Goal: Transaction & Acquisition: Purchase product/service

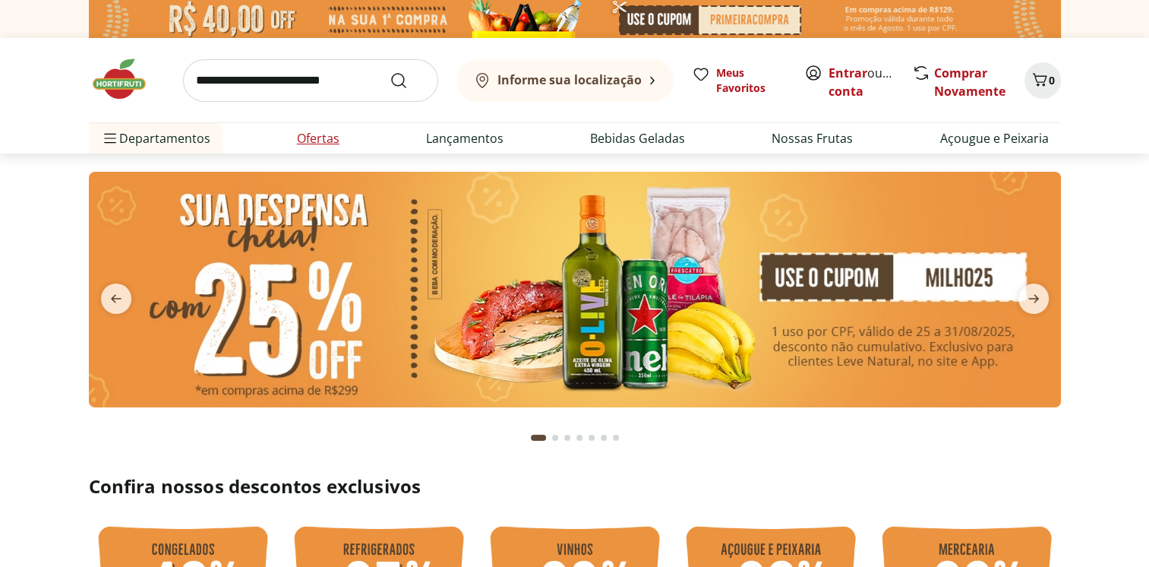
click at [332, 147] on li "Ofertas" at bounding box center [318, 138] width 67 height 30
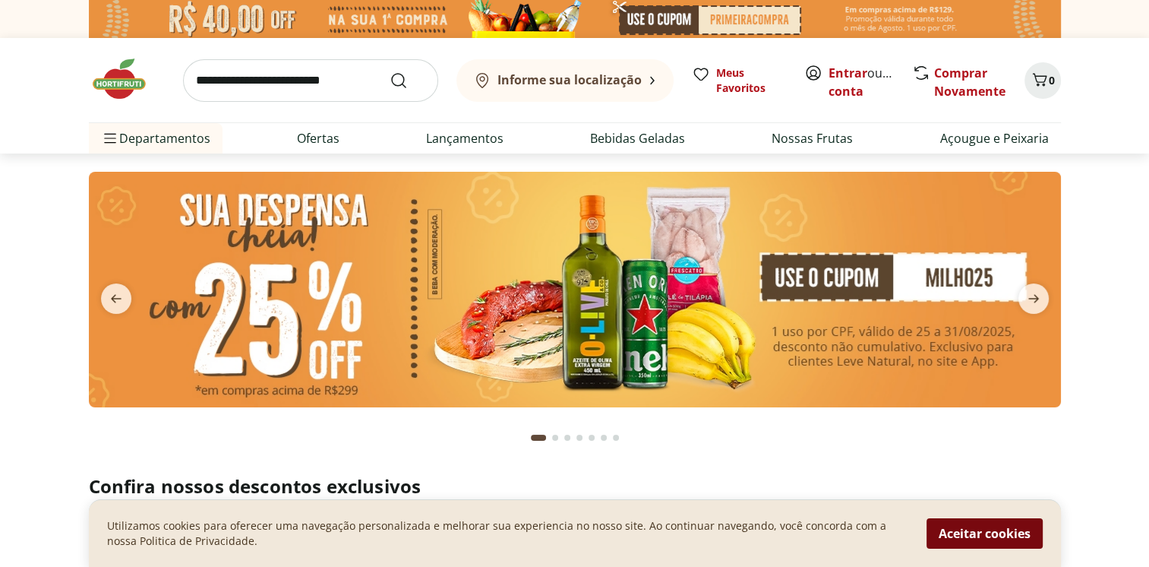
click at [970, 534] on button "Aceitar cookies" at bounding box center [985, 533] width 116 height 30
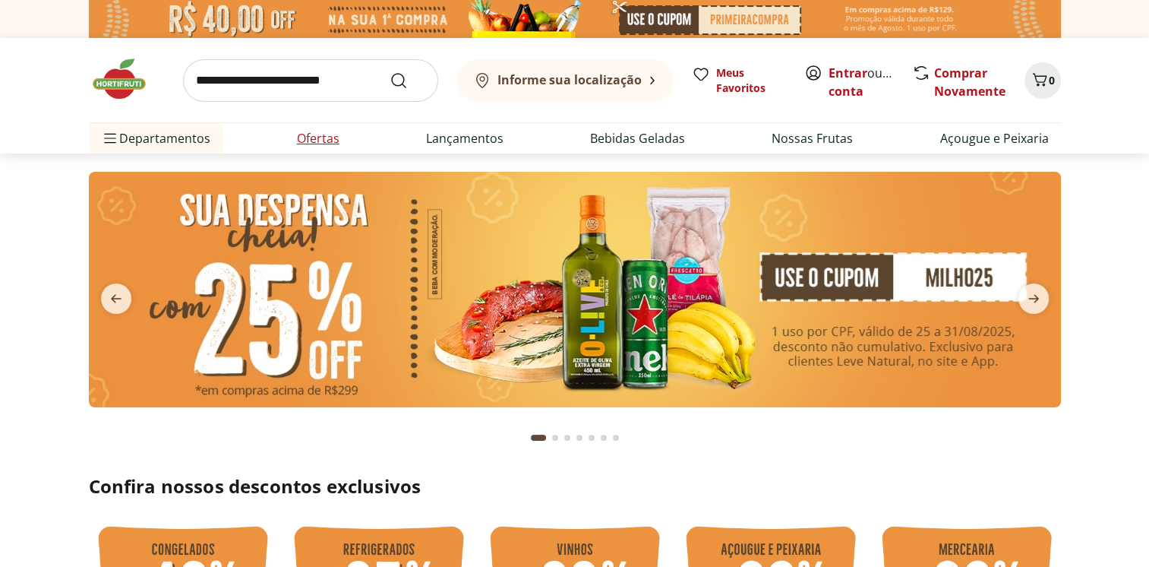
click at [310, 136] on link "Ofertas" at bounding box center [318, 138] width 43 height 18
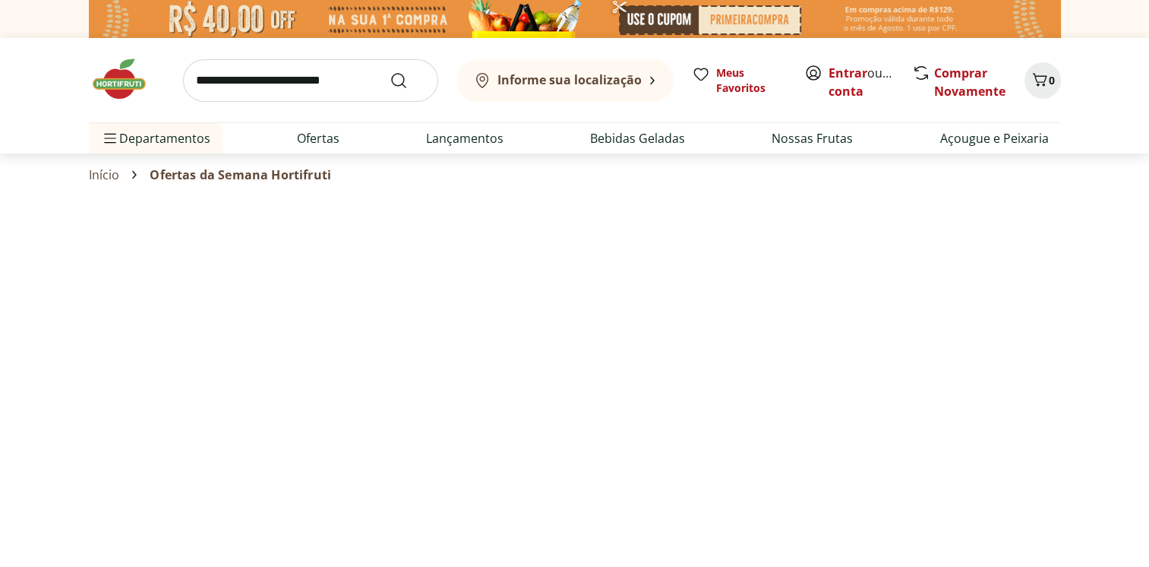
select select "**********"
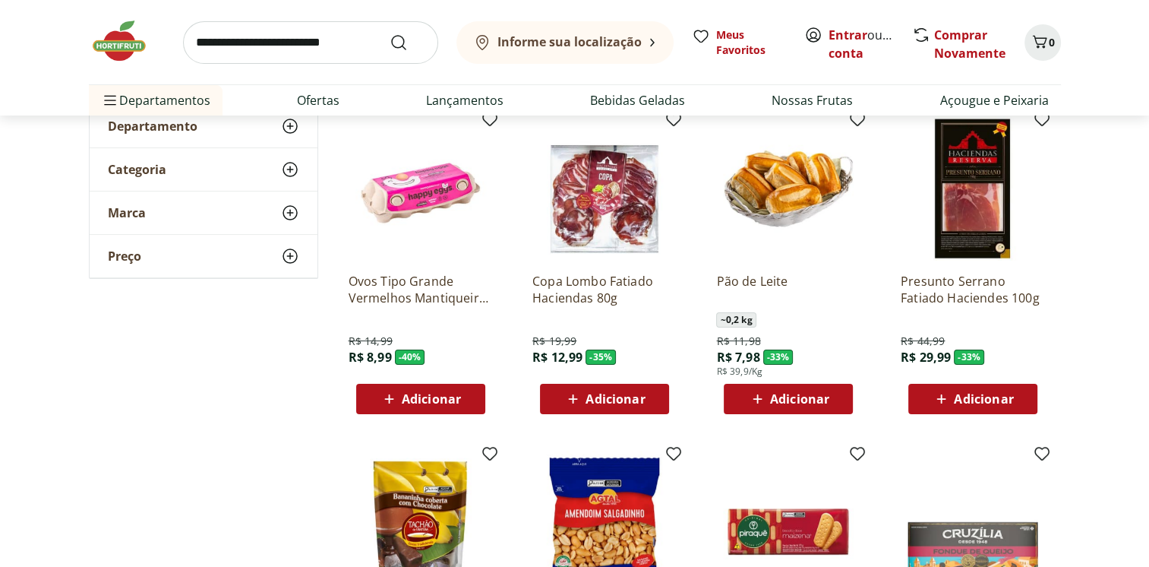
scroll to position [152, 0]
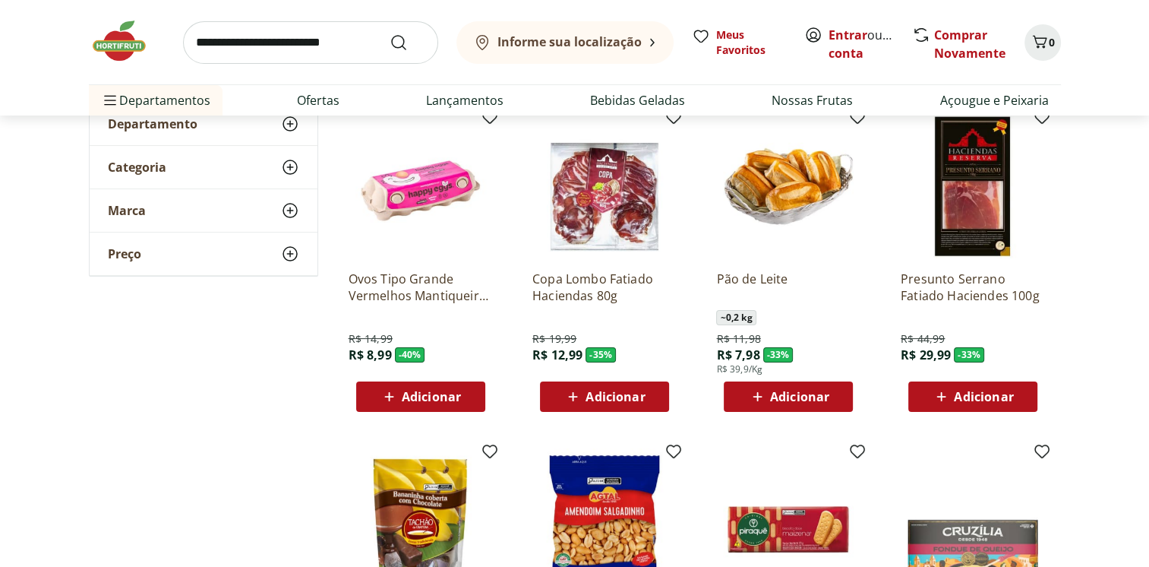
click at [412, 198] on img at bounding box center [421, 186] width 144 height 144
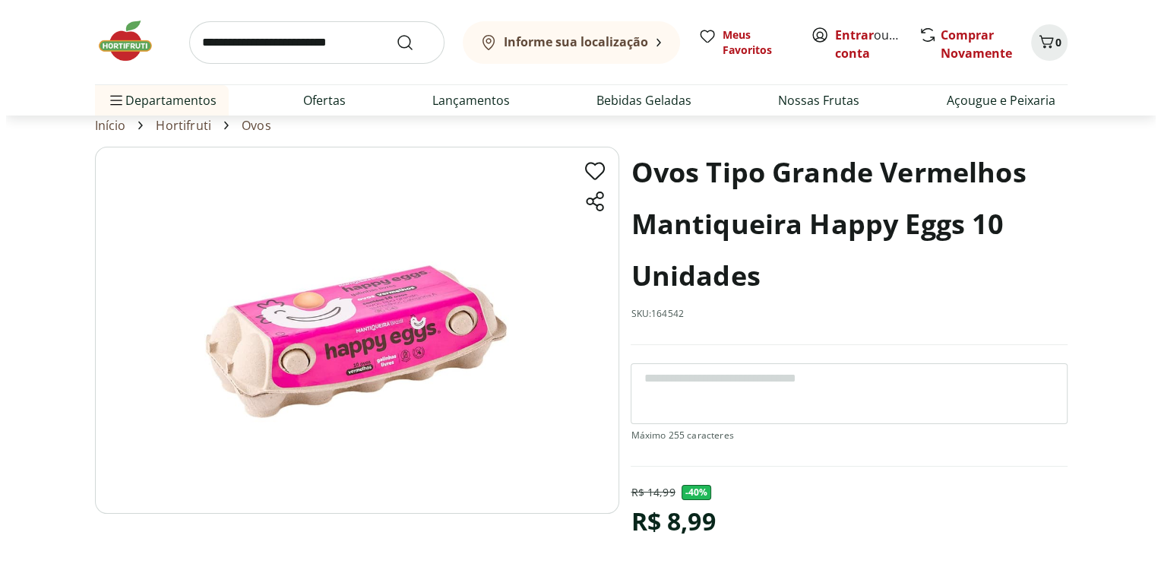
scroll to position [76, 0]
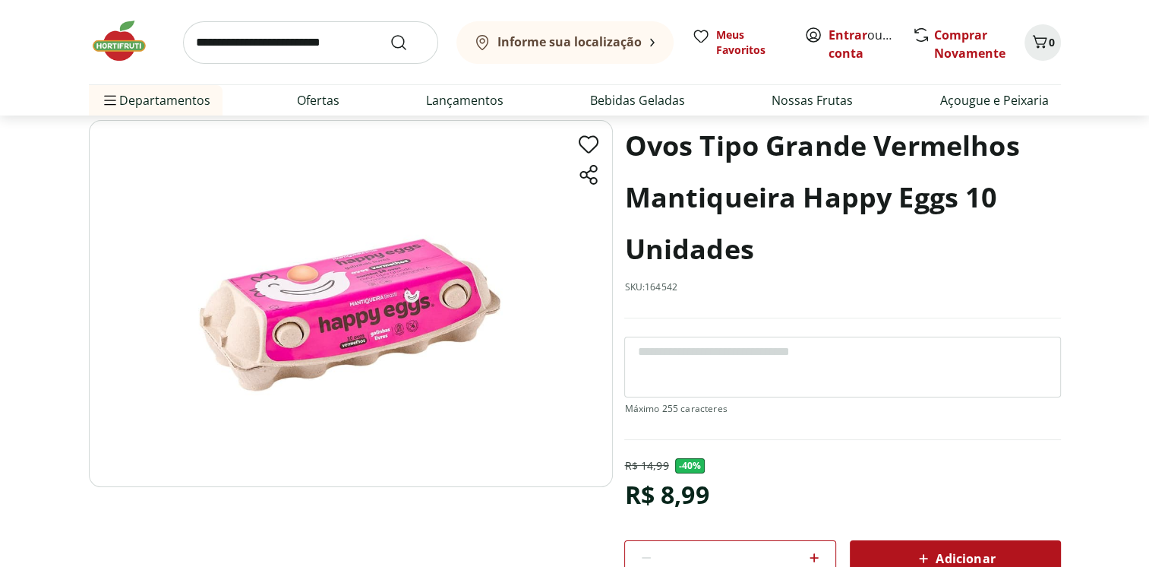
click at [380, 340] on img at bounding box center [351, 303] width 524 height 367
click at [372, 342] on img at bounding box center [351, 303] width 524 height 367
click at [377, 289] on img at bounding box center [351, 303] width 524 height 367
click at [948, 554] on span "Adicionar" at bounding box center [955, 558] width 81 height 18
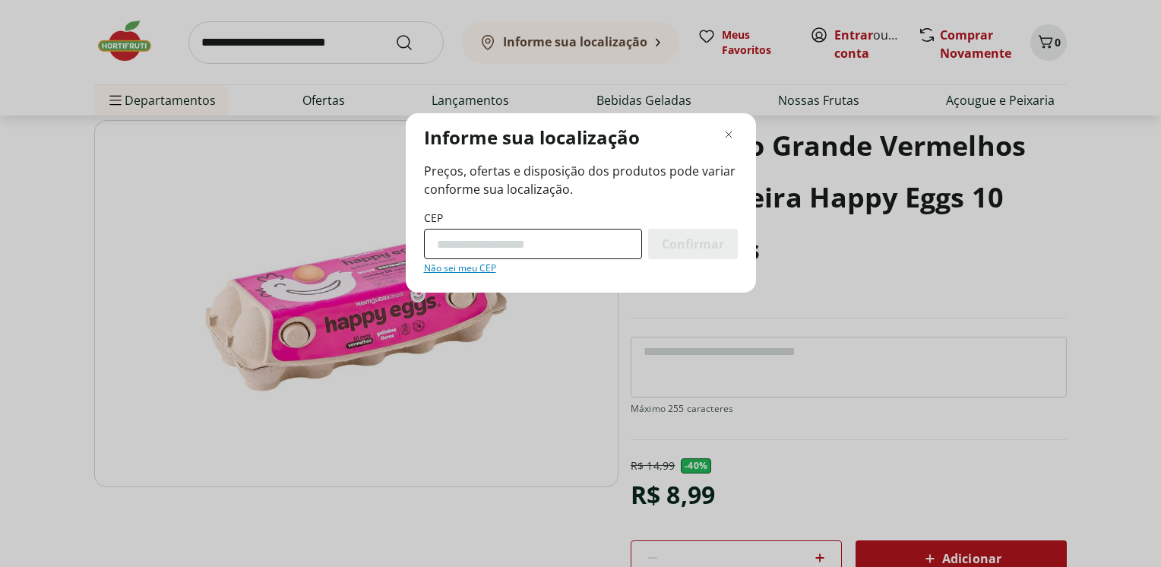
click at [510, 252] on input "CEP" at bounding box center [533, 244] width 218 height 30
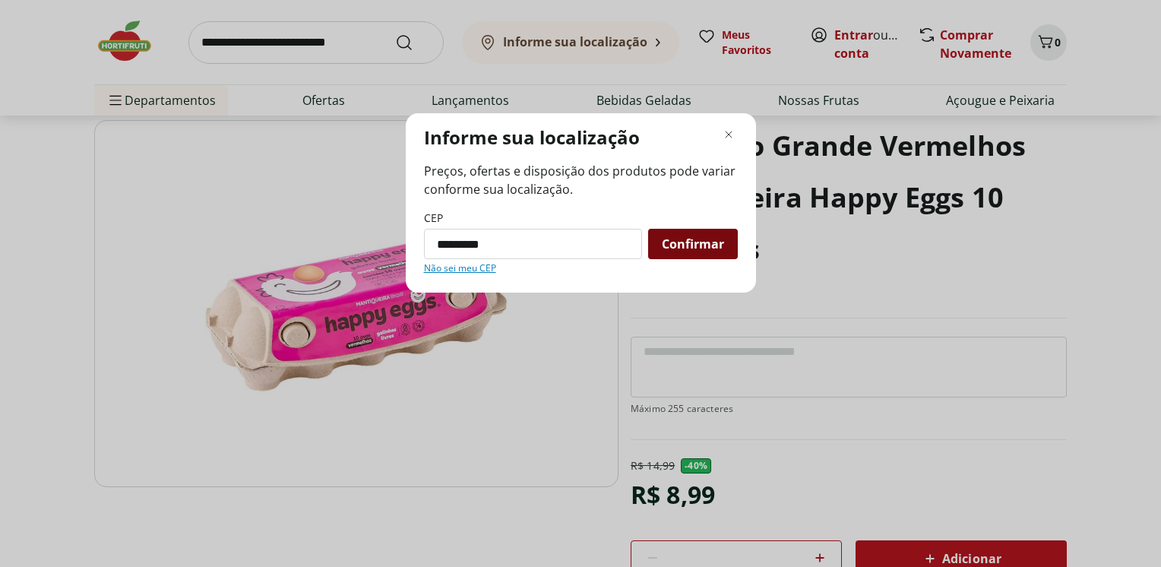
type input "*********"
click at [723, 245] on span "Confirmar" at bounding box center [693, 244] width 62 height 12
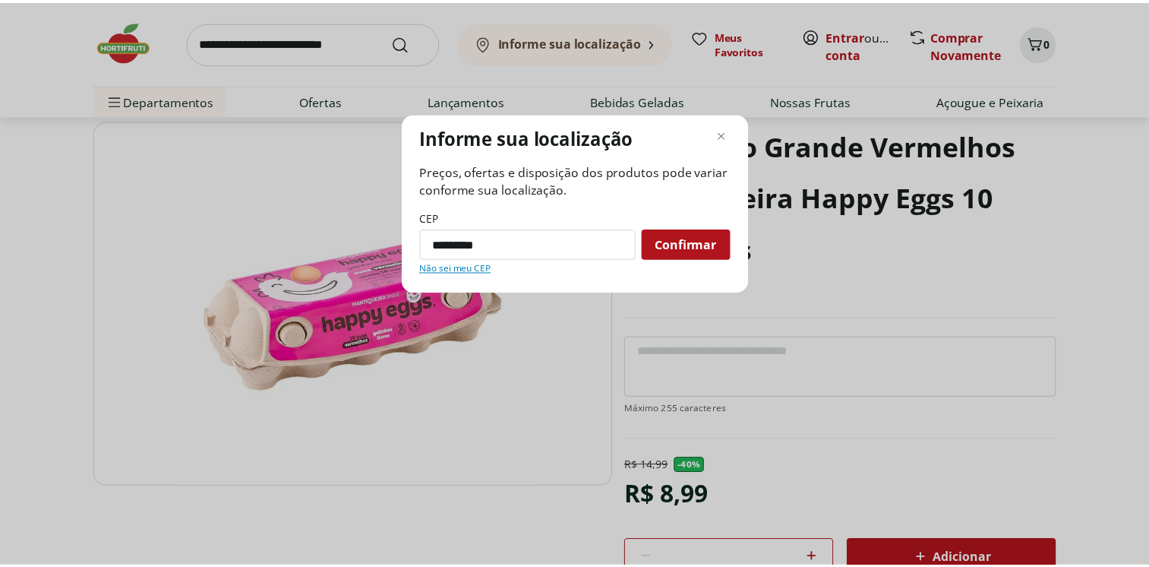
scroll to position [84, 0]
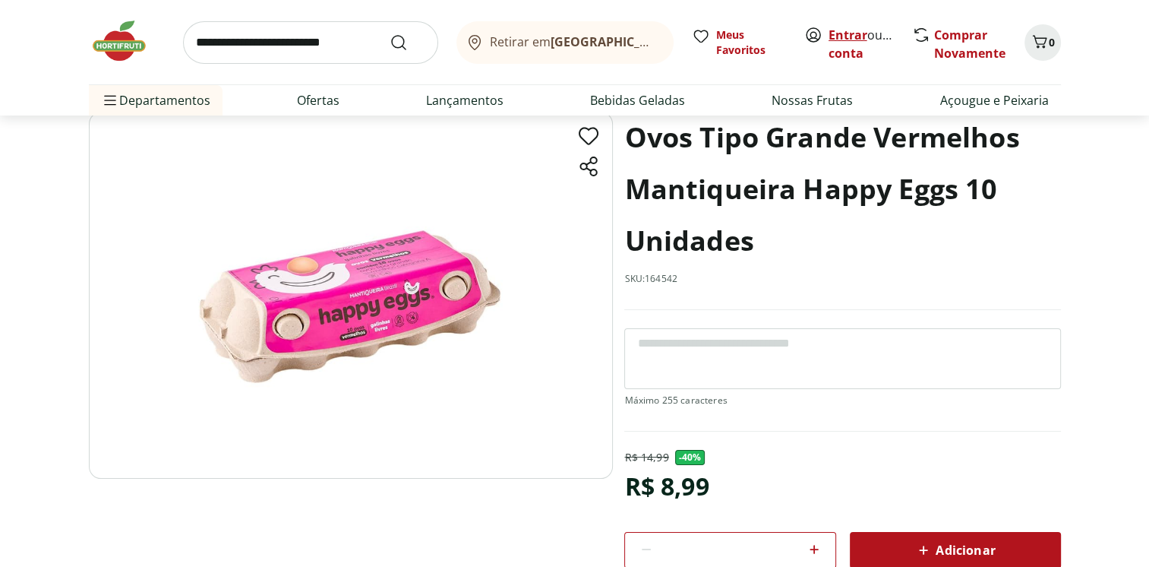
click at [850, 32] on link "Entrar" at bounding box center [848, 35] width 39 height 17
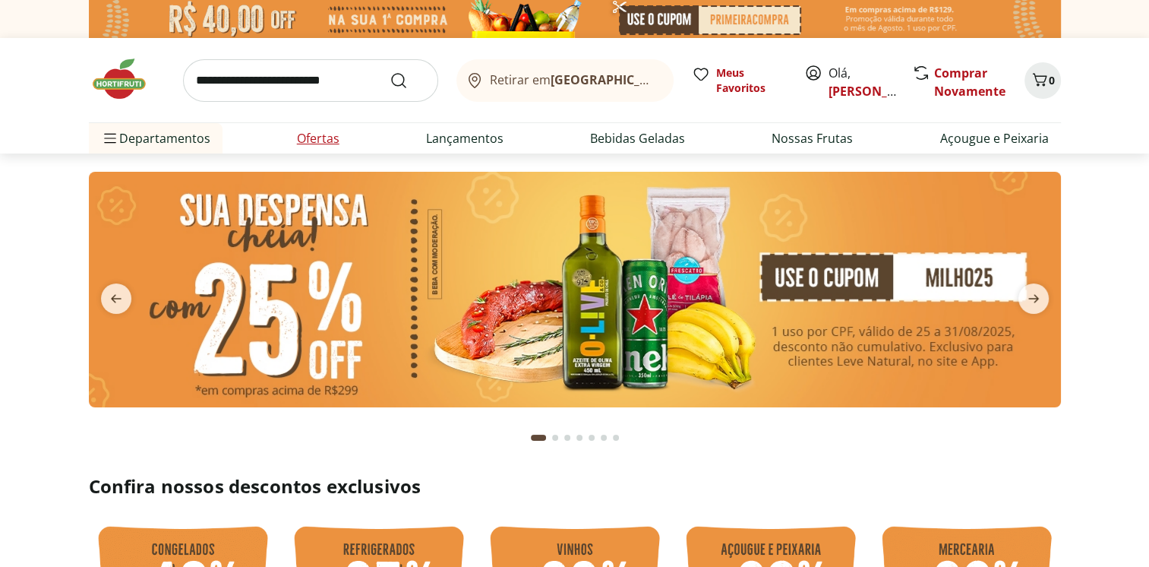
click at [316, 138] on link "Ofertas" at bounding box center [318, 138] width 43 height 18
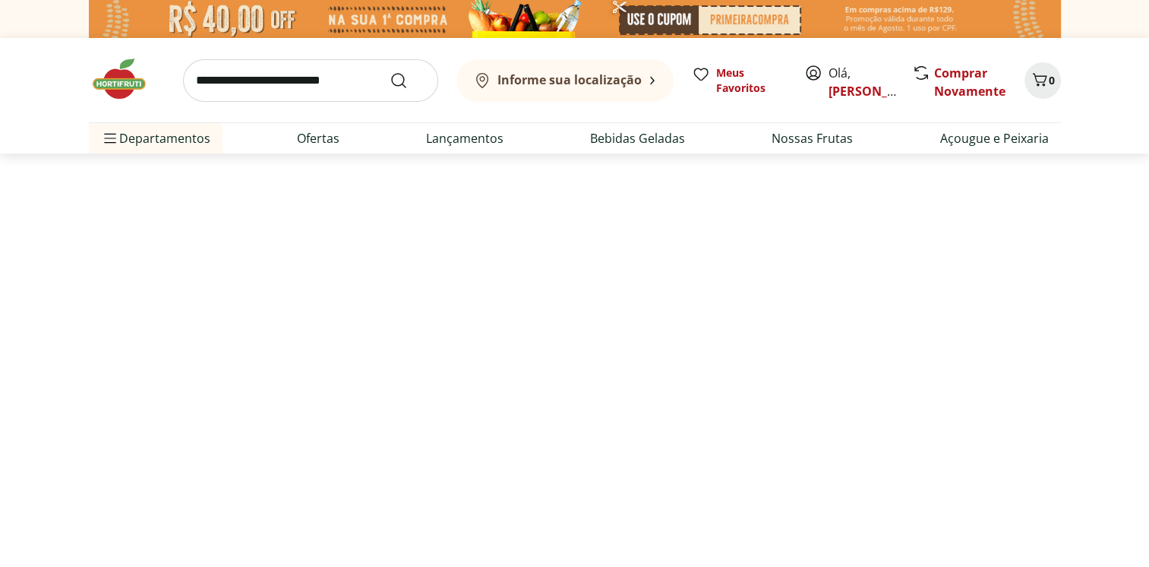
select select "**********"
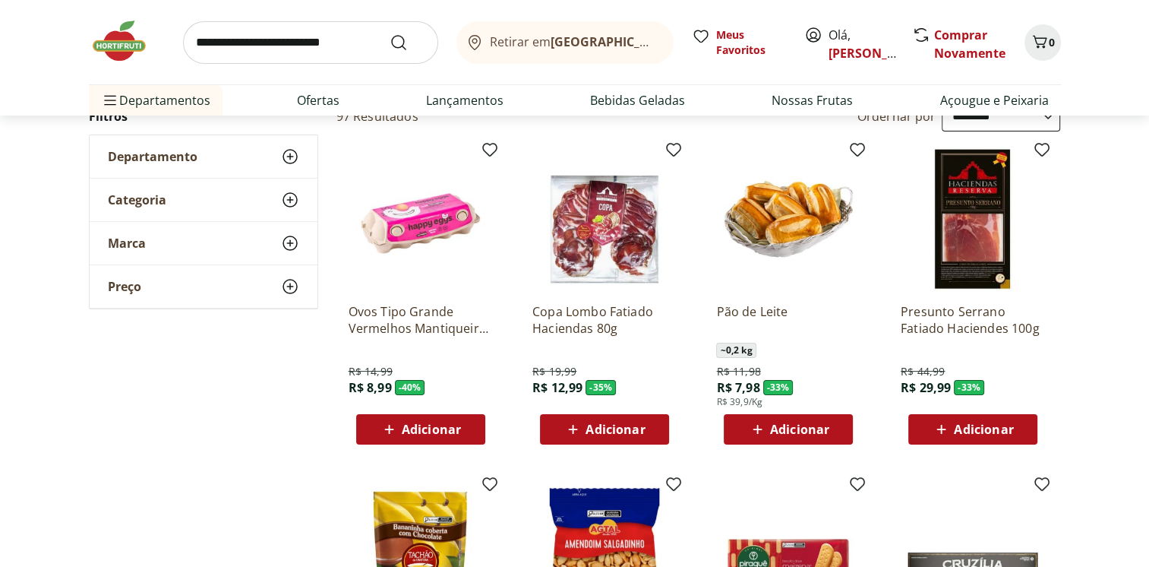
scroll to position [152, 0]
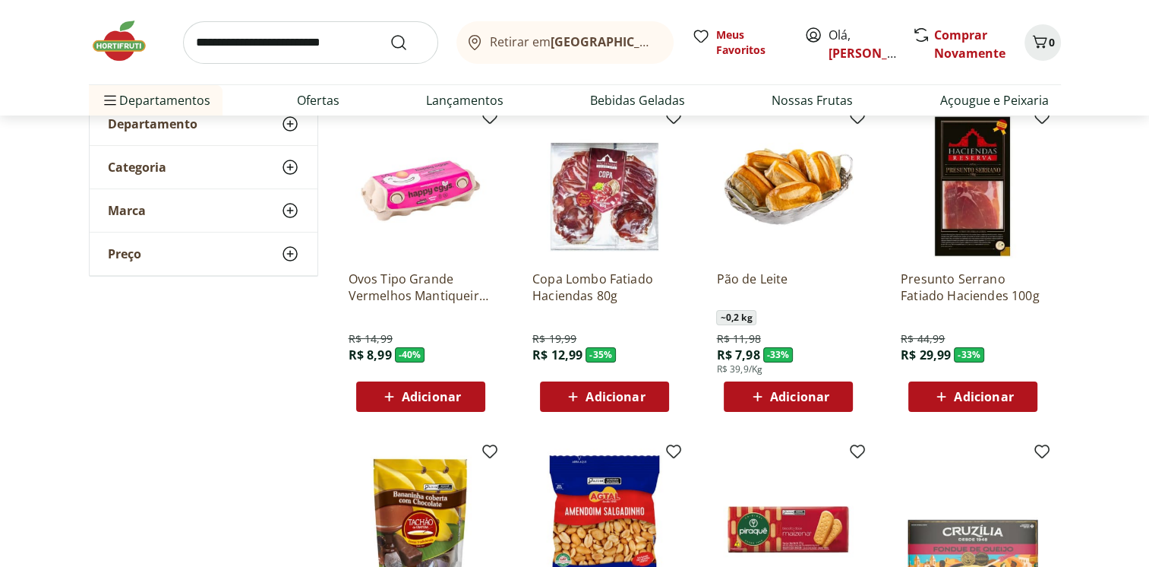
click at [410, 402] on span "Adicionar" at bounding box center [431, 397] width 59 height 12
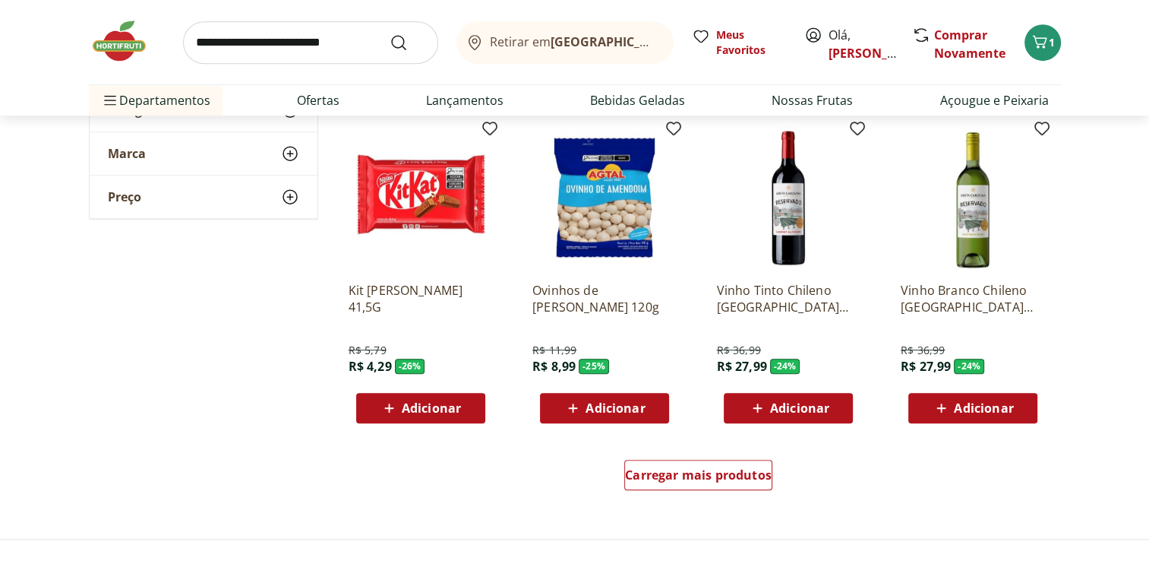
scroll to position [836, 0]
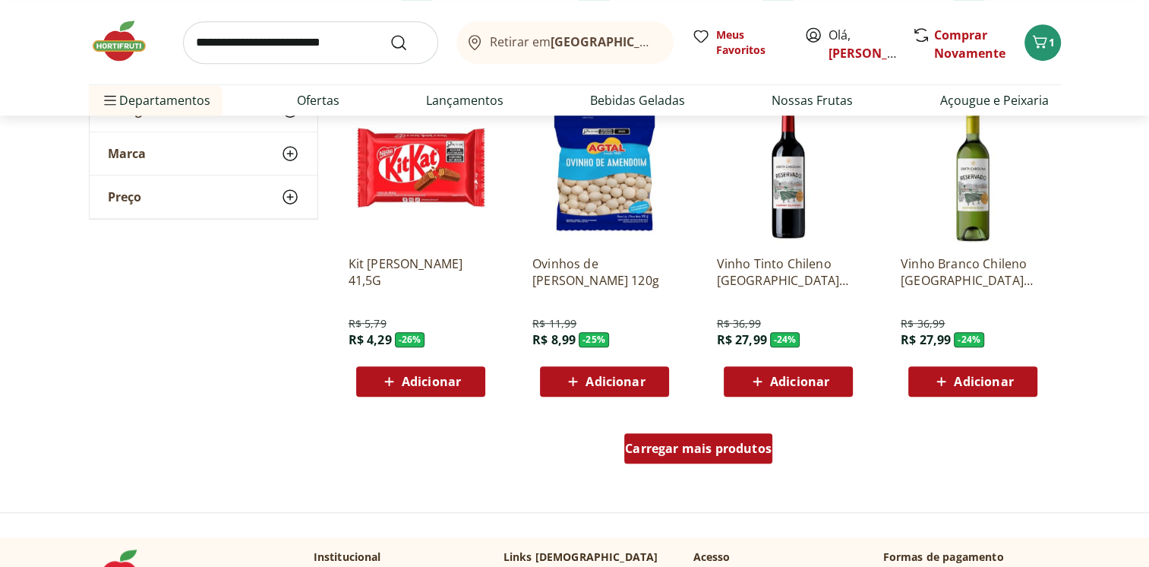
click at [728, 454] on span "Carregar mais produtos" at bounding box center [698, 448] width 147 height 12
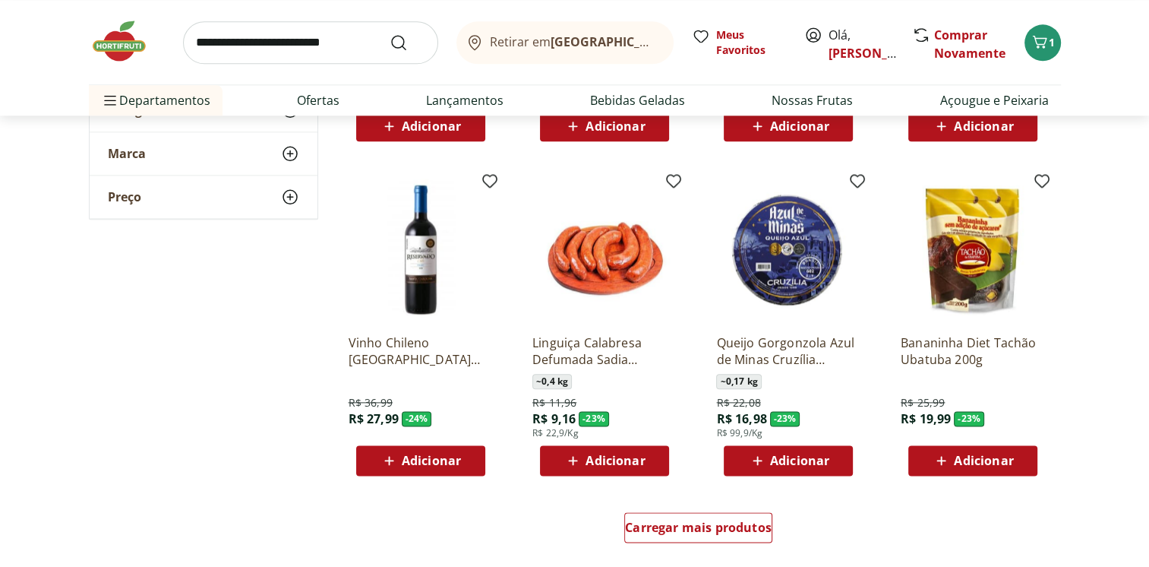
scroll to position [1823, 0]
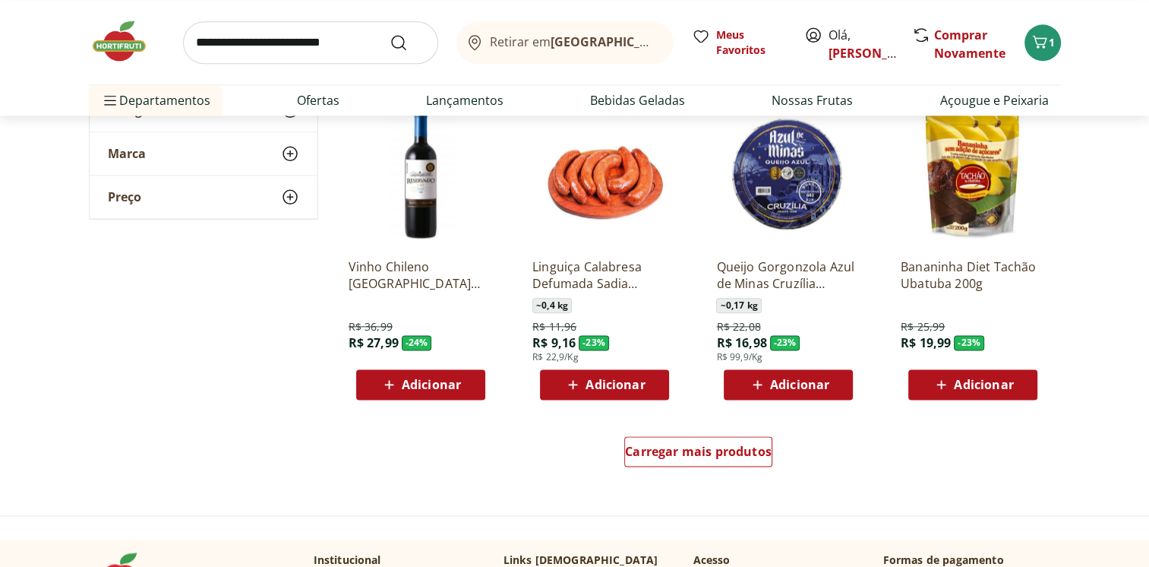
click at [697, 473] on div "Carregar mais produtos" at bounding box center [698, 454] width 737 height 73
click at [704, 463] on div "Carregar mais produtos" at bounding box center [699, 451] width 148 height 30
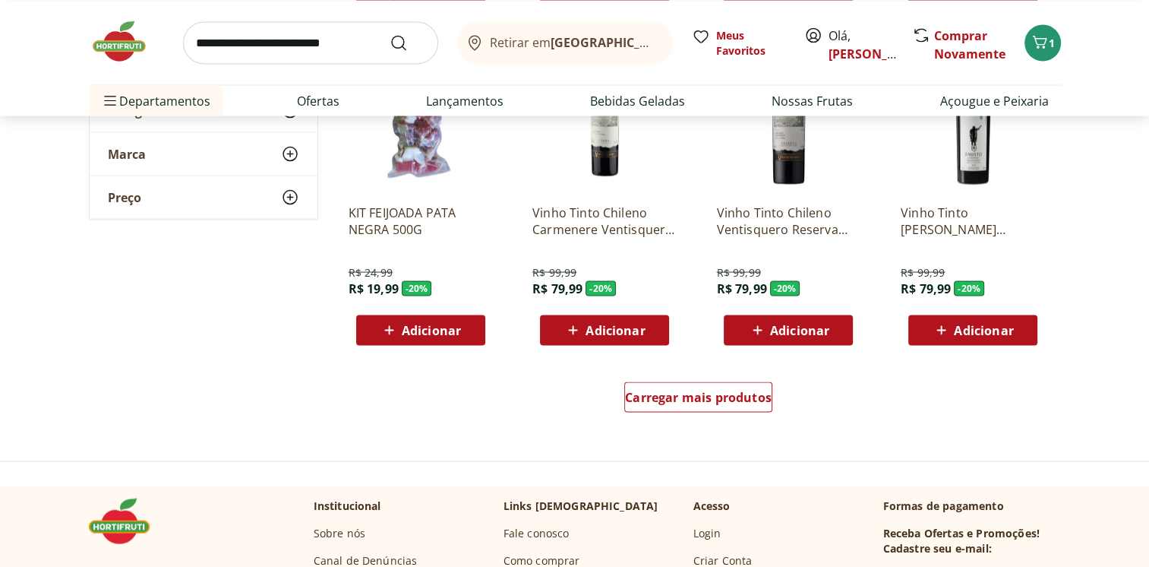
scroll to position [2887, 0]
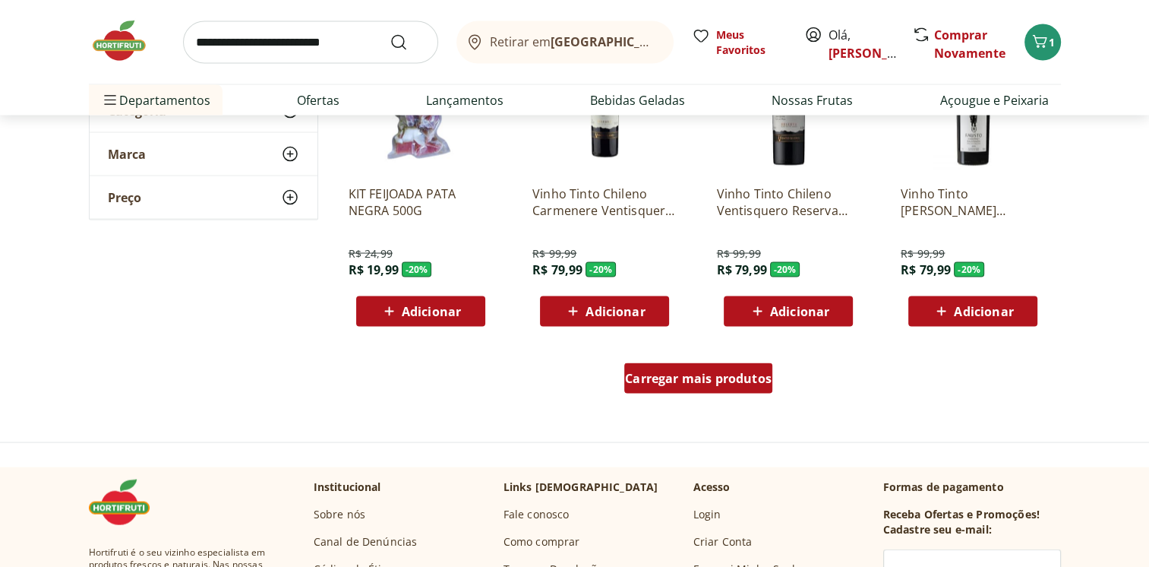
click at [641, 378] on span "Carregar mais produtos" at bounding box center [698, 378] width 147 height 12
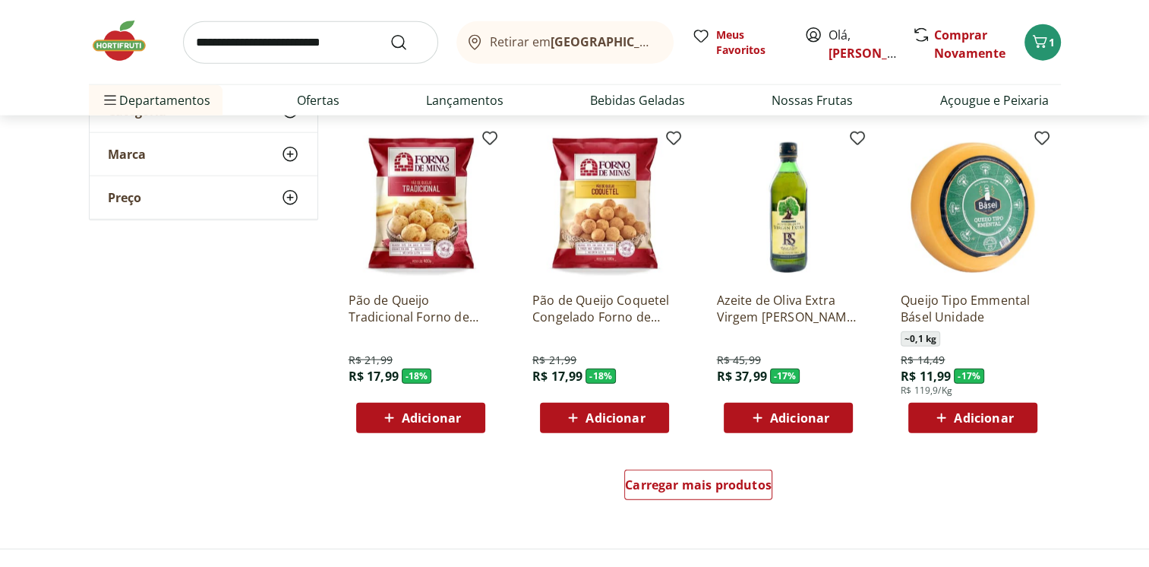
scroll to position [3799, 0]
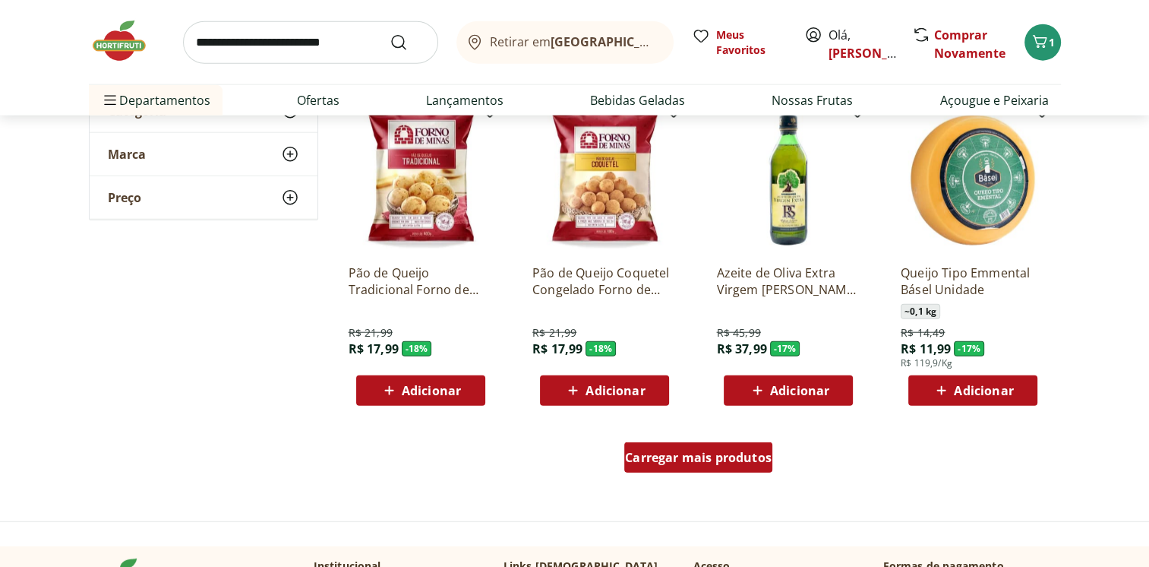
click at [699, 463] on span "Carregar mais produtos" at bounding box center [698, 457] width 147 height 12
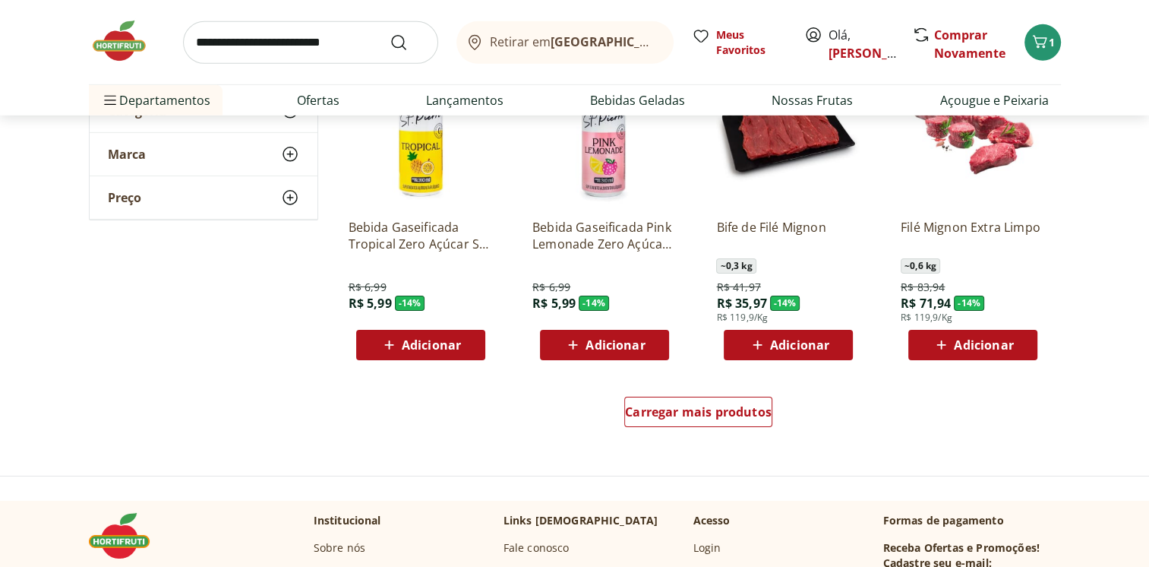
scroll to position [4938, 0]
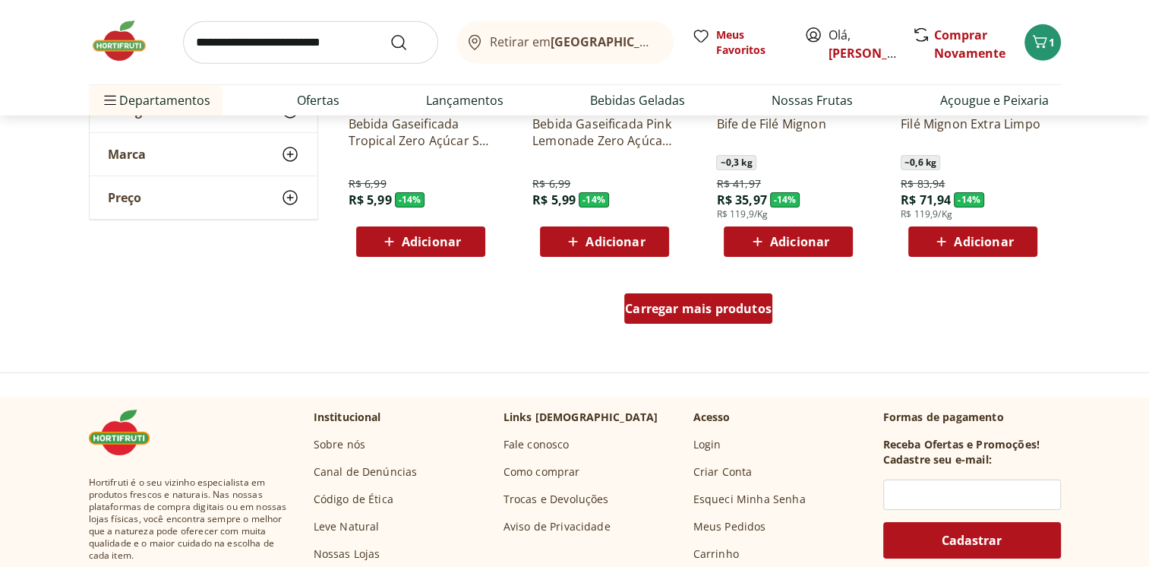
click at [669, 320] on div "Carregar mais produtos" at bounding box center [699, 308] width 148 height 30
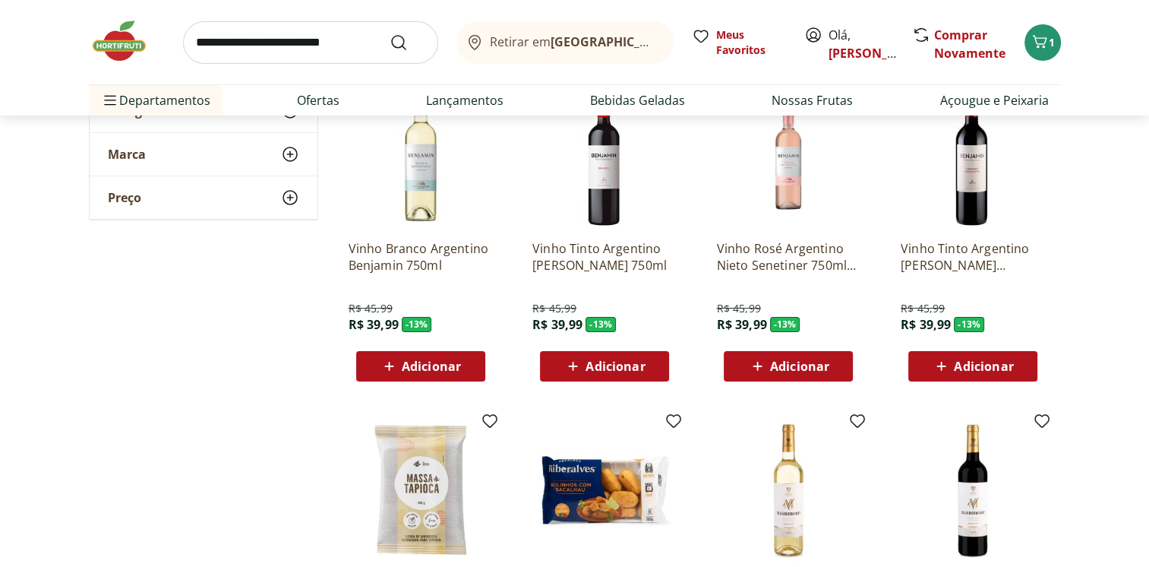
scroll to position [5850, 0]
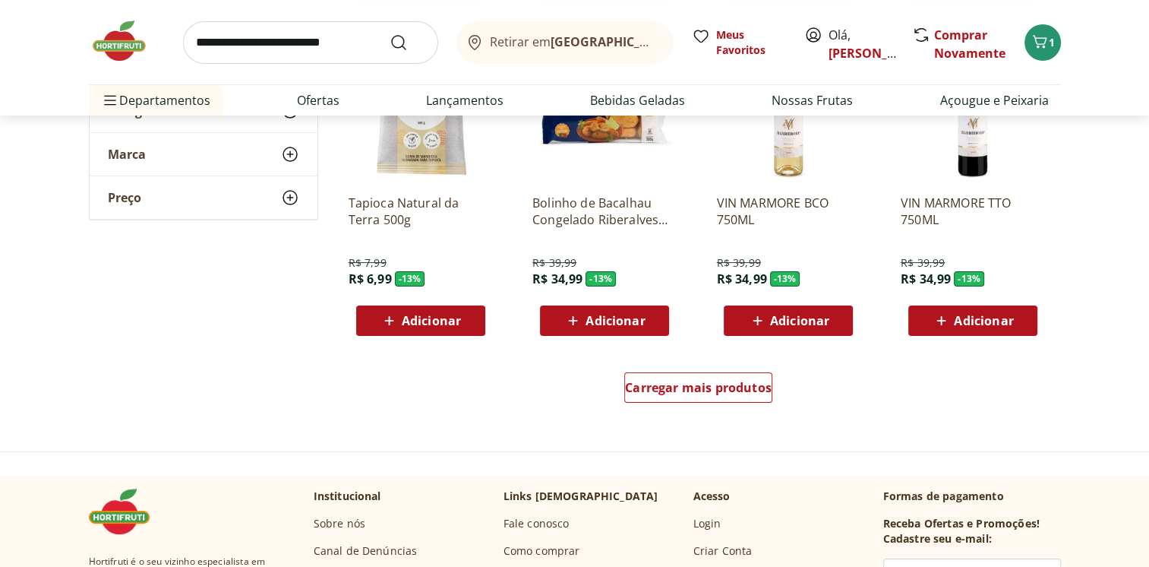
click at [132, 37] on img at bounding box center [127, 41] width 76 height 46
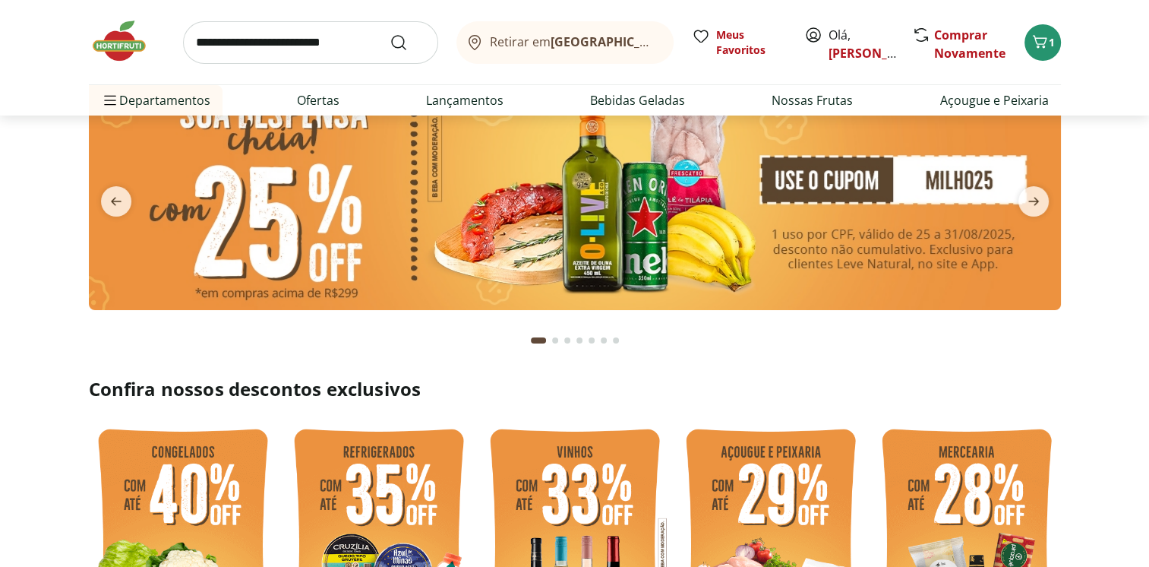
scroll to position [304, 0]
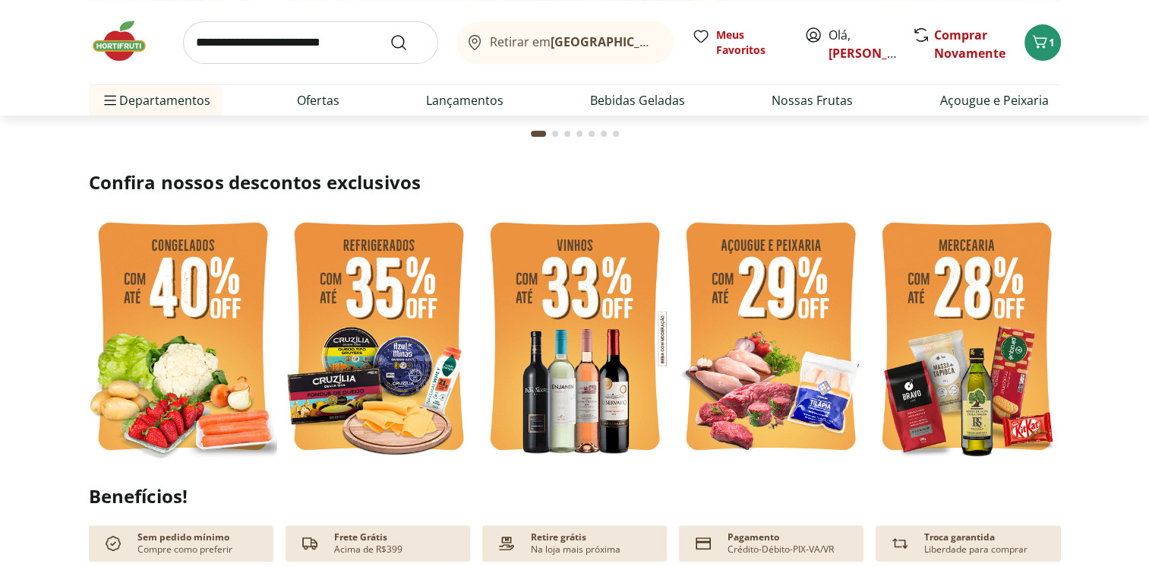
click at [153, 340] on img at bounding box center [183, 338] width 188 height 251
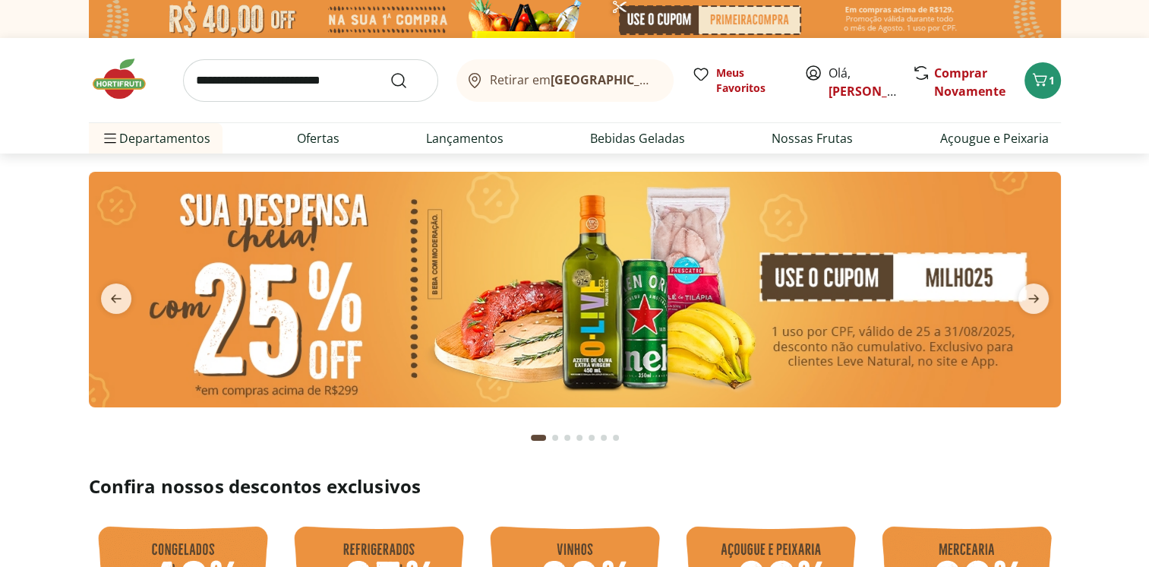
select select "**********"
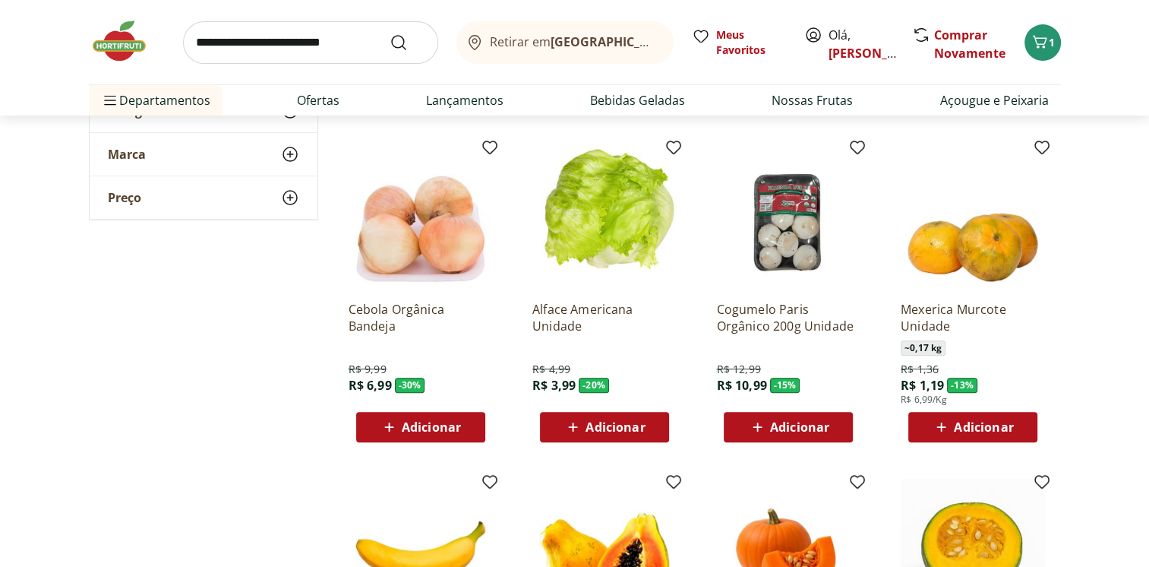
scroll to position [760, 0]
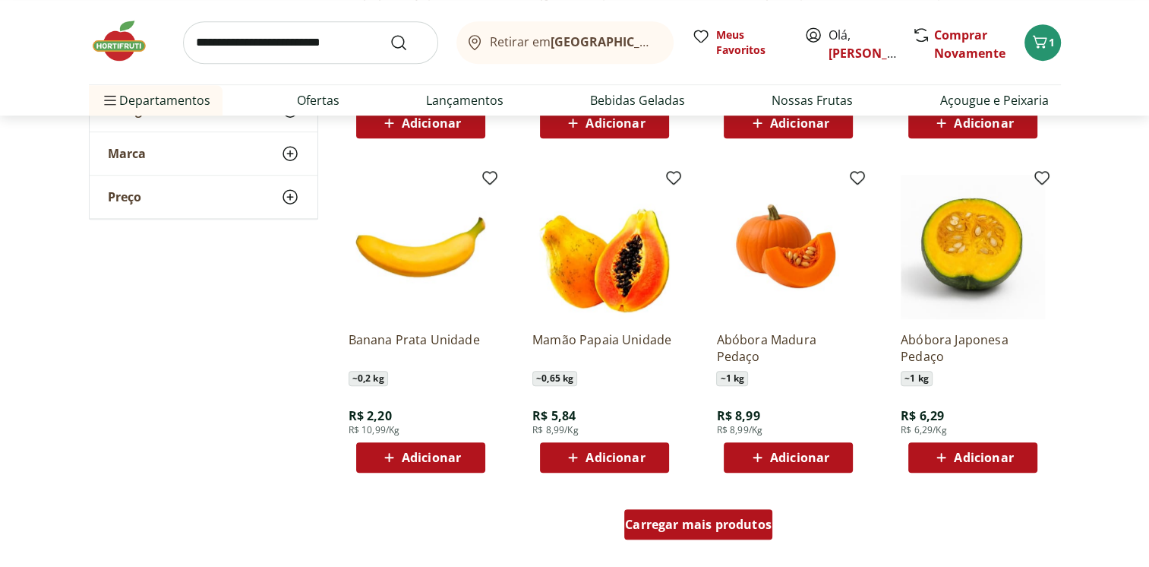
click at [751, 527] on span "Carregar mais produtos" at bounding box center [698, 524] width 147 height 12
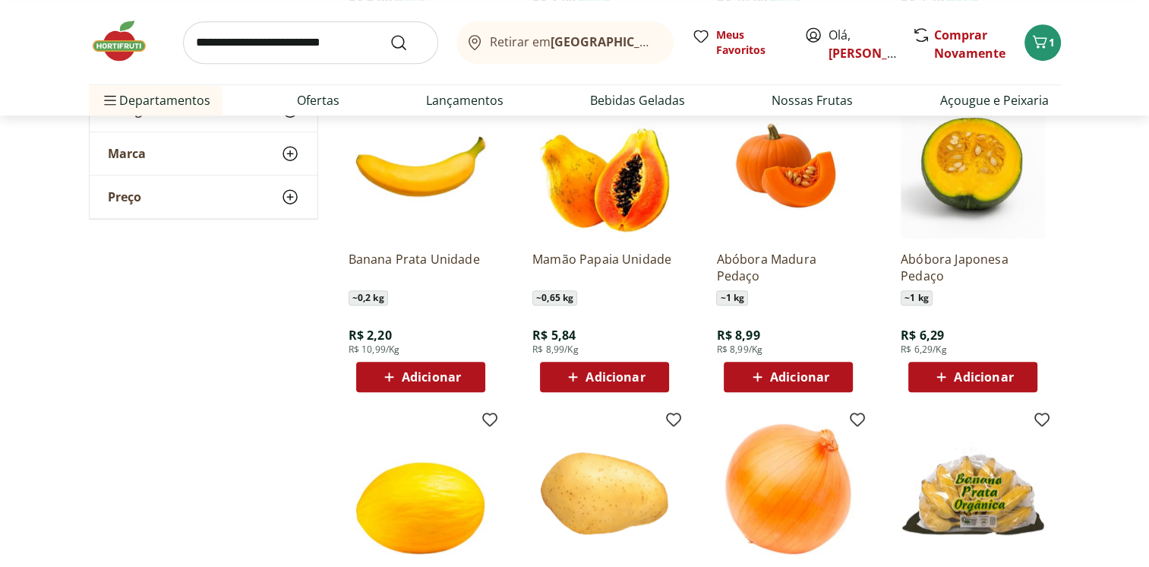
scroll to position [836, 0]
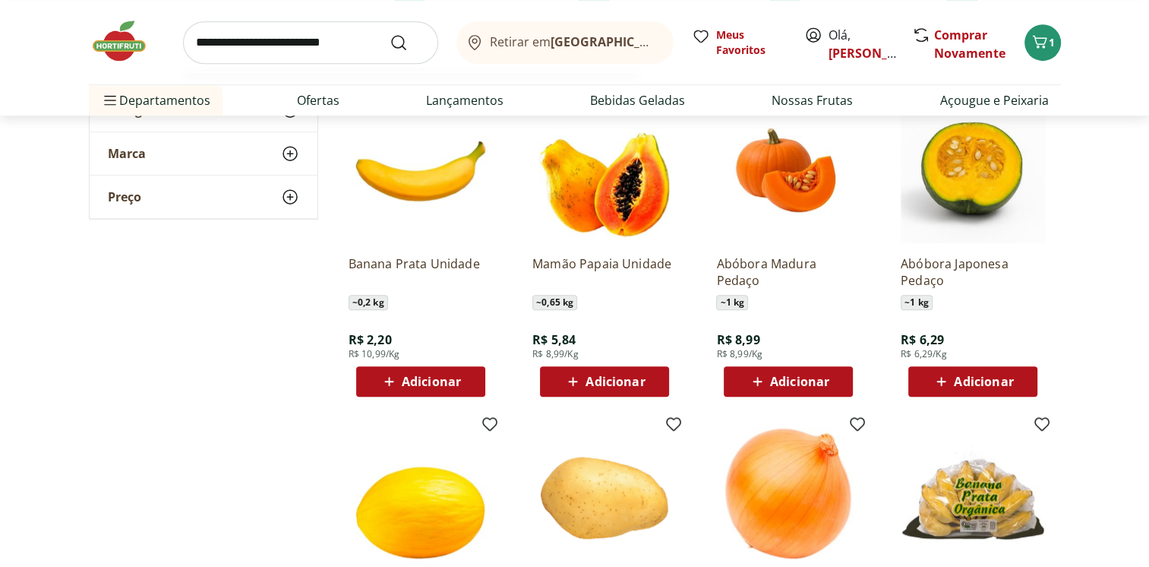
click at [225, 52] on input "search" at bounding box center [310, 42] width 255 height 43
type input "*********"
click at [390, 33] on button "Submit Search" at bounding box center [408, 42] width 36 height 18
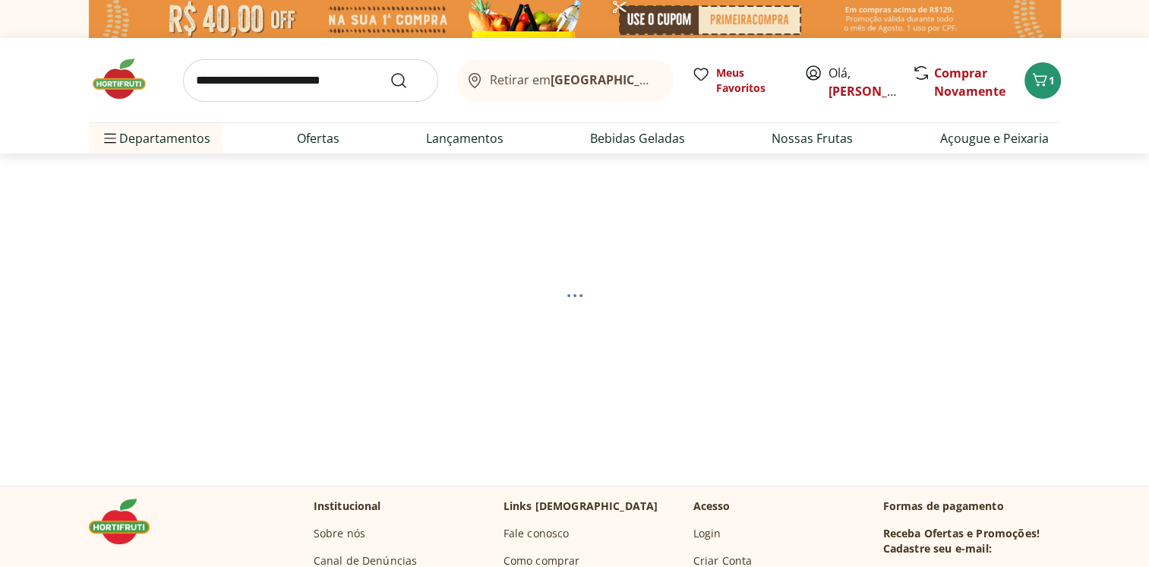
select select "**********"
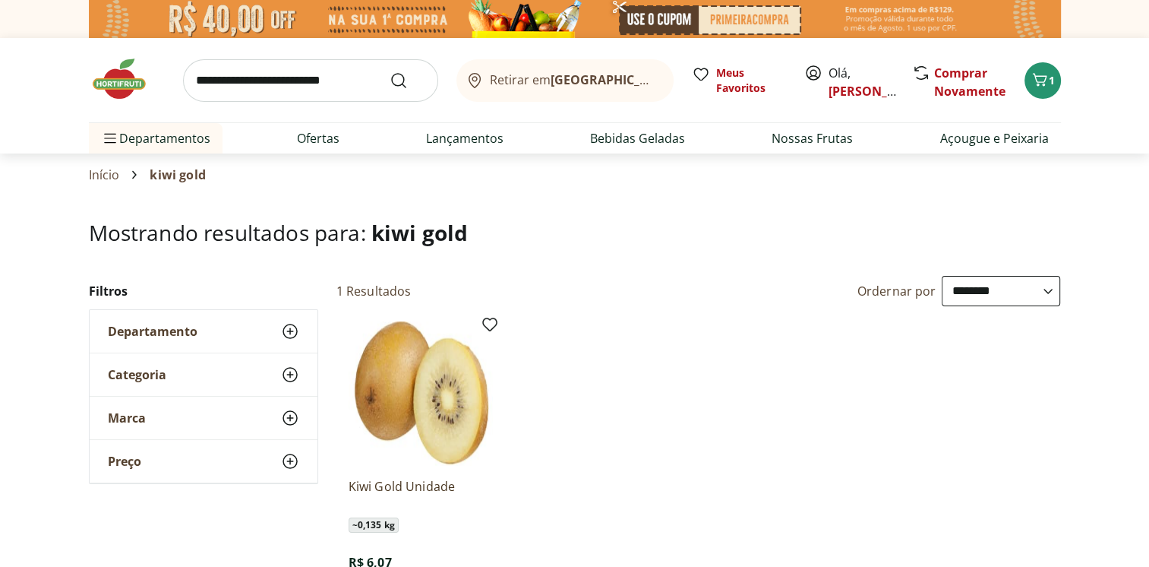
scroll to position [228, 0]
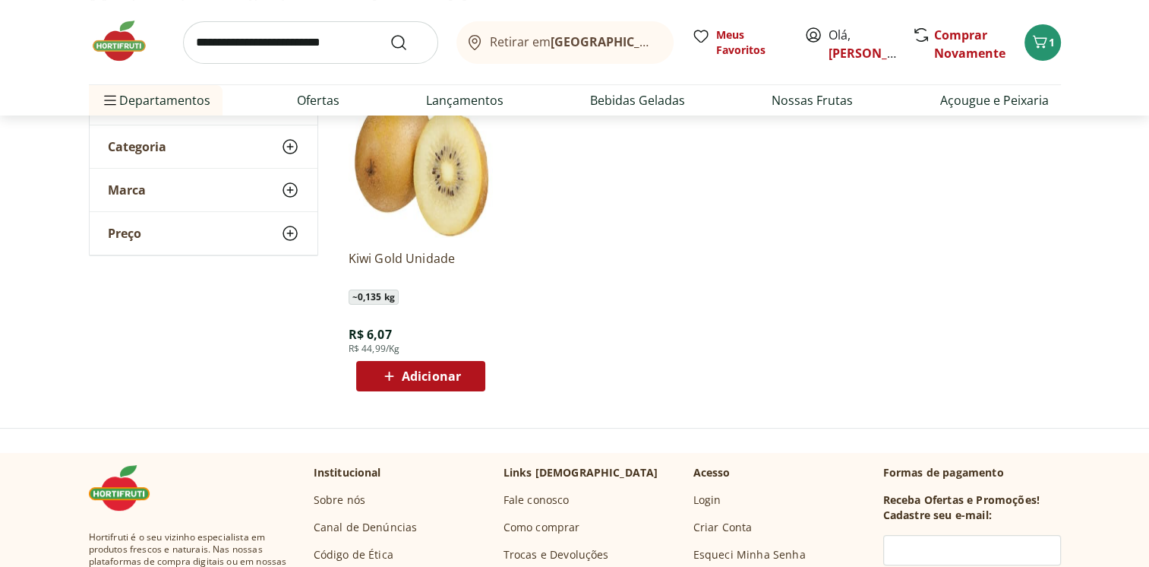
click at [417, 378] on span "Adicionar" at bounding box center [431, 376] width 59 height 12
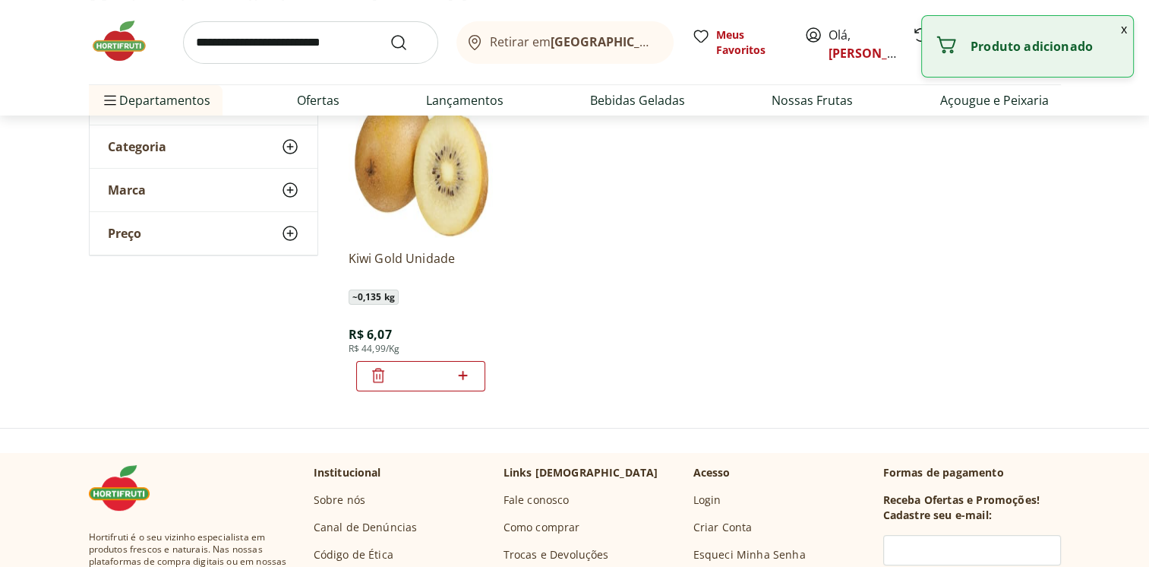
click at [249, 48] on input "search" at bounding box center [310, 42] width 255 height 43
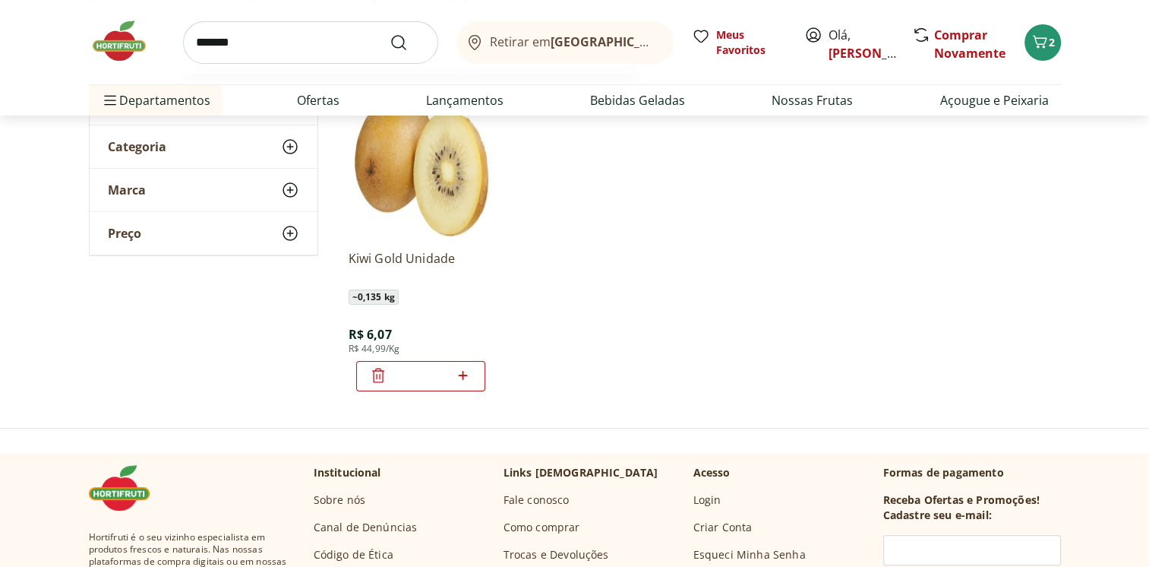
type input "*******"
click at [390, 33] on button "Submit Search" at bounding box center [408, 42] width 36 height 18
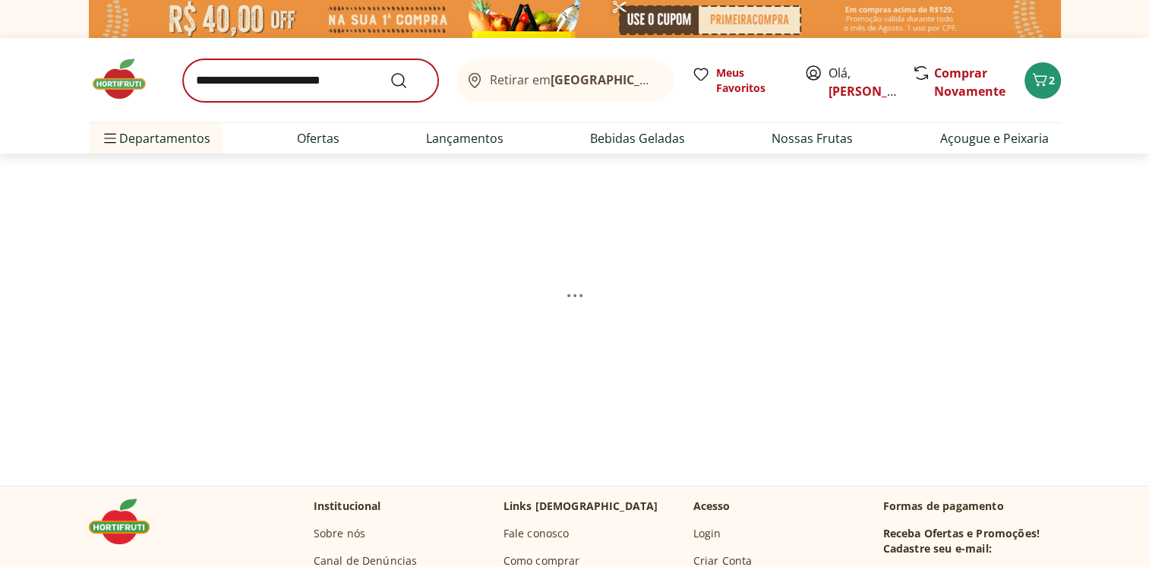
select select "**********"
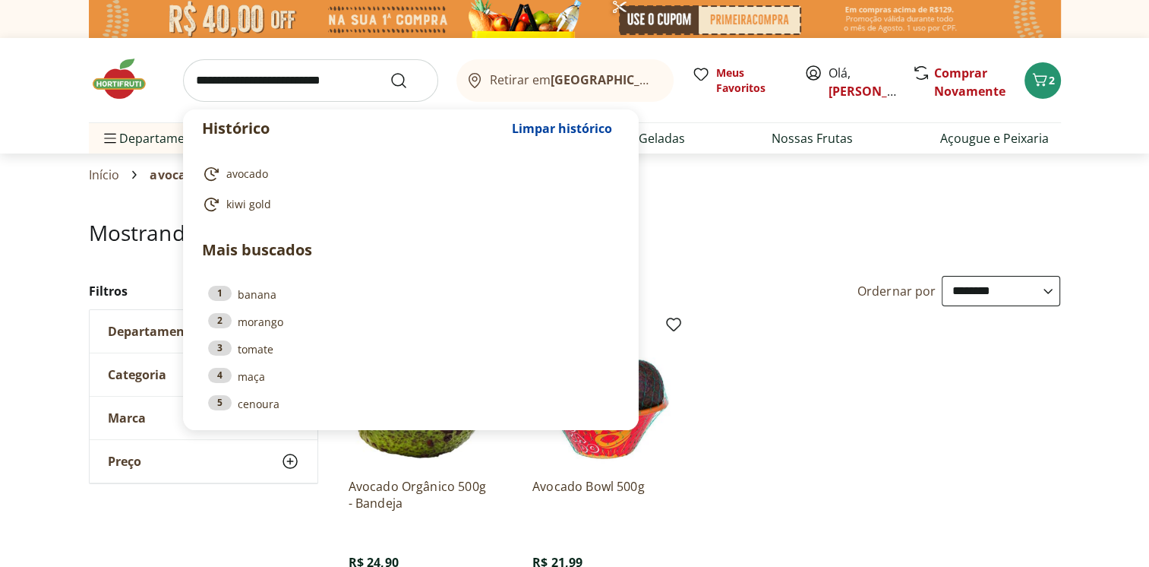
click at [295, 84] on input "search" at bounding box center [310, 80] width 255 height 43
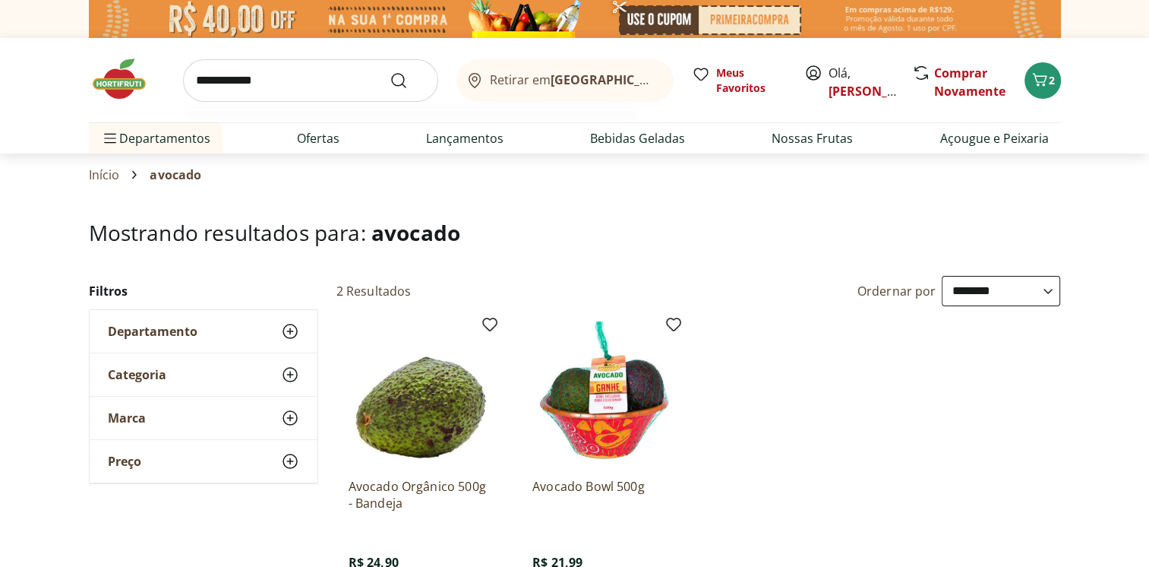
type input "**********"
click at [390, 71] on button "Submit Search" at bounding box center [408, 80] width 36 height 18
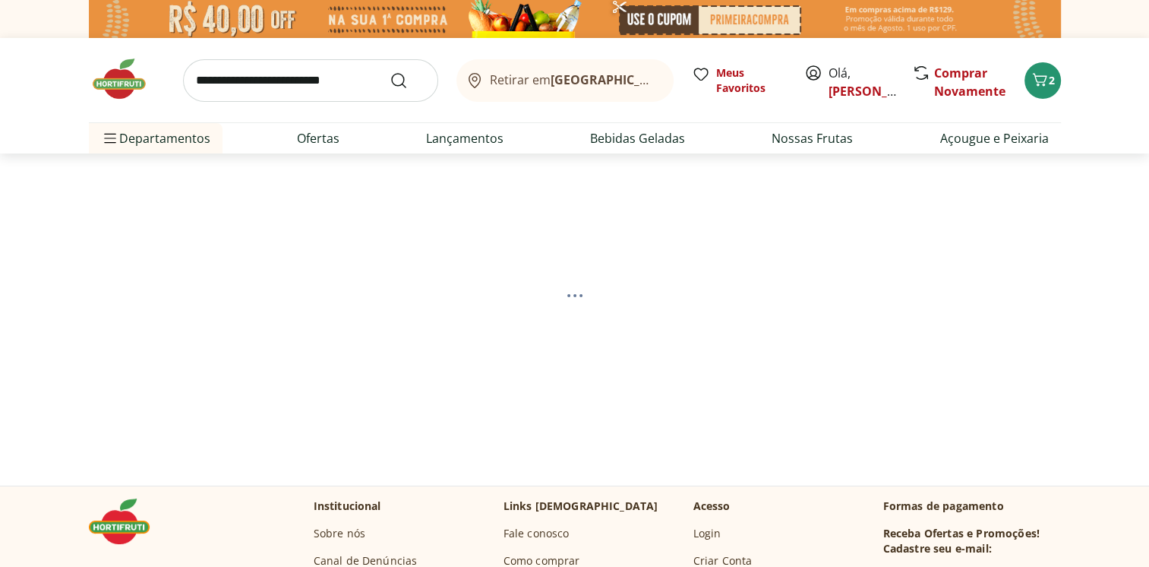
select select "**********"
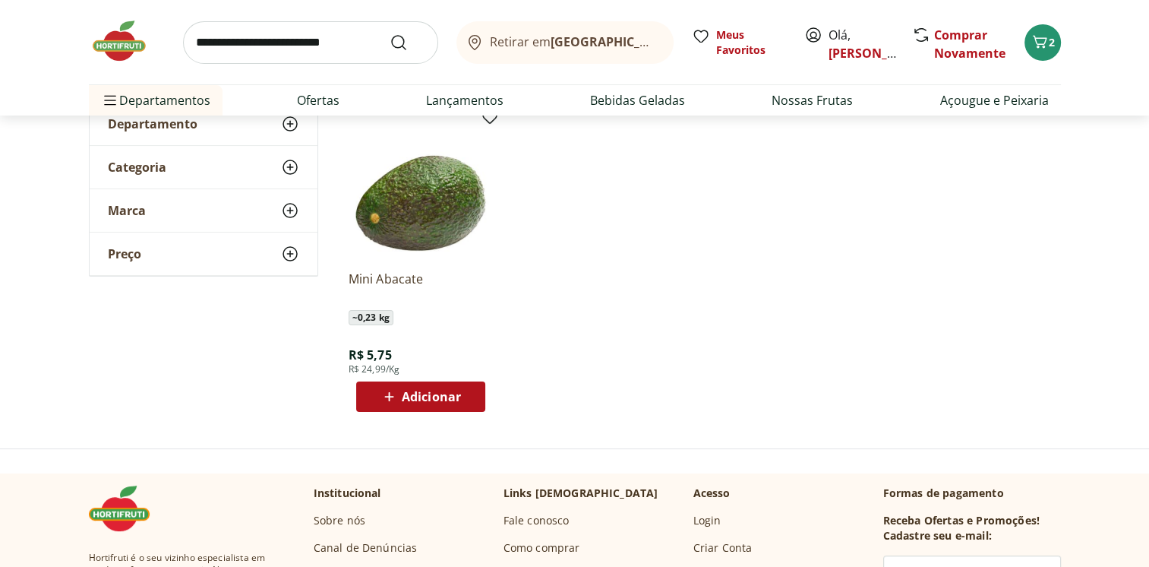
scroll to position [228, 0]
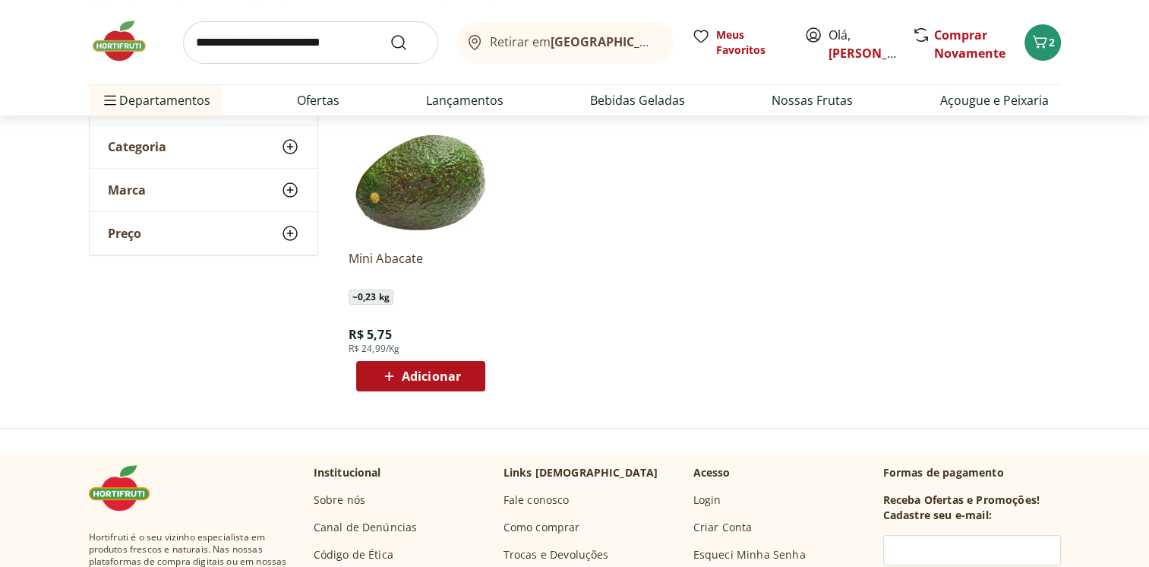
click at [386, 381] on icon at bounding box center [389, 376] width 19 height 18
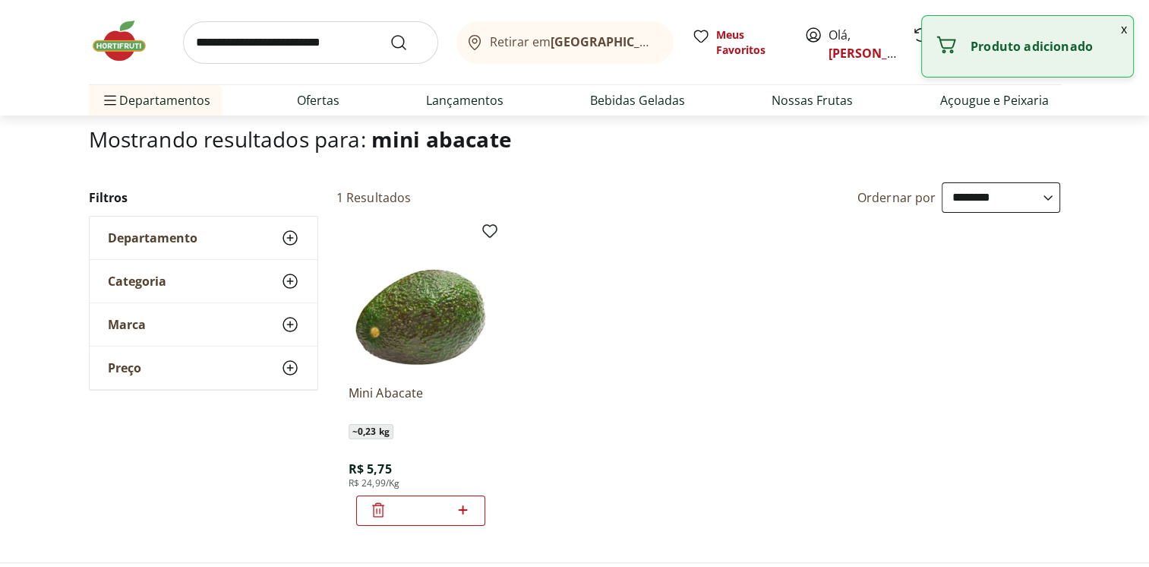
scroll to position [0, 0]
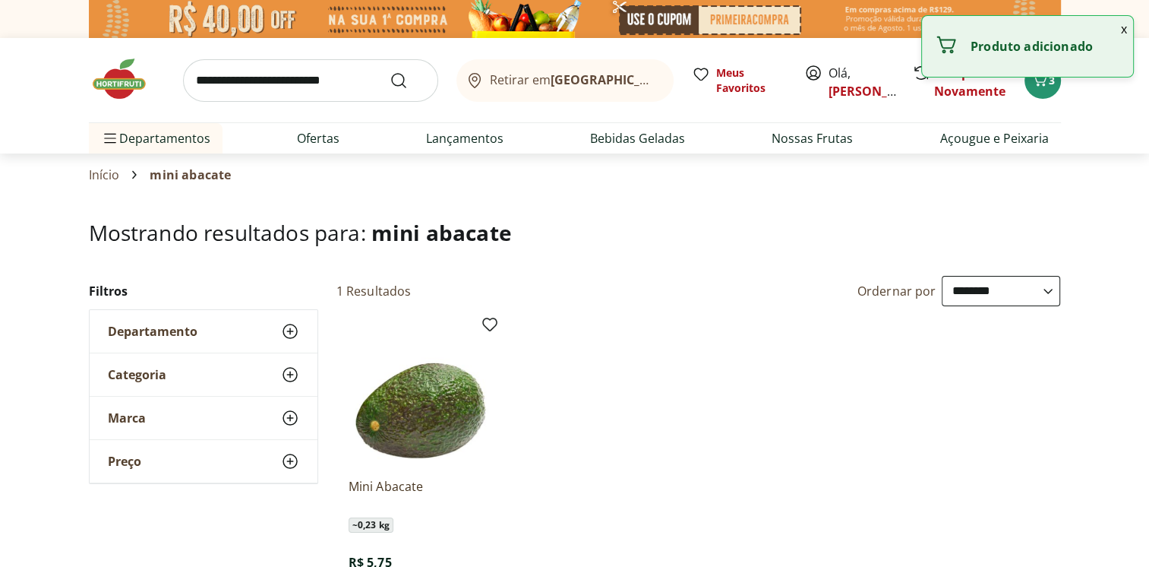
click at [317, 84] on input "search" at bounding box center [310, 80] width 255 height 43
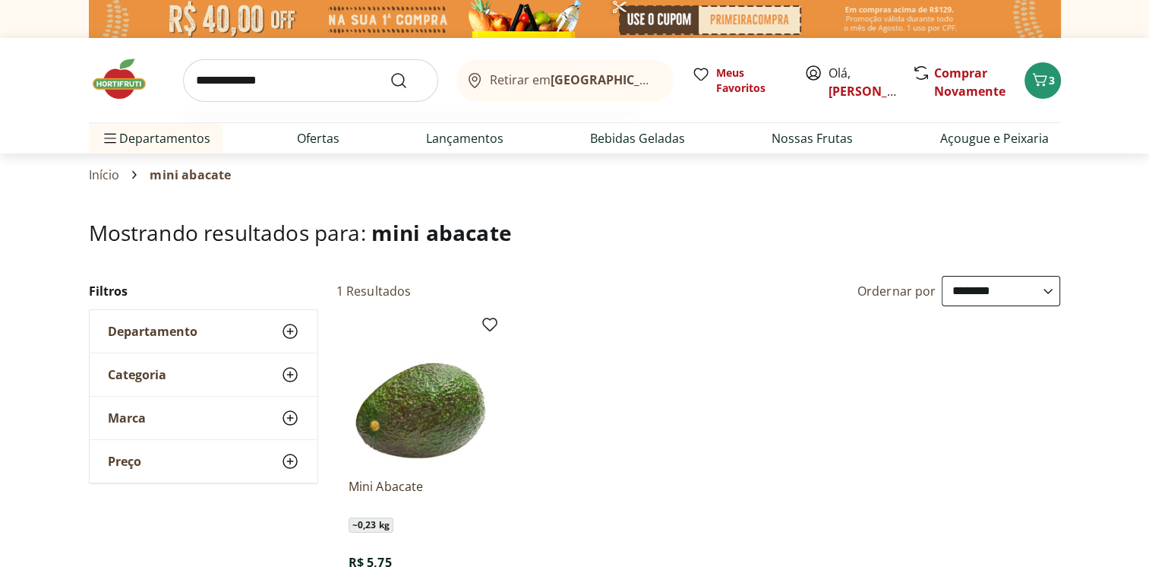
type input "**********"
click at [390, 71] on button "Submit Search" at bounding box center [408, 80] width 36 height 18
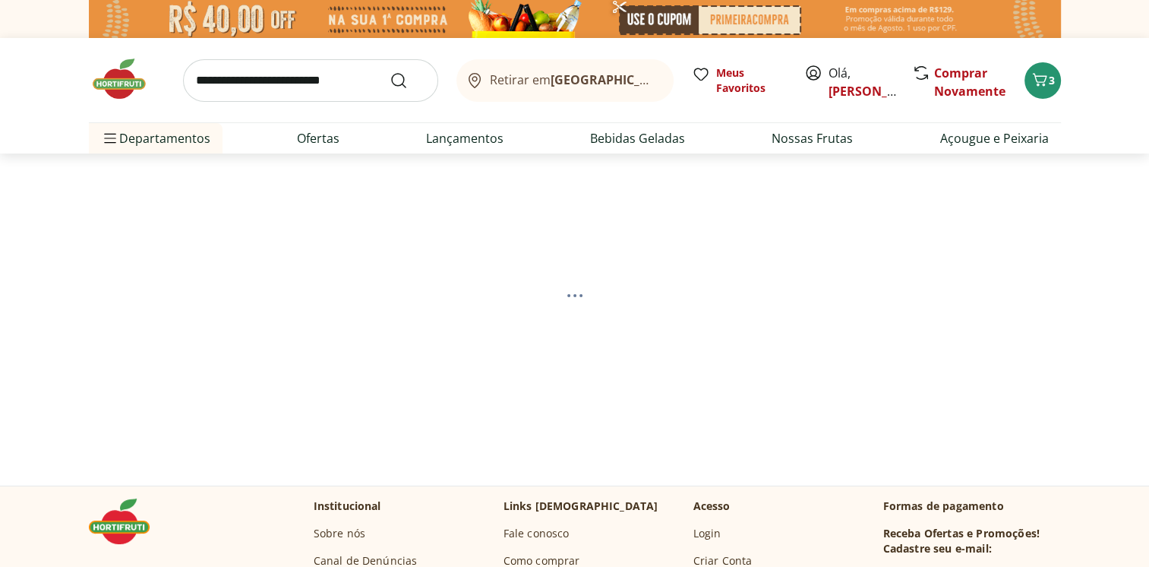
select select "**********"
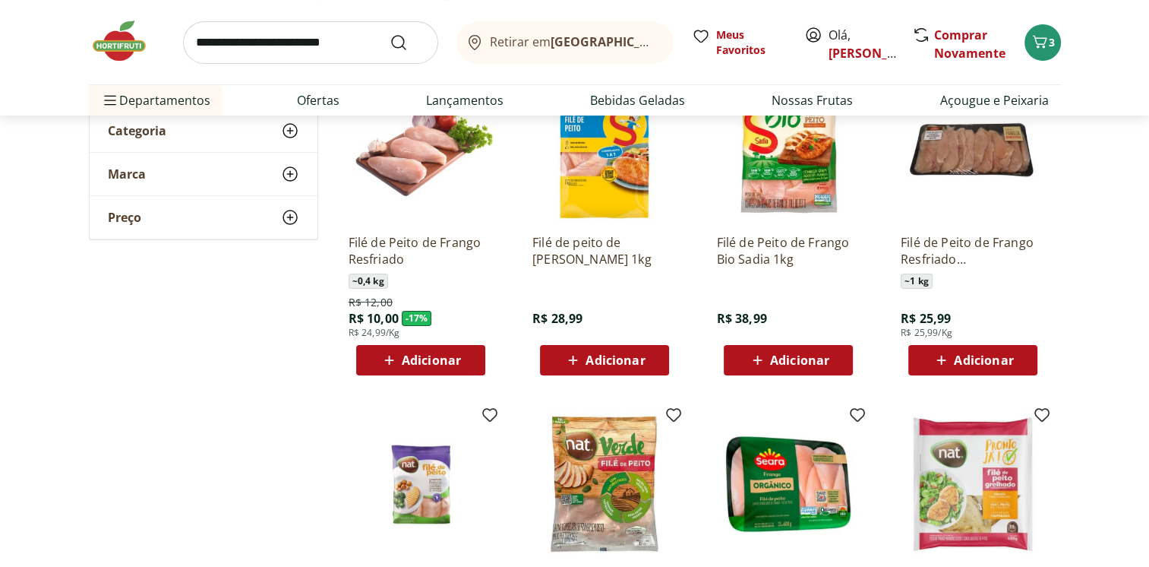
scroll to position [152, 0]
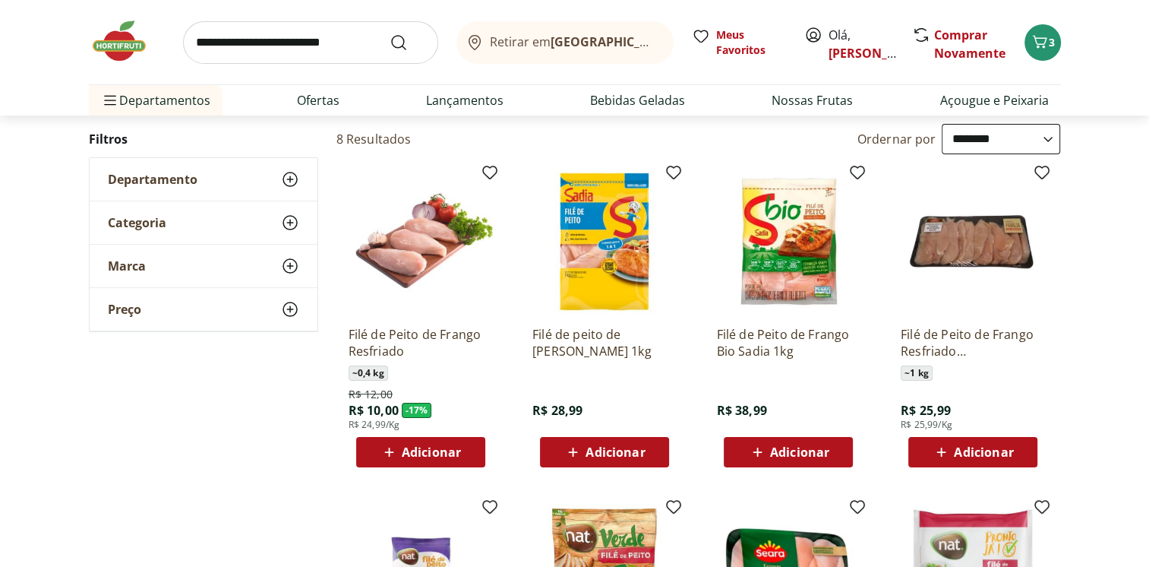
click at [786, 421] on div "Filé de Peito de Frango Bio Sadia 1kg R$ 38,99 Adicionar" at bounding box center [788, 390] width 144 height 153
click at [779, 448] on span "Adicionar" at bounding box center [799, 452] width 59 height 12
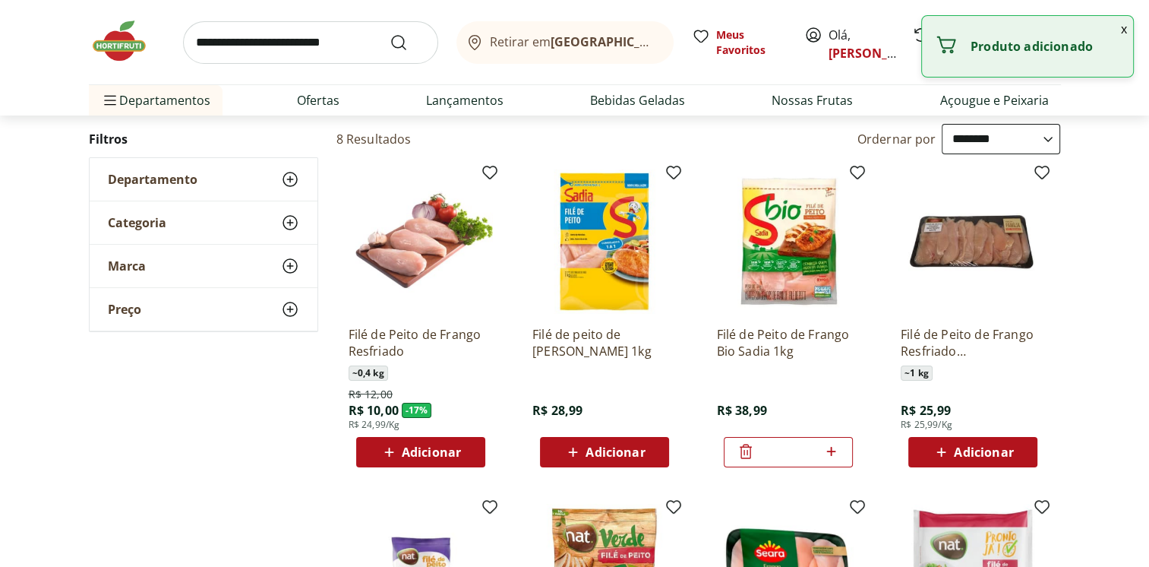
click at [290, 43] on input "search" at bounding box center [310, 42] width 255 height 43
type input "******"
click at [390, 33] on button "Submit Search" at bounding box center [408, 42] width 36 height 18
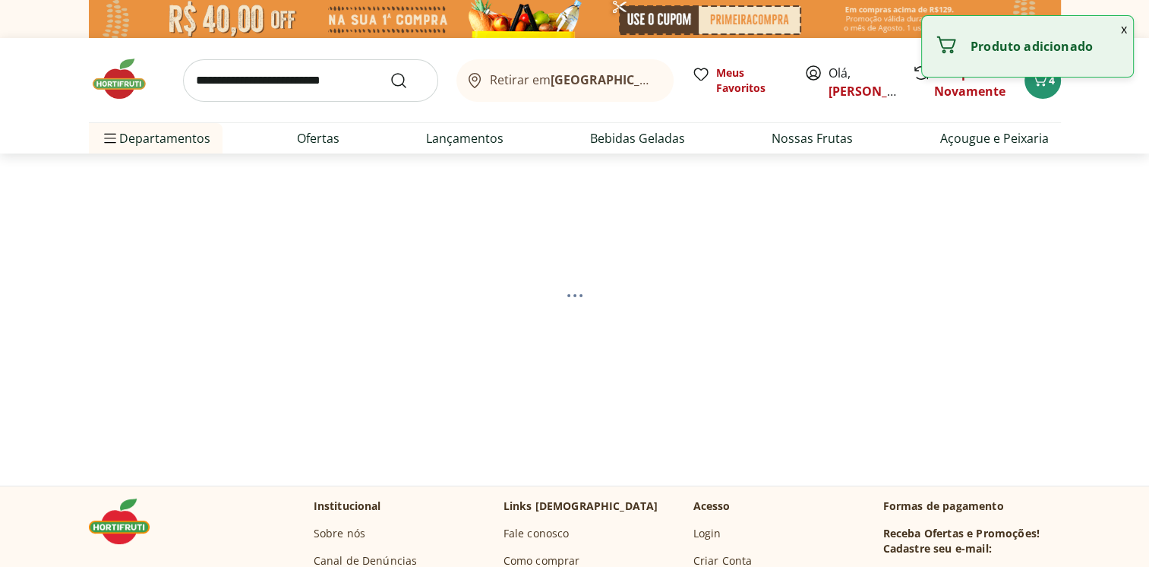
select select "**********"
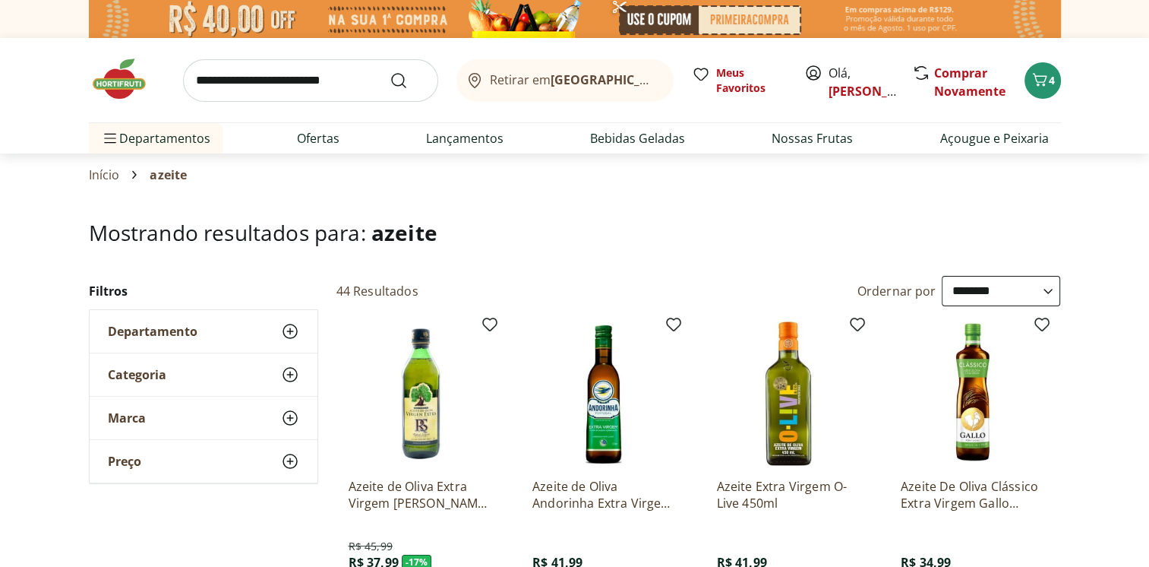
click at [229, 87] on input "search" at bounding box center [310, 80] width 255 height 43
type input "*****"
click at [390, 71] on button "Submit Search" at bounding box center [408, 80] width 36 height 18
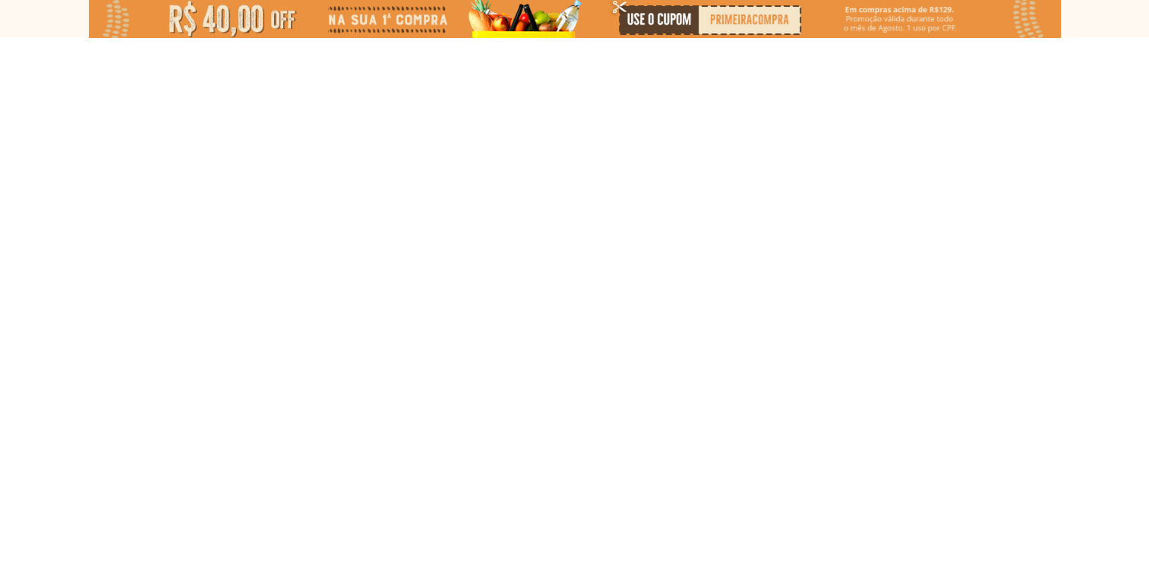
select select "**********"
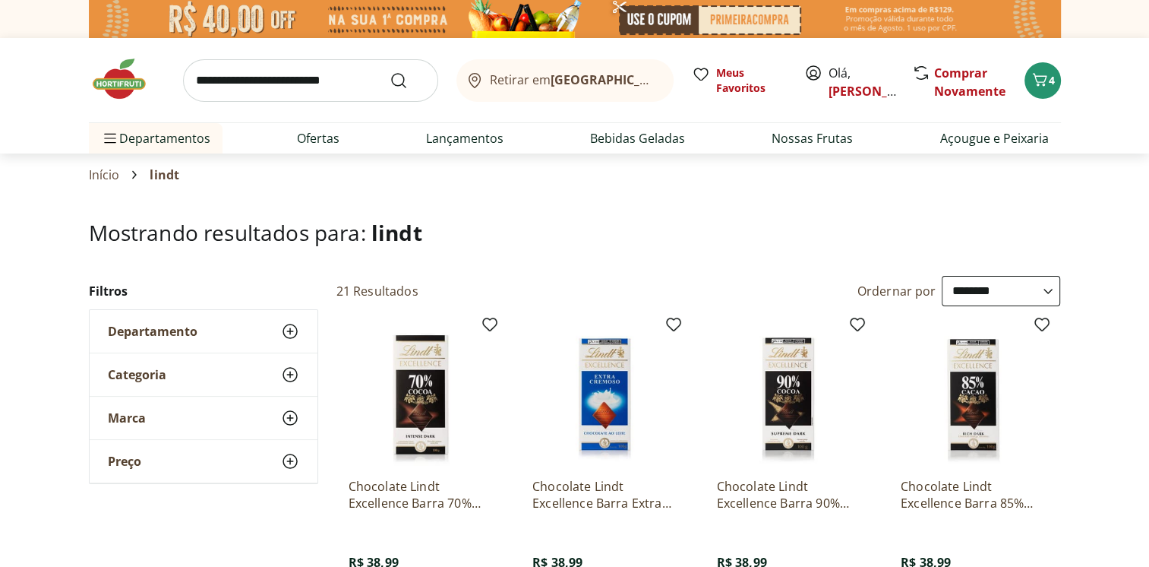
click at [103, 77] on img at bounding box center [127, 79] width 76 height 46
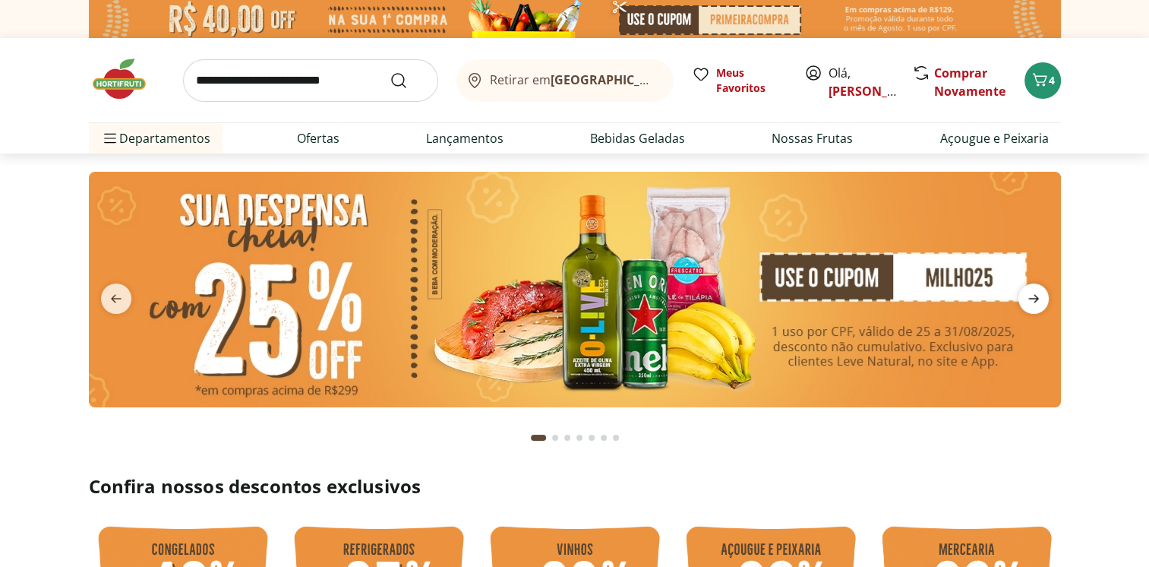
click at [1036, 299] on icon "next" at bounding box center [1034, 299] width 11 height 8
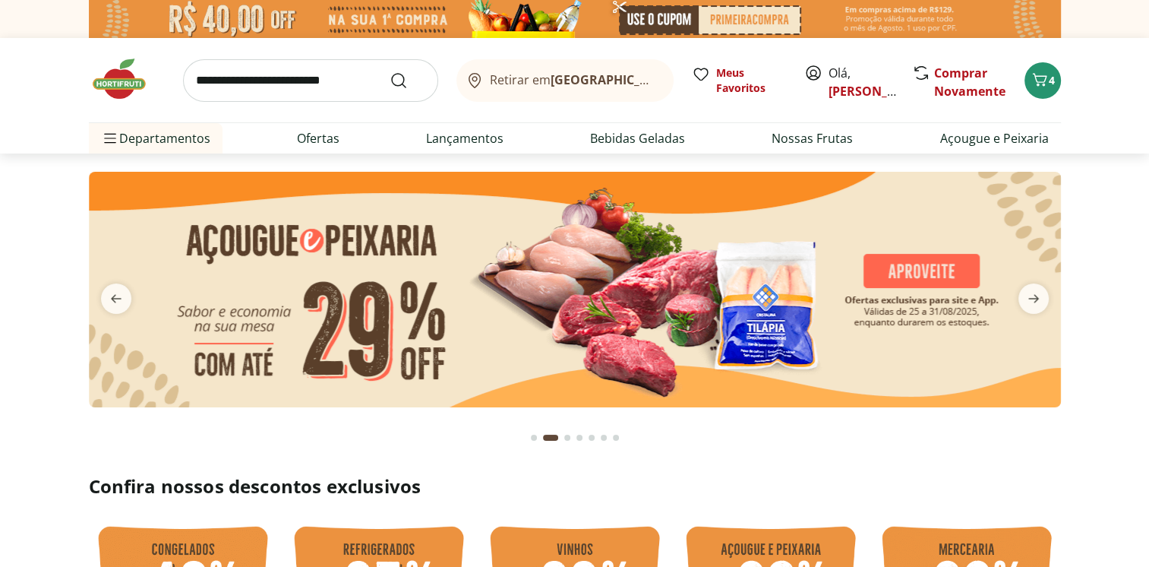
click at [615, 281] on img at bounding box center [575, 290] width 972 height 236
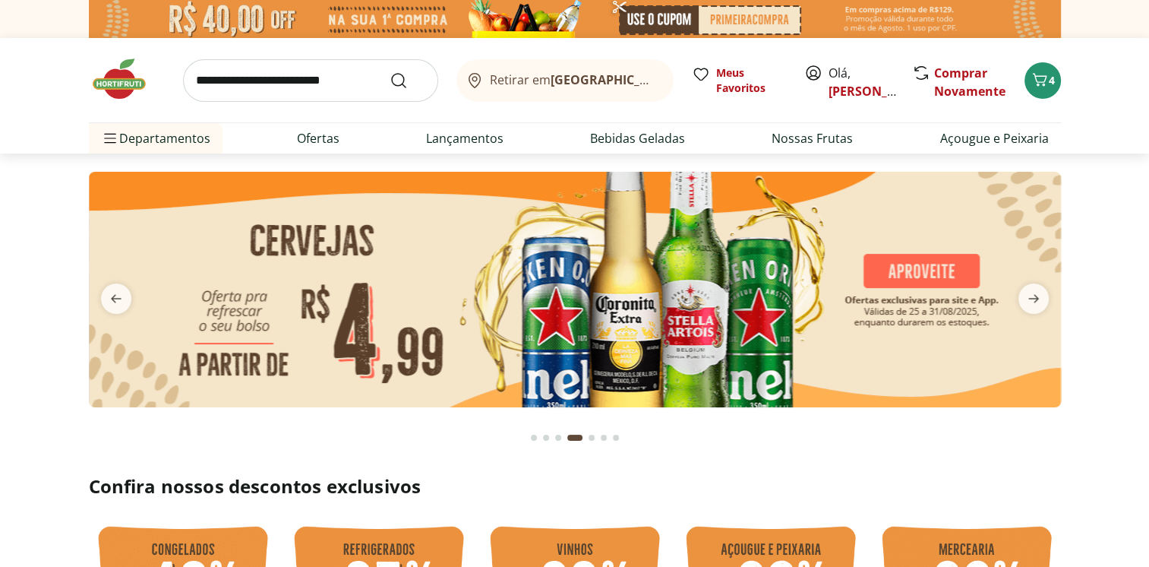
click at [1041, 298] on icon "next" at bounding box center [1034, 298] width 18 height 18
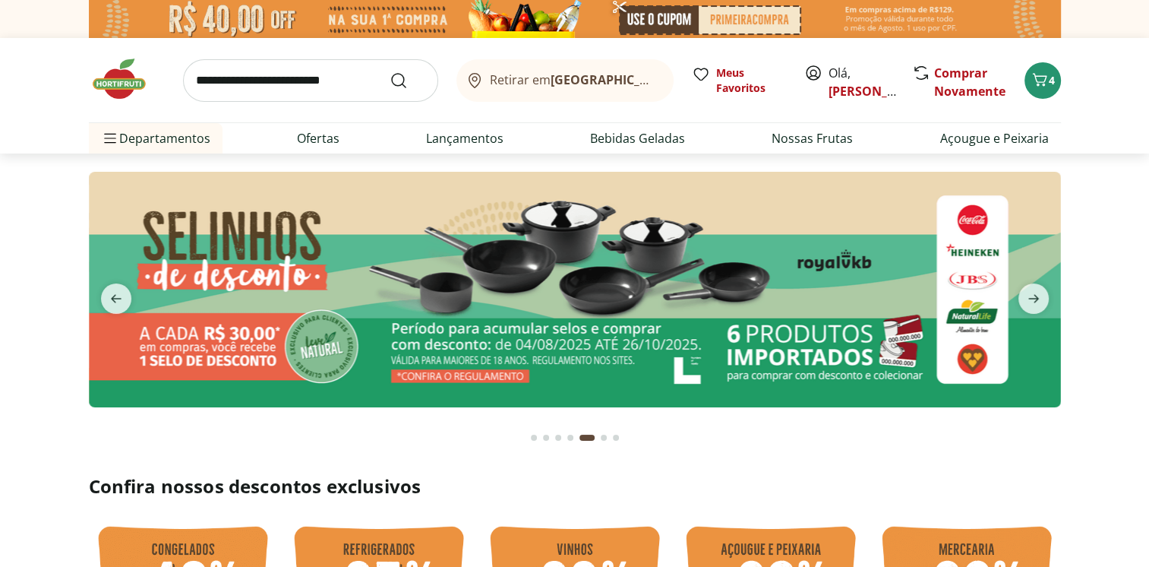
click at [1041, 298] on icon "next" at bounding box center [1034, 298] width 18 height 18
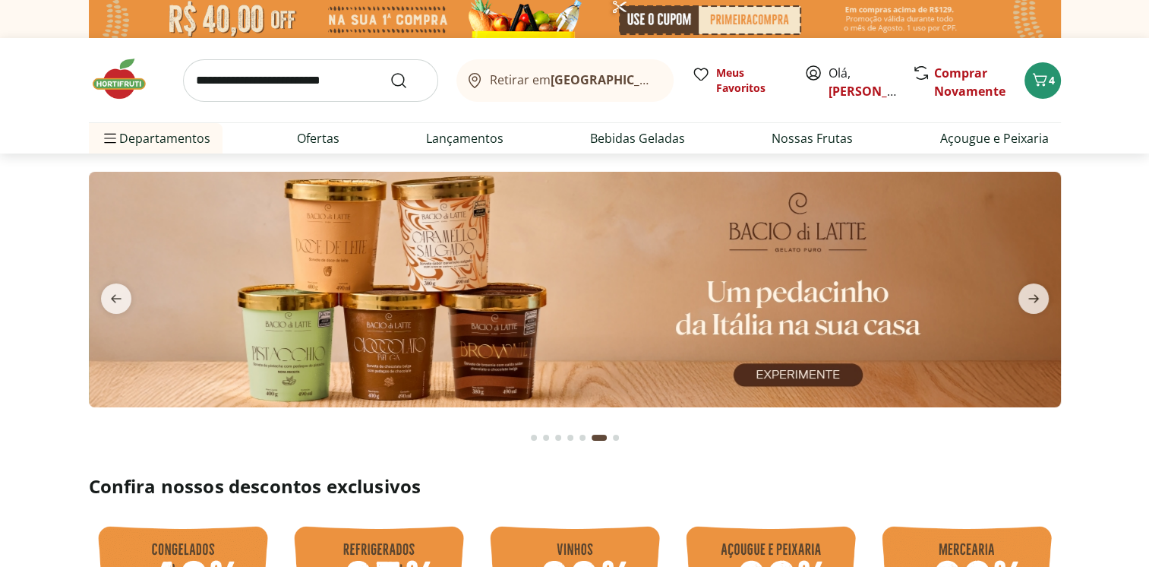
click at [1041, 298] on icon "next" at bounding box center [1034, 298] width 18 height 18
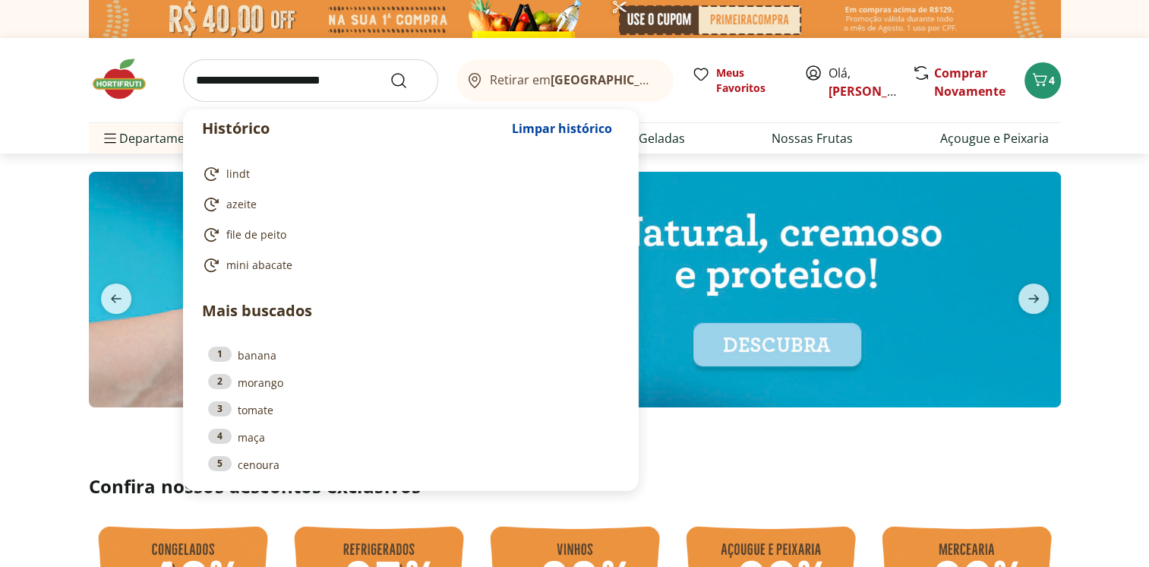
click at [223, 71] on input "search" at bounding box center [310, 80] width 255 height 43
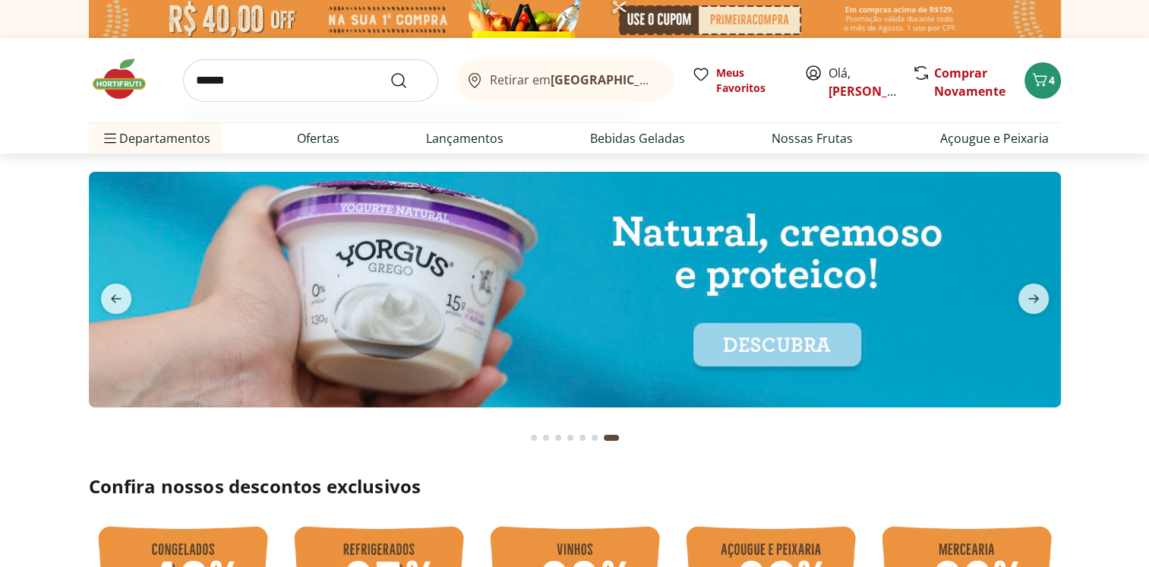
type input "******"
click at [390, 71] on button "Submit Search" at bounding box center [408, 80] width 36 height 18
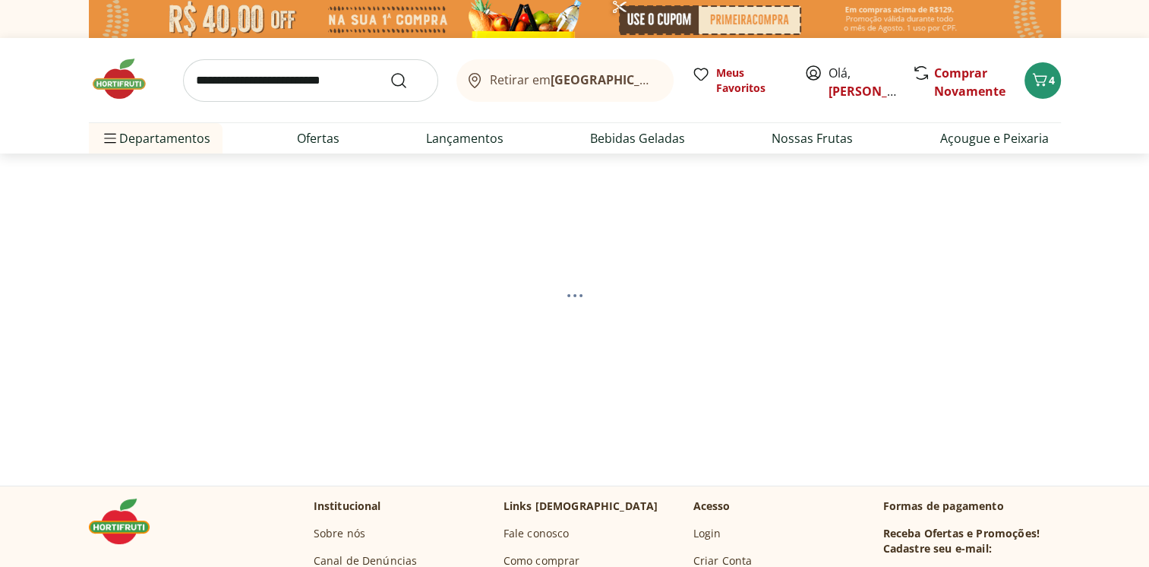
select select "**********"
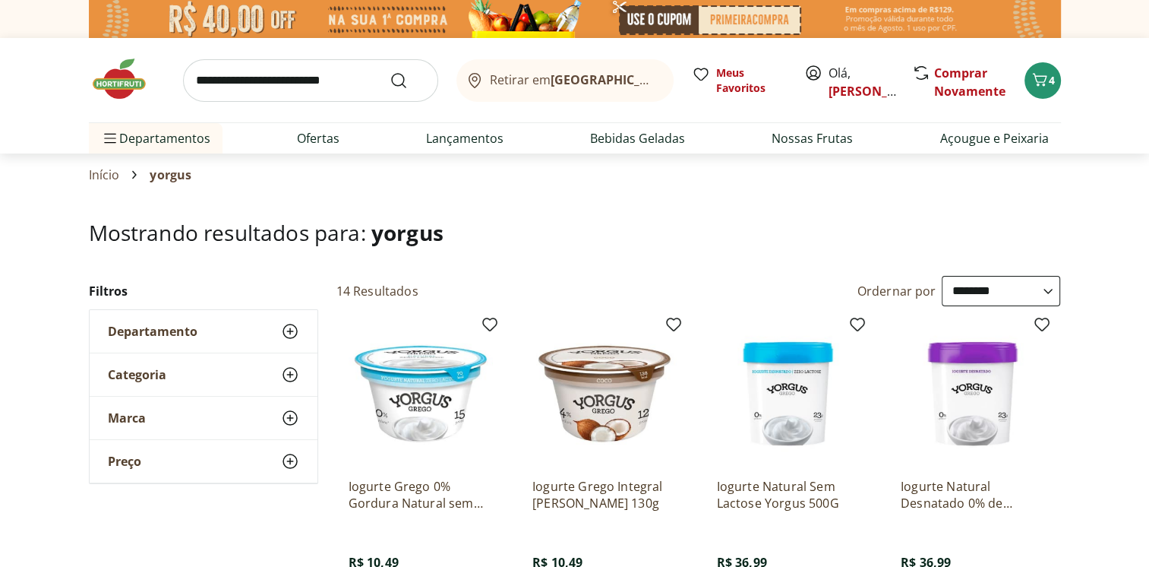
click at [124, 84] on img at bounding box center [127, 79] width 76 height 46
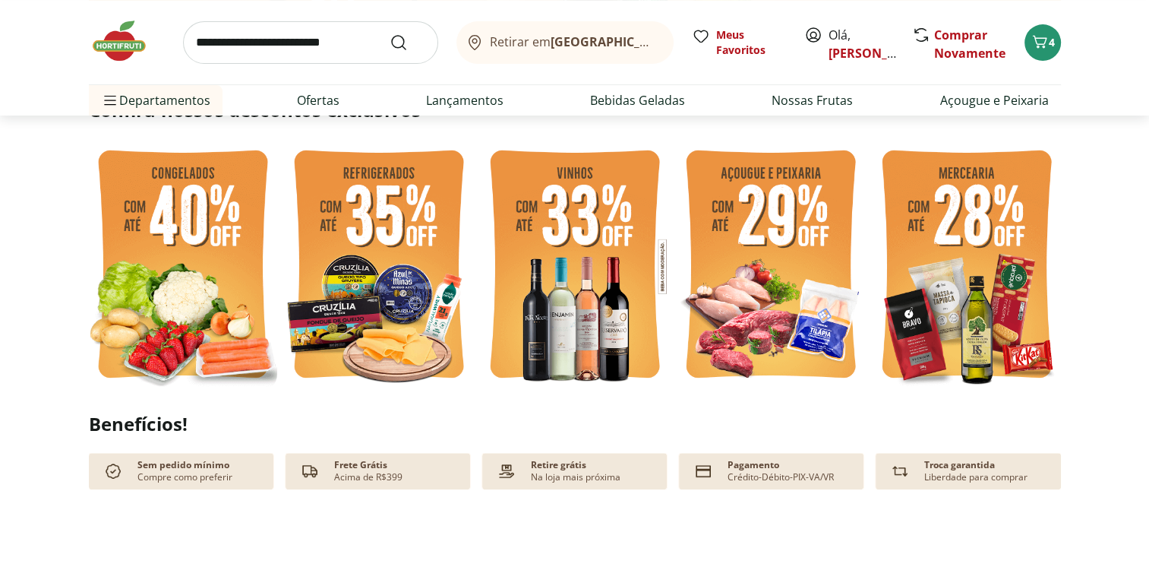
scroll to position [380, 0]
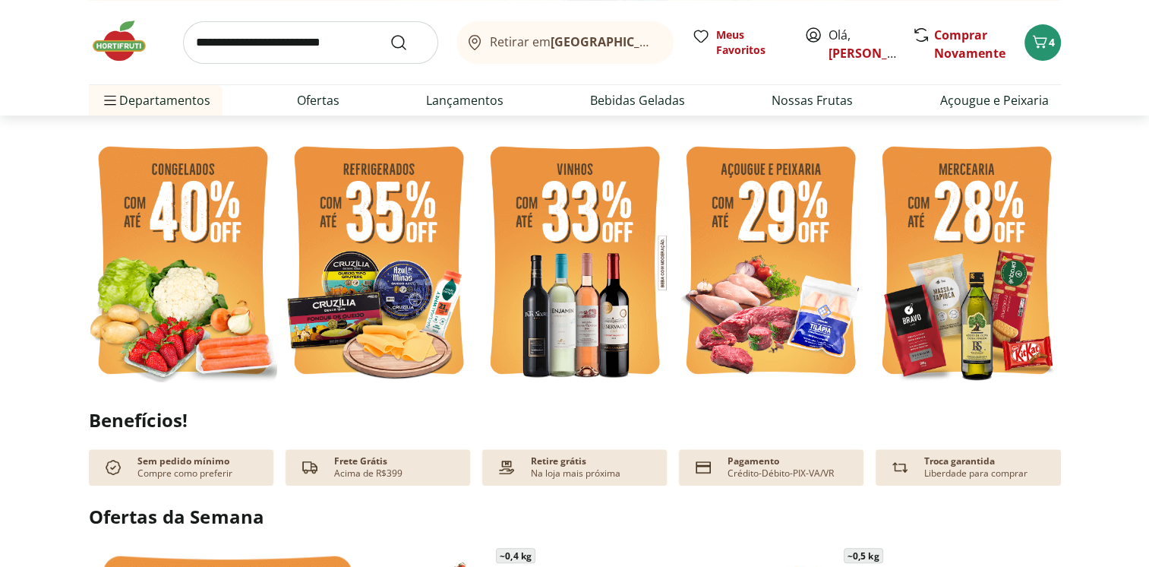
click at [989, 300] on img at bounding box center [967, 262] width 188 height 251
select select "**********"
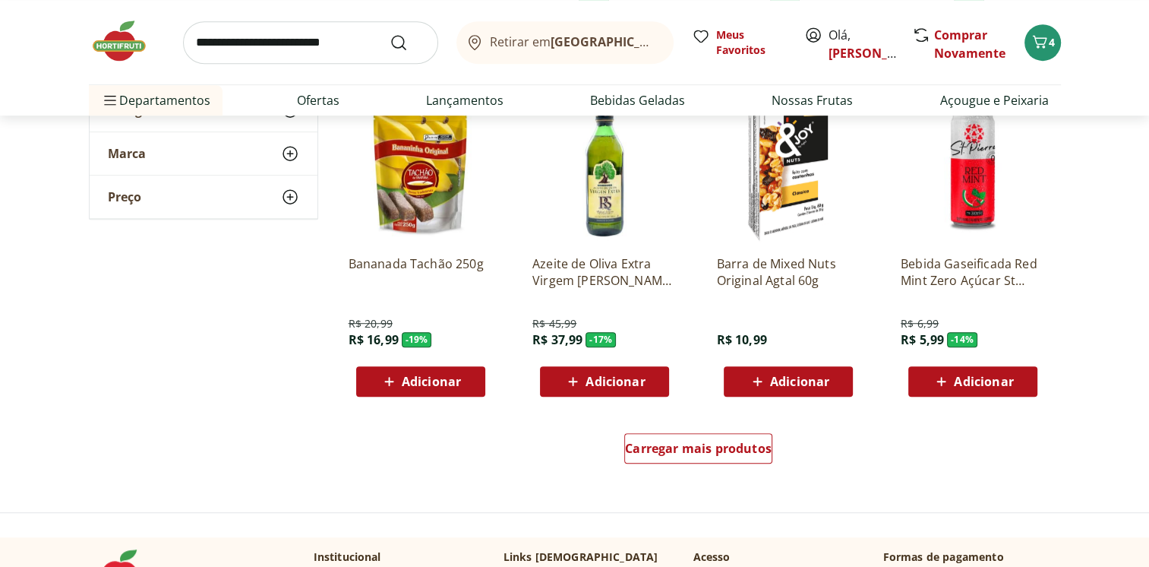
scroll to position [912, 0]
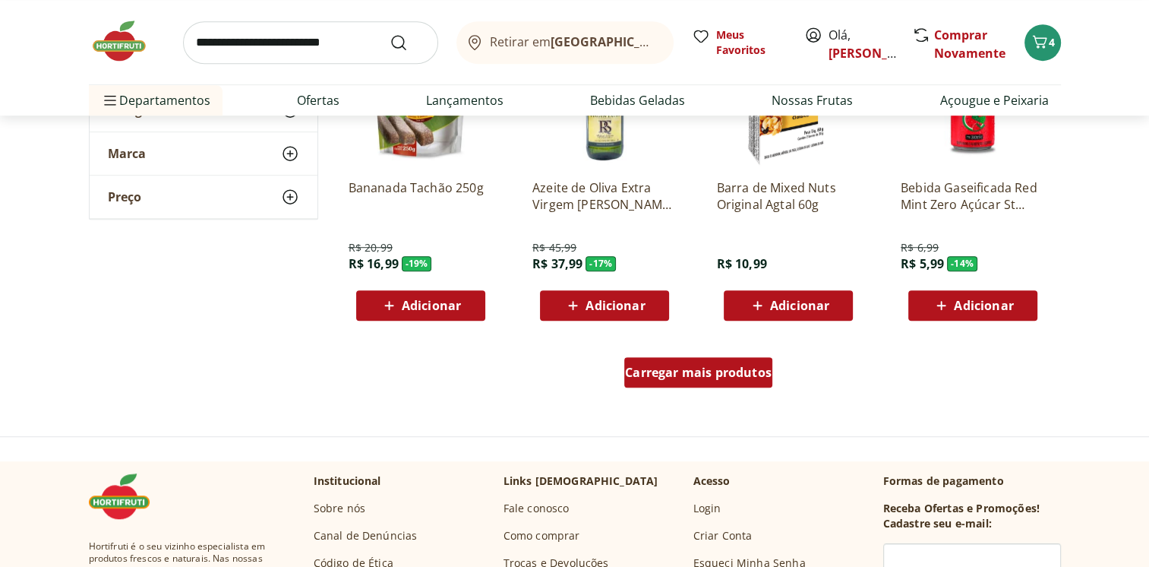
click at [666, 361] on div "Carregar mais produtos" at bounding box center [699, 372] width 148 height 30
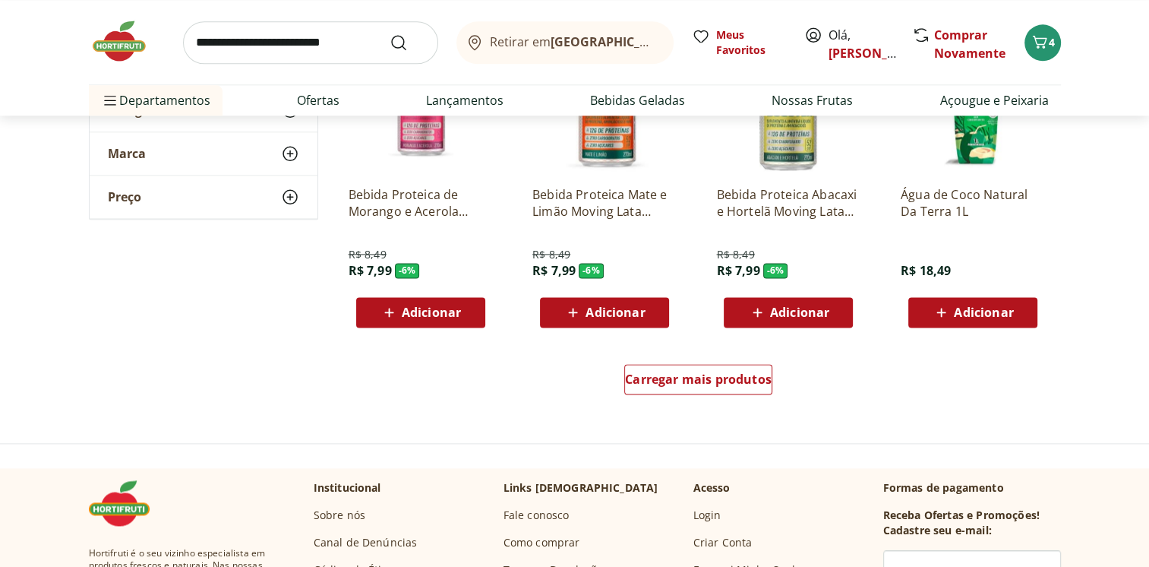
scroll to position [1899, 0]
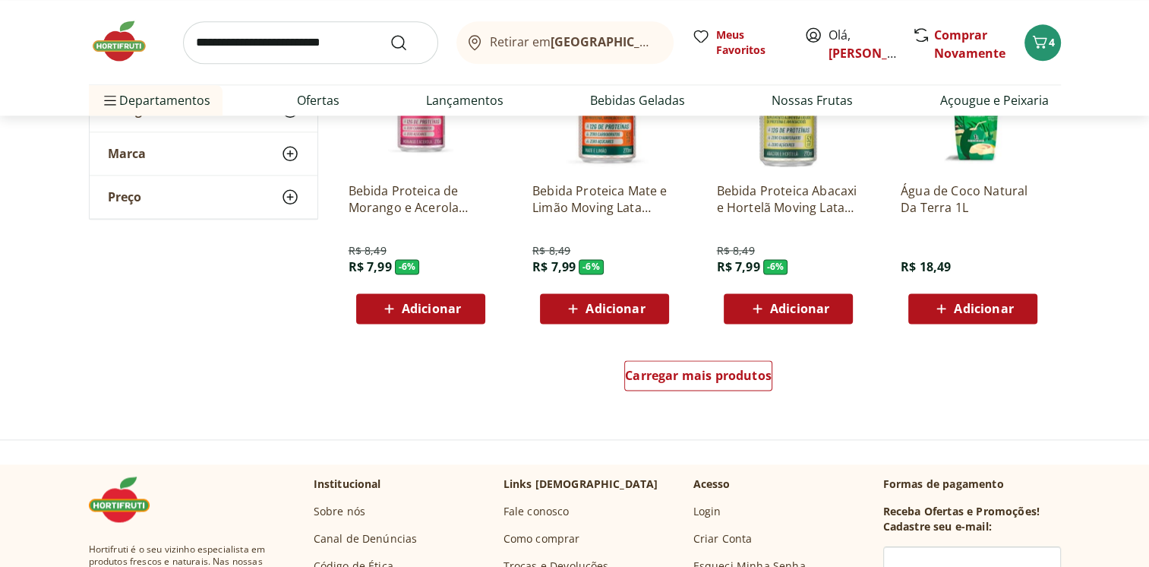
click at [76, 38] on div "Retirar em Rio de Janeiro/RJ Meus Favoritos Olá, Luiz Henrique Comprar Novament…" at bounding box center [575, 57] width 1033 height 115
click at [114, 42] on img at bounding box center [127, 41] width 76 height 46
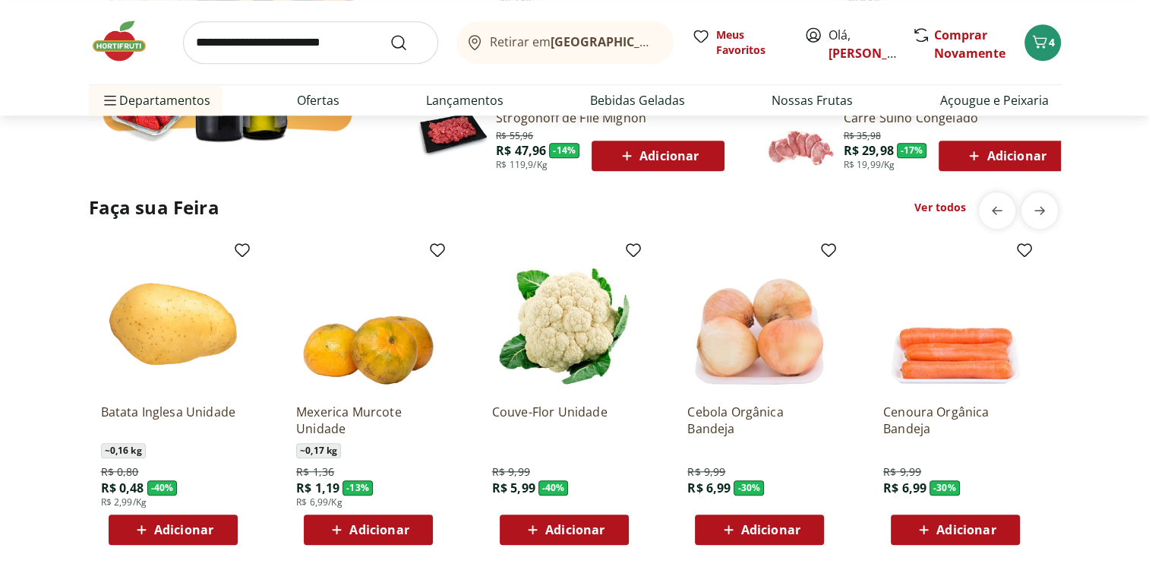
scroll to position [1216, 0]
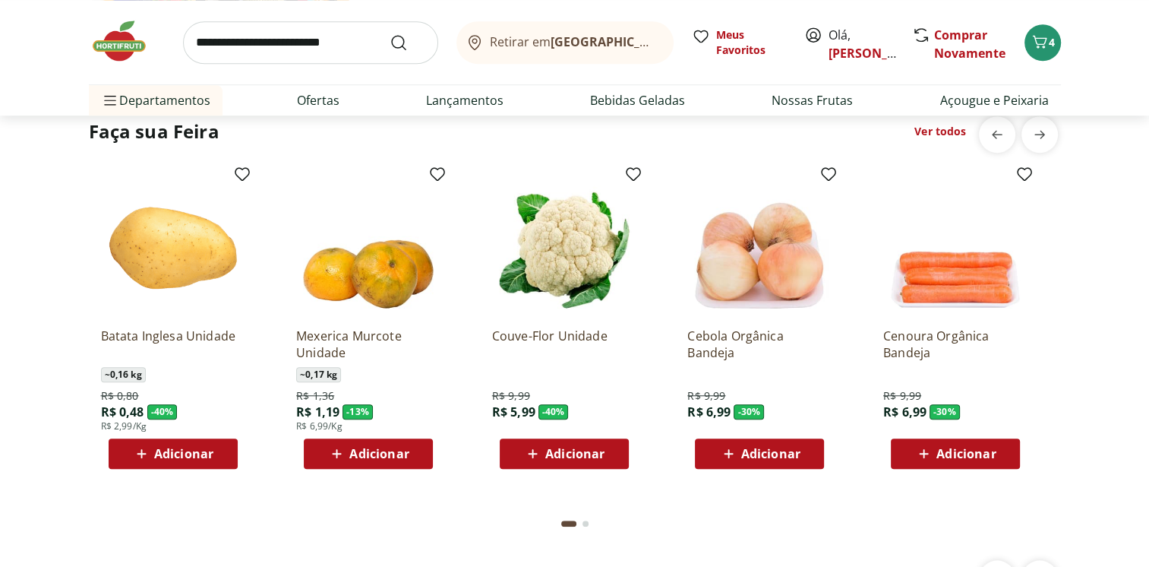
click at [946, 131] on link "Ver todos" at bounding box center [941, 131] width 52 height 15
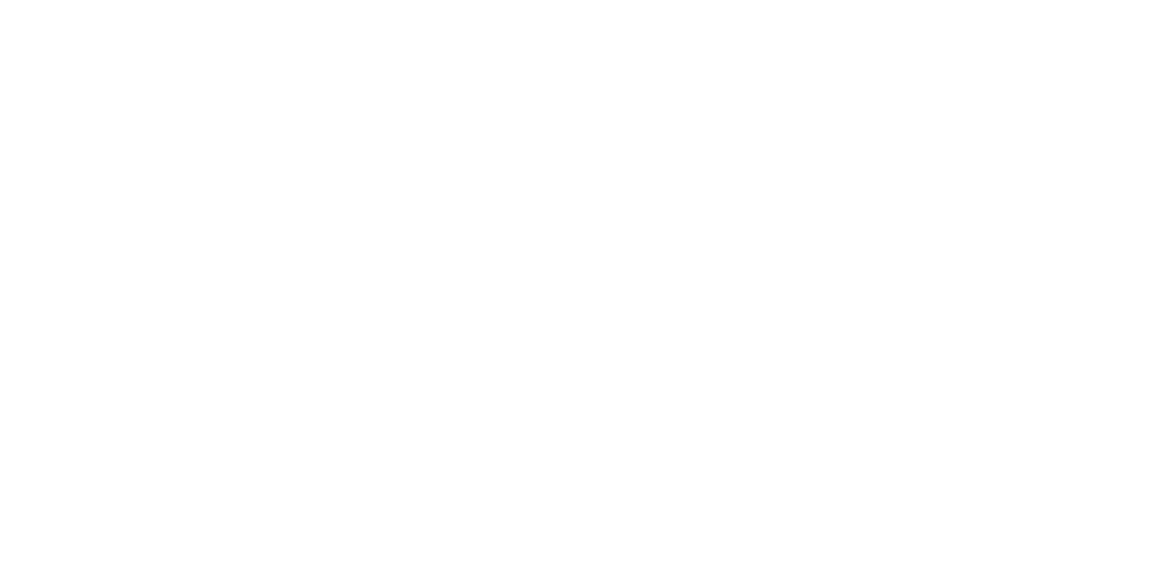
select select "**********"
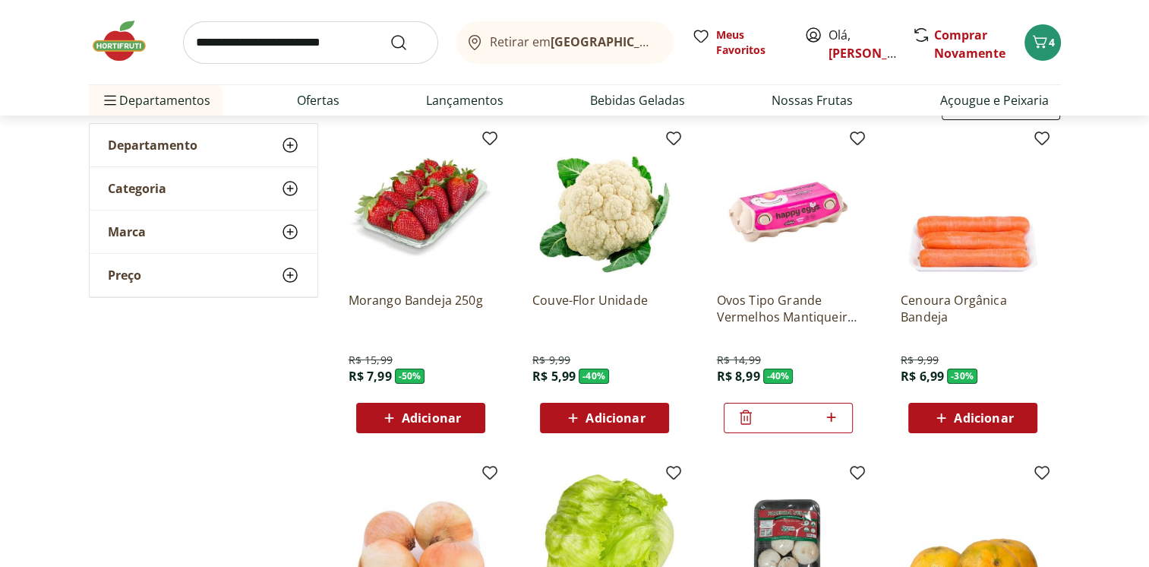
scroll to position [113, 0]
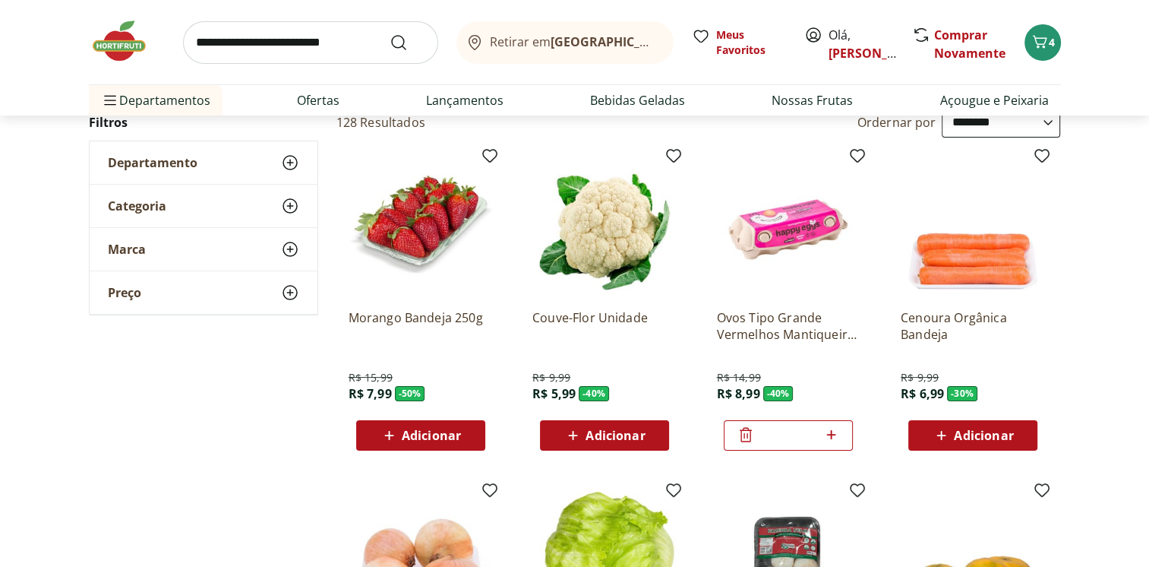
click at [398, 438] on icon at bounding box center [389, 435] width 19 height 18
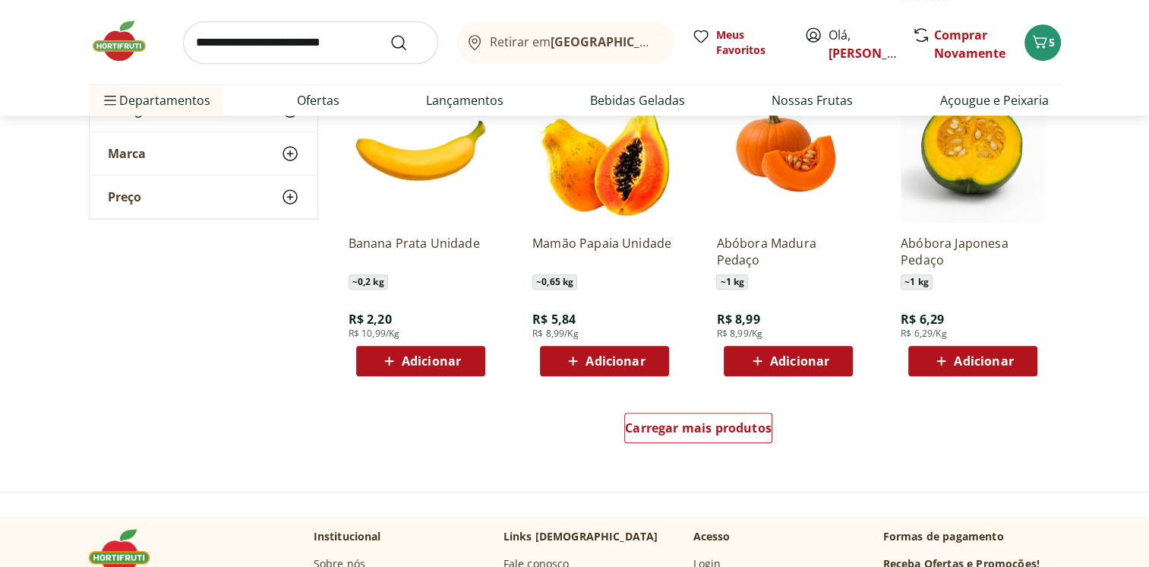
scroll to position [873, 0]
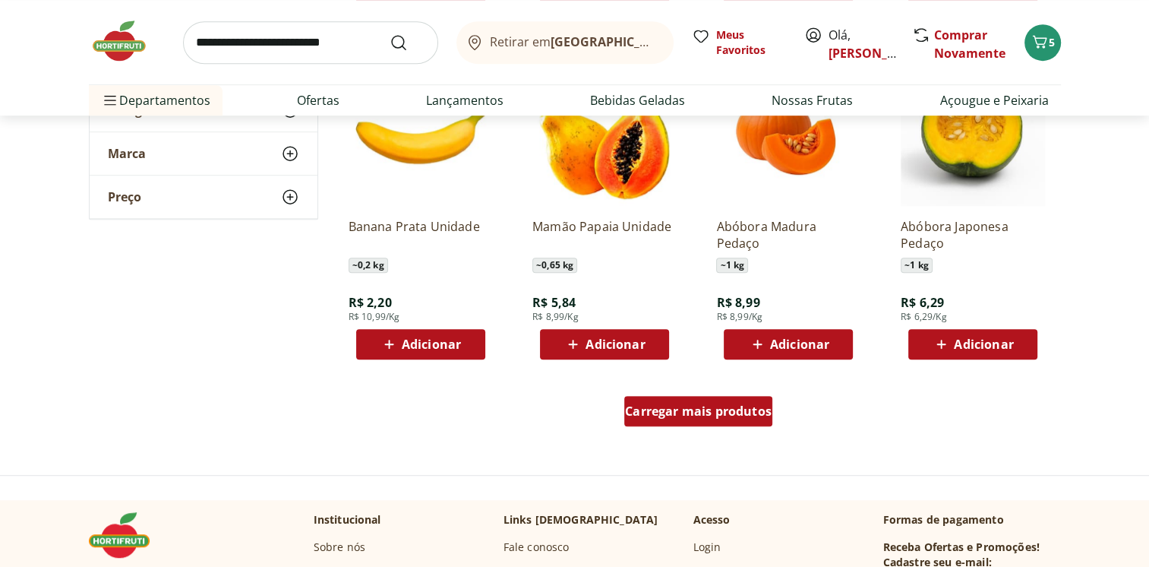
click at [683, 408] on span "Carregar mais produtos" at bounding box center [698, 411] width 147 height 12
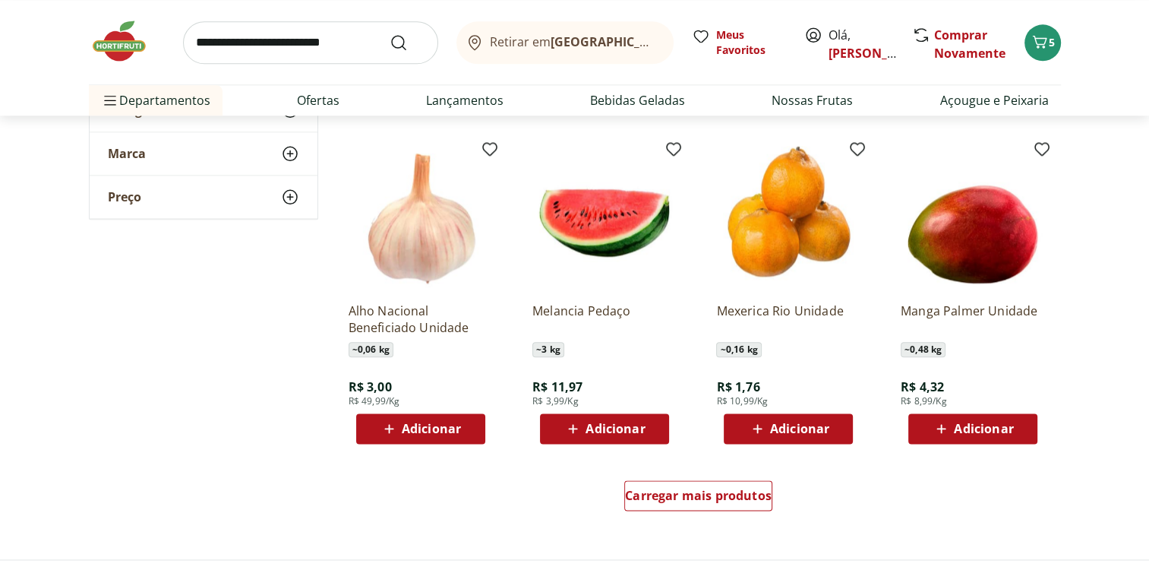
scroll to position [1785, 0]
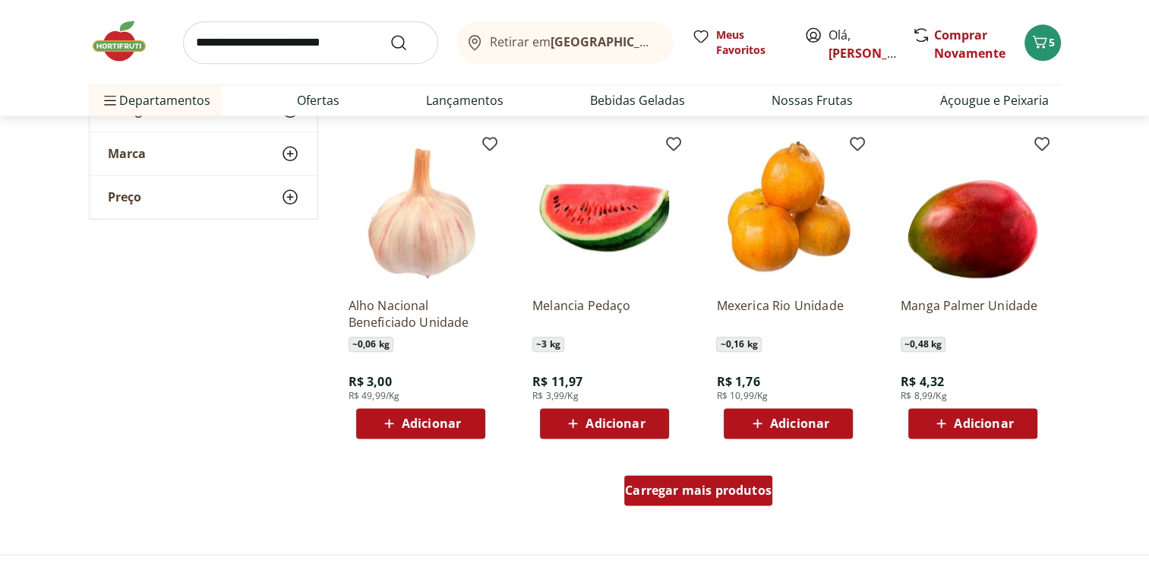
click at [709, 485] on span "Carregar mais produtos" at bounding box center [698, 490] width 147 height 12
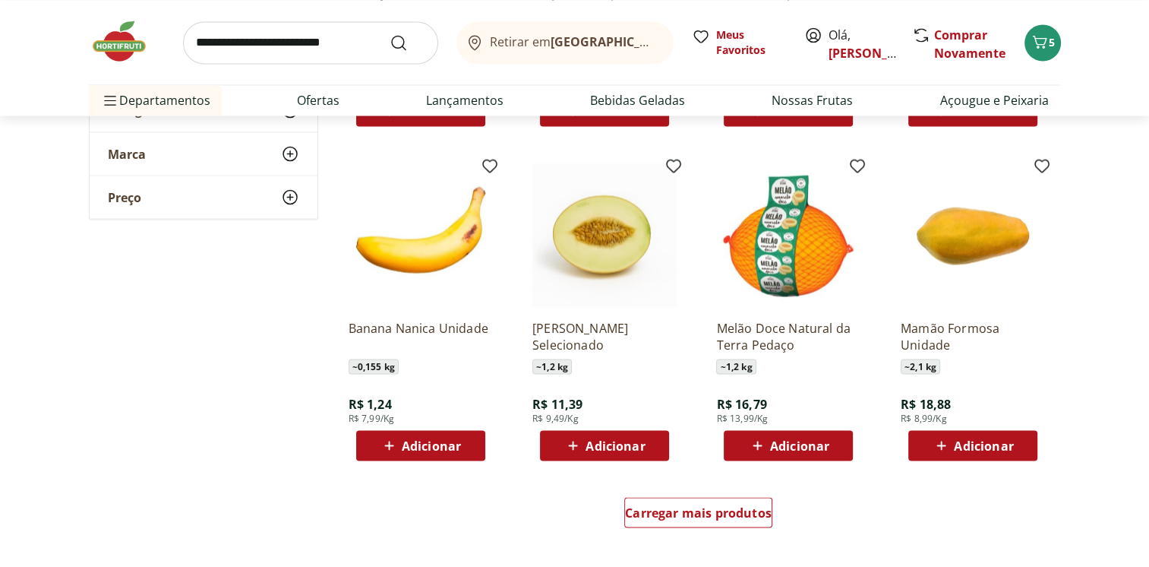
scroll to position [2848, 0]
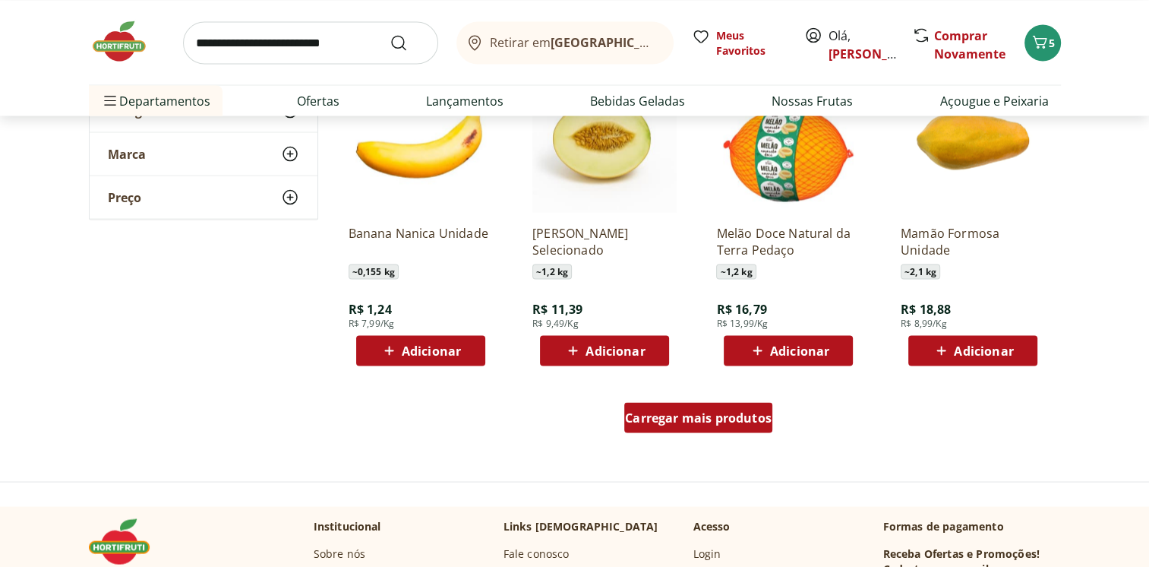
click at [703, 407] on div "Carregar mais produtos" at bounding box center [699, 417] width 148 height 30
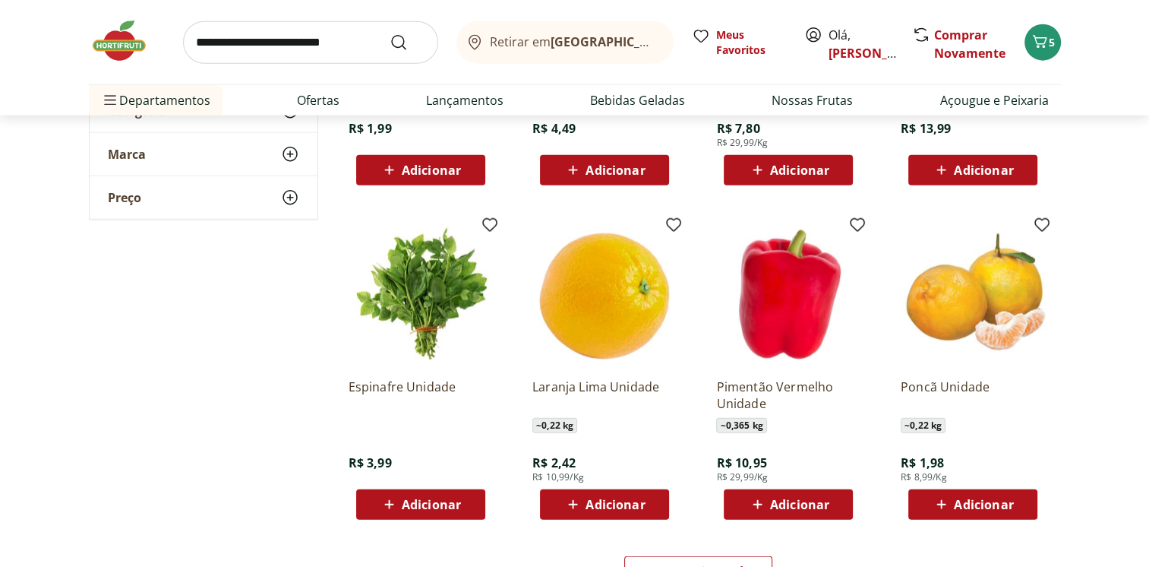
scroll to position [3684, 0]
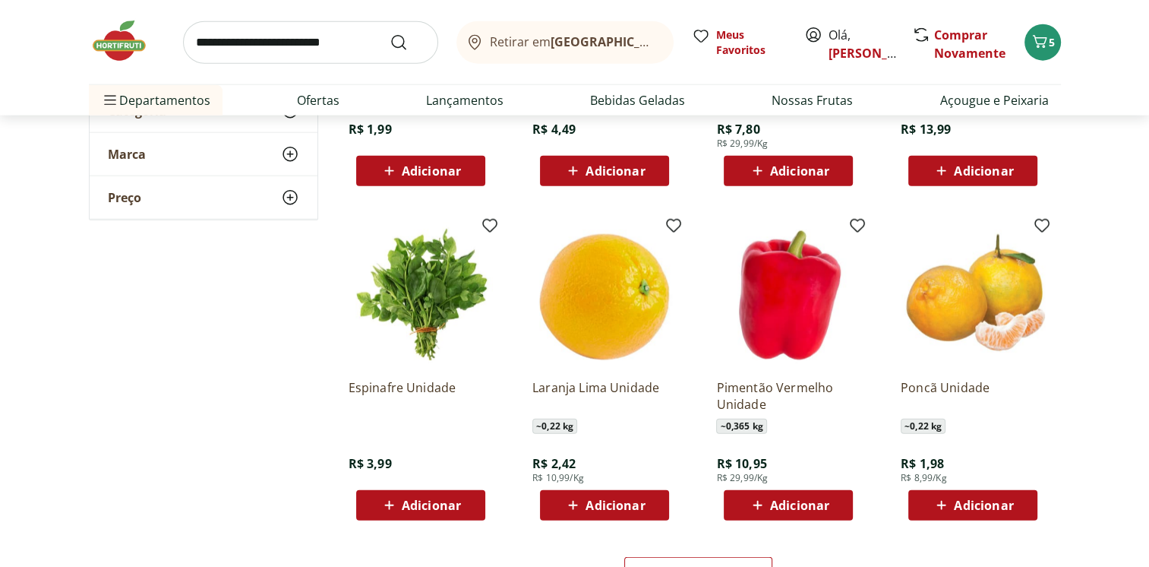
click at [782, 510] on span "Adicionar" at bounding box center [799, 505] width 59 height 12
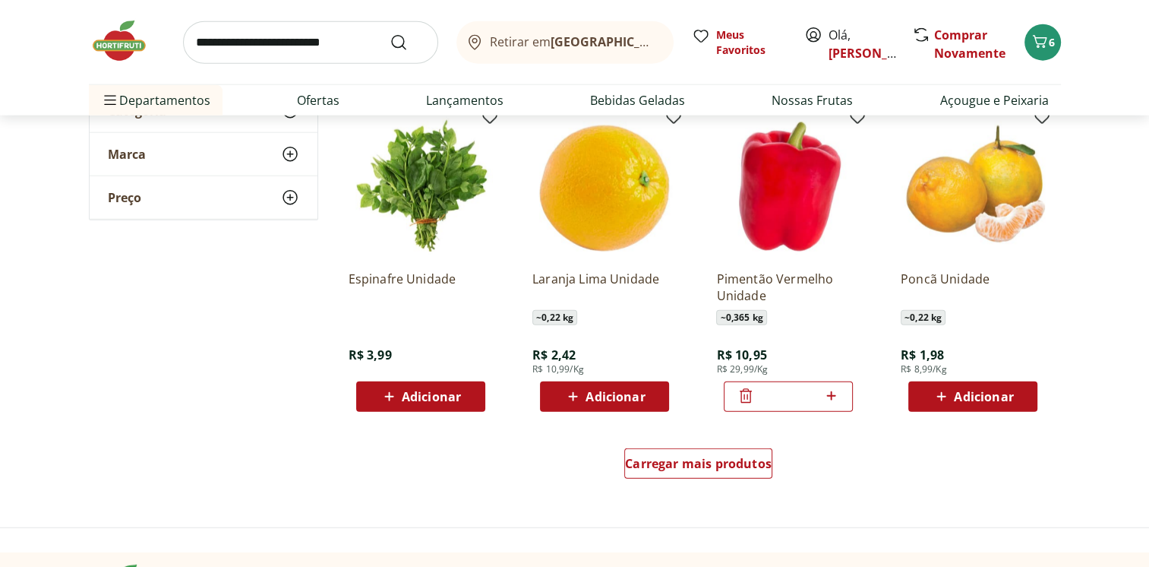
scroll to position [3836, 0]
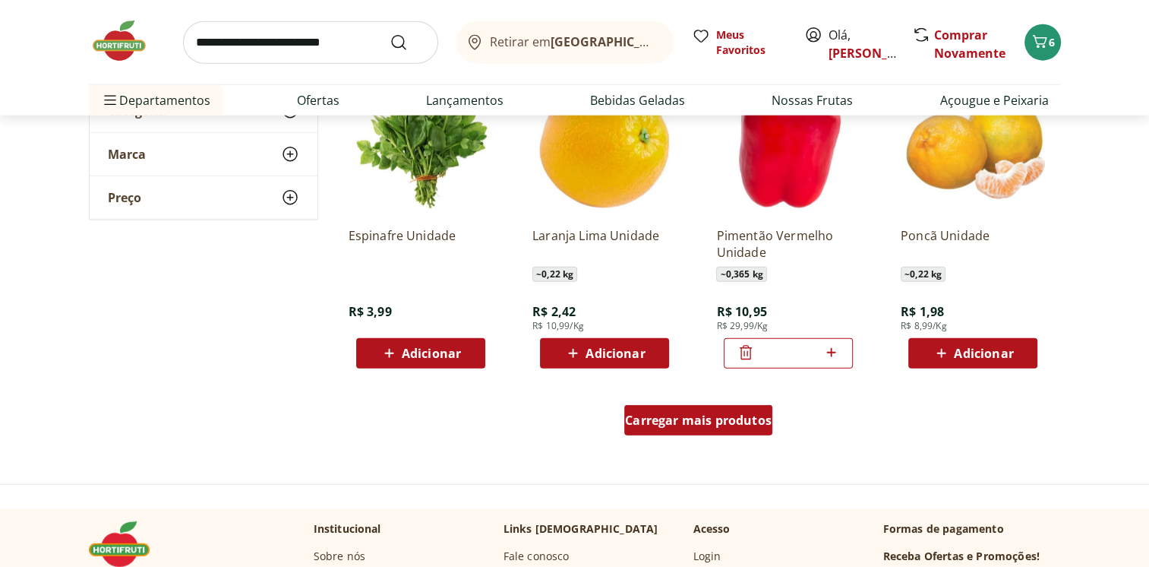
click at [699, 421] on span "Carregar mais produtos" at bounding box center [698, 420] width 147 height 12
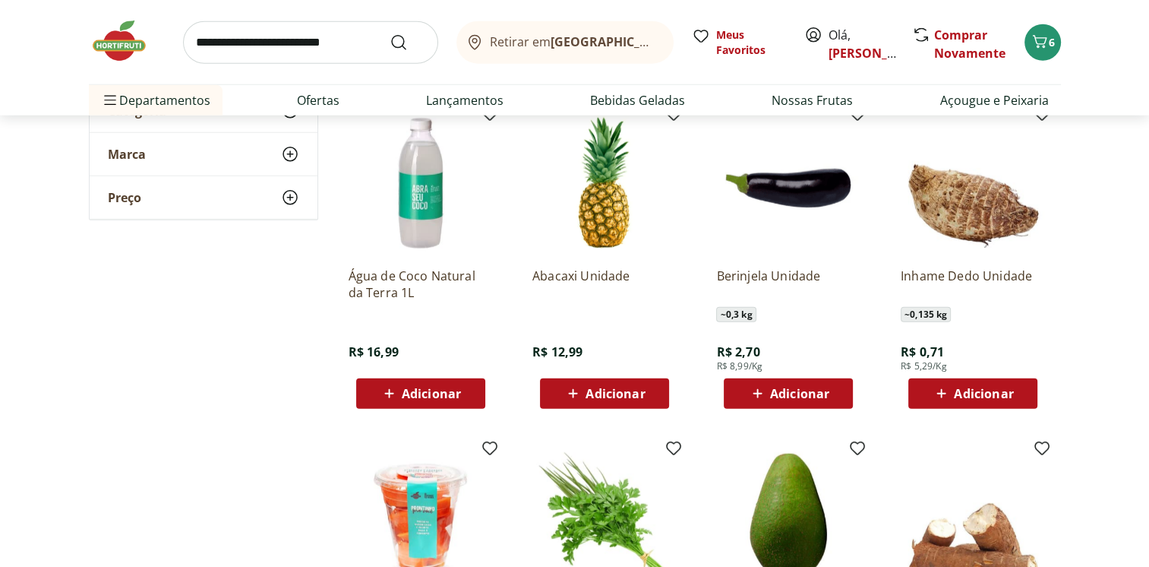
scroll to position [4140, 0]
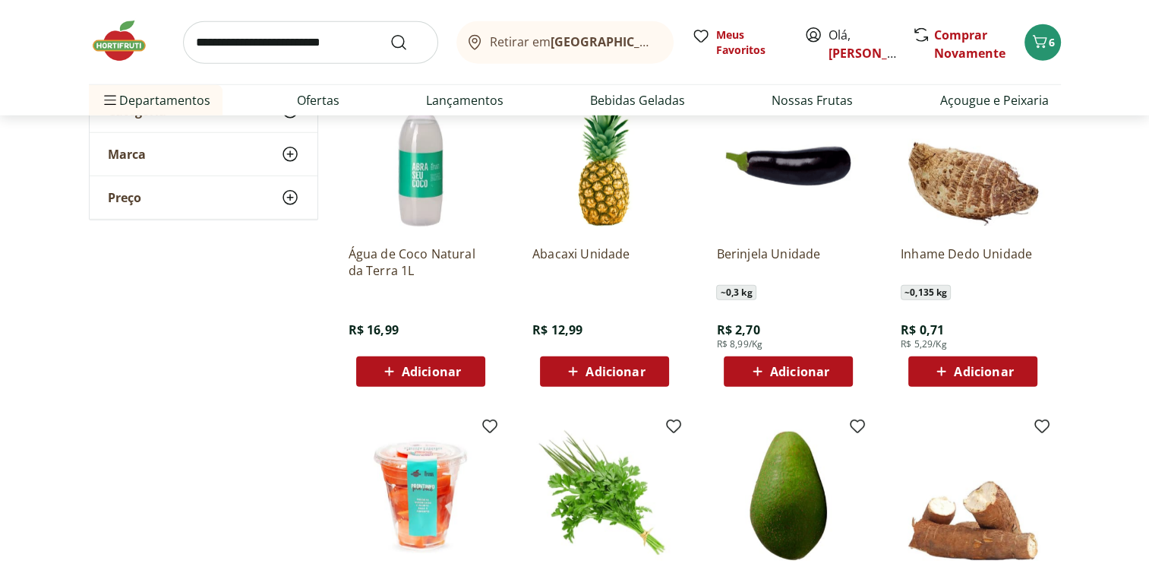
click at [410, 370] on span "Adicionar" at bounding box center [431, 371] width 59 height 12
click at [587, 374] on span "Adicionar" at bounding box center [615, 371] width 59 height 12
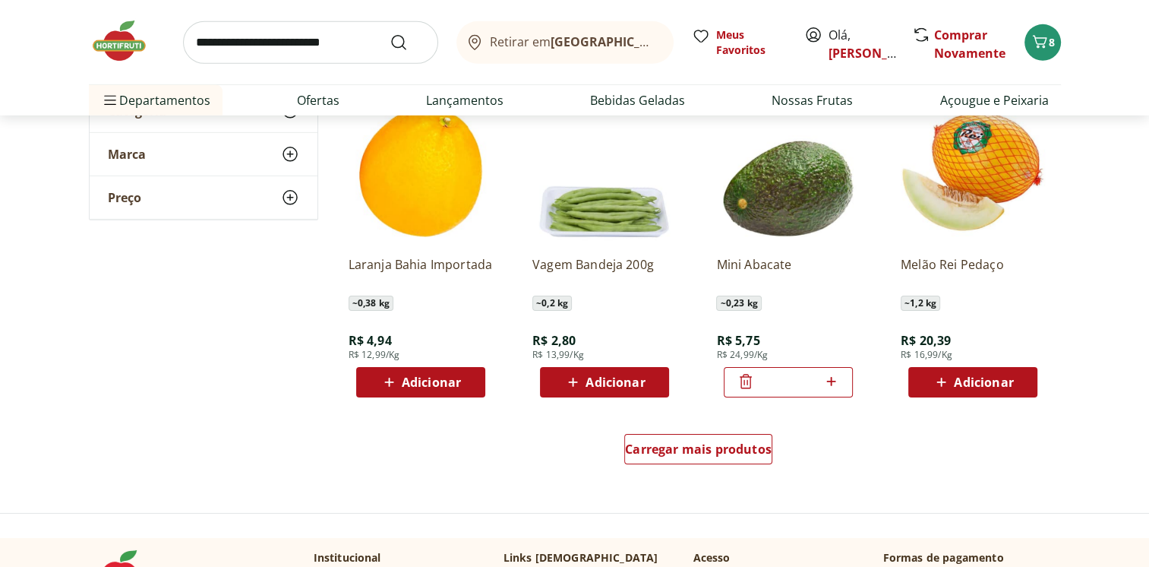
scroll to position [4824, 0]
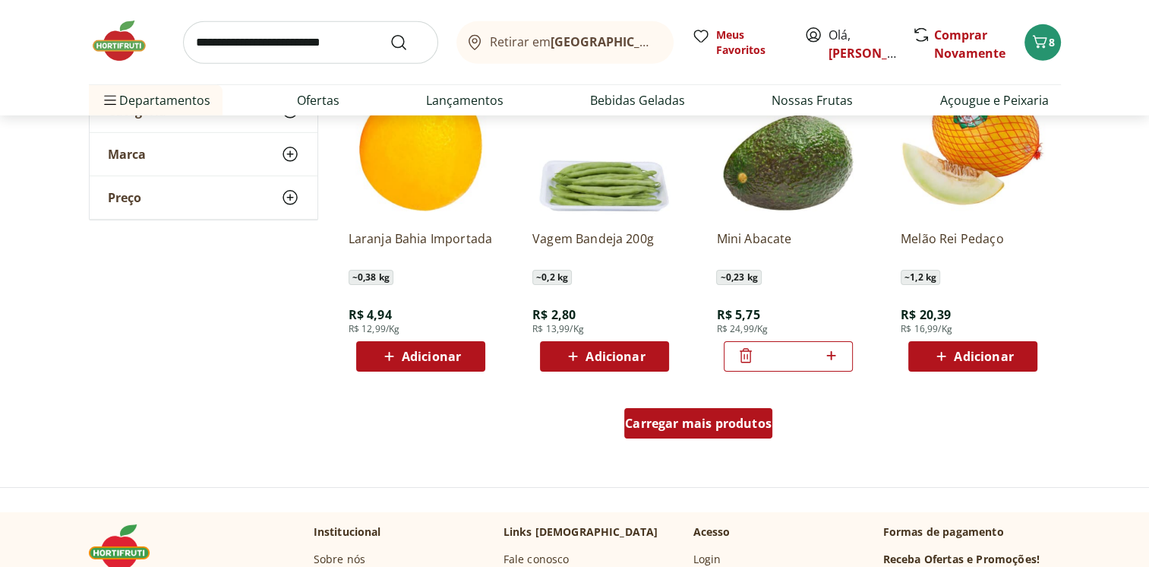
click at [710, 425] on span "Carregar mais produtos" at bounding box center [698, 423] width 147 height 12
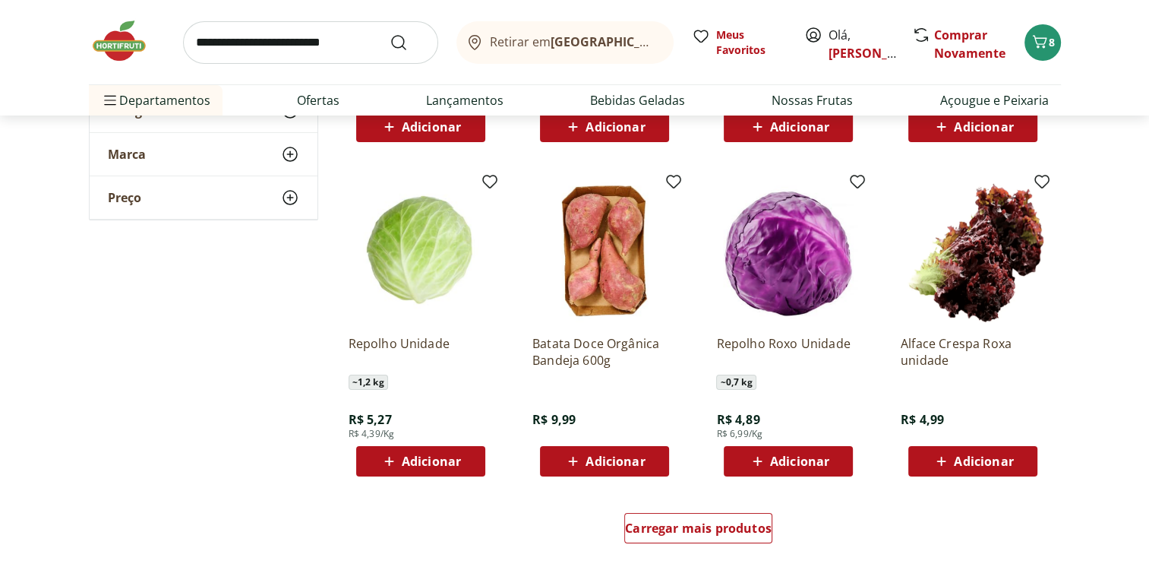
scroll to position [5735, 0]
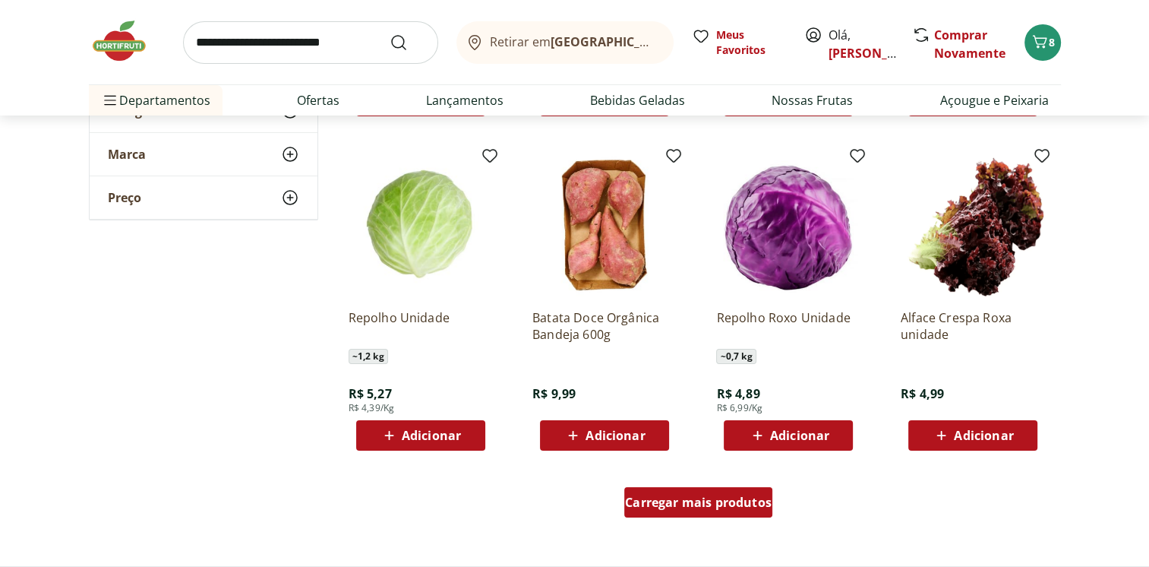
click at [723, 501] on span "Carregar mais produtos" at bounding box center [698, 502] width 147 height 12
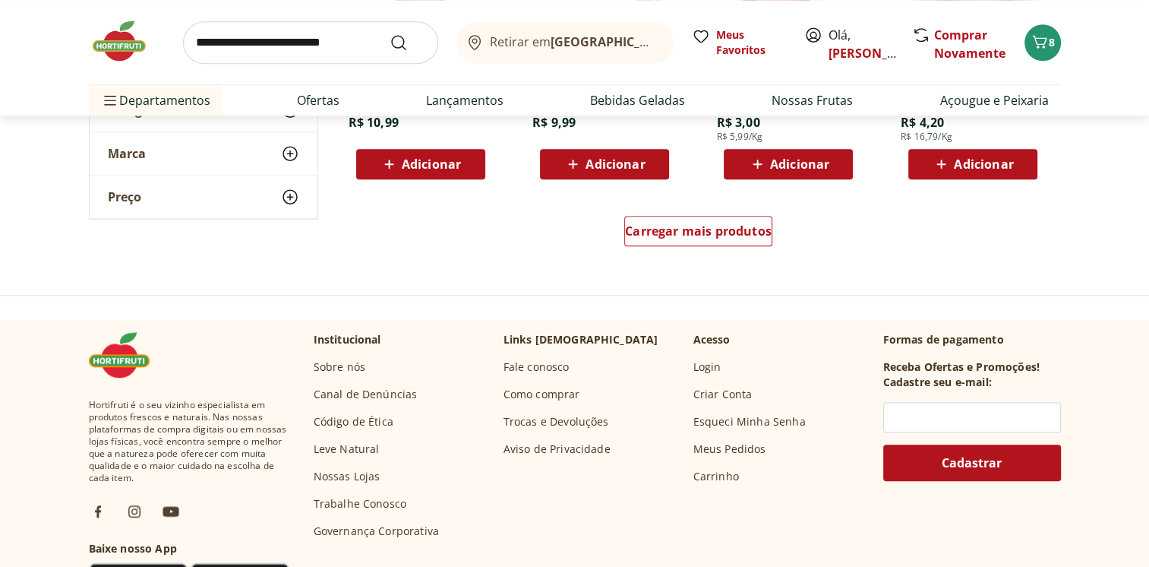
scroll to position [7027, 0]
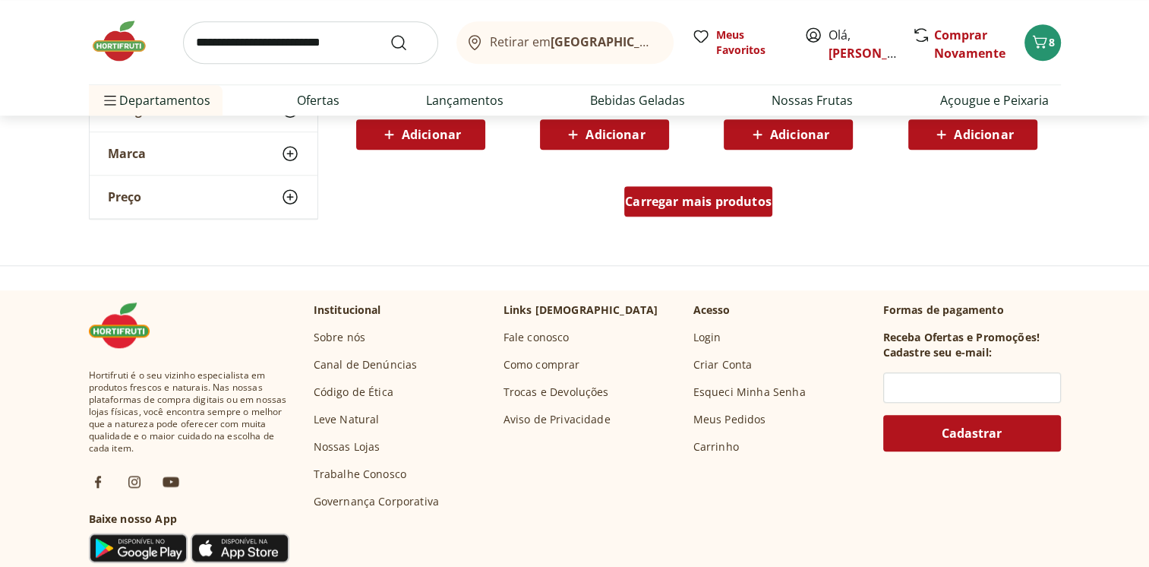
click at [708, 214] on div "Carregar mais produtos" at bounding box center [699, 201] width 148 height 30
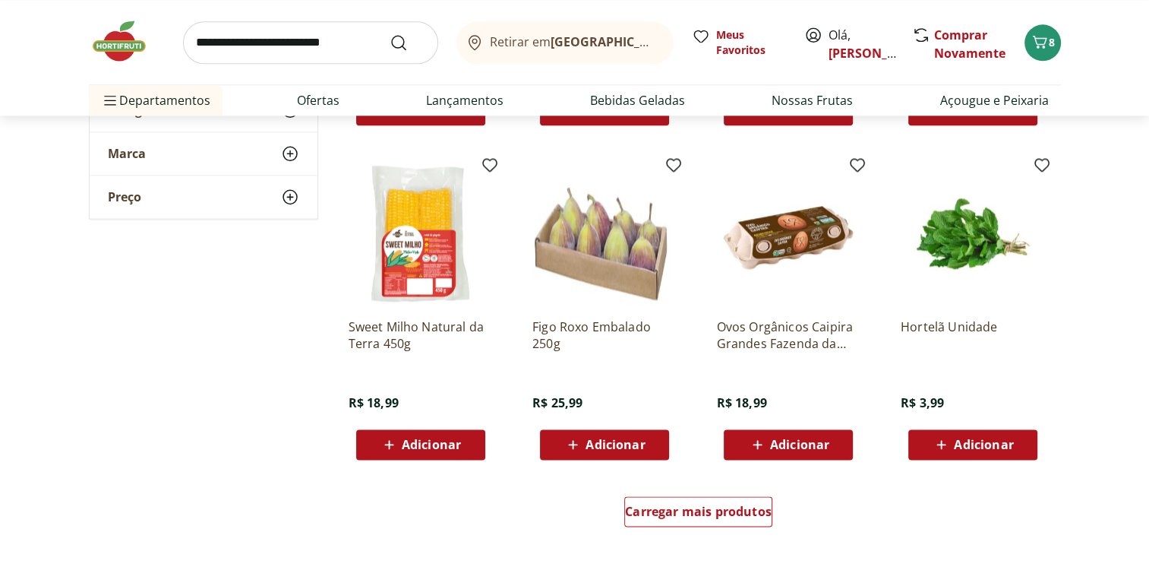
scroll to position [7711, 0]
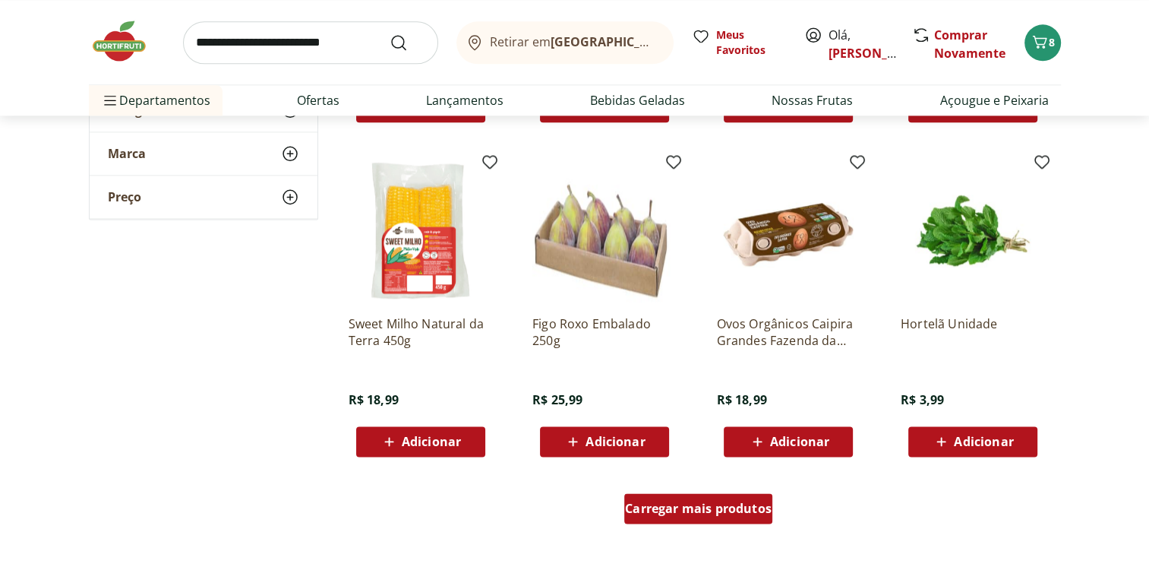
click at [717, 504] on span "Carregar mais produtos" at bounding box center [698, 508] width 147 height 12
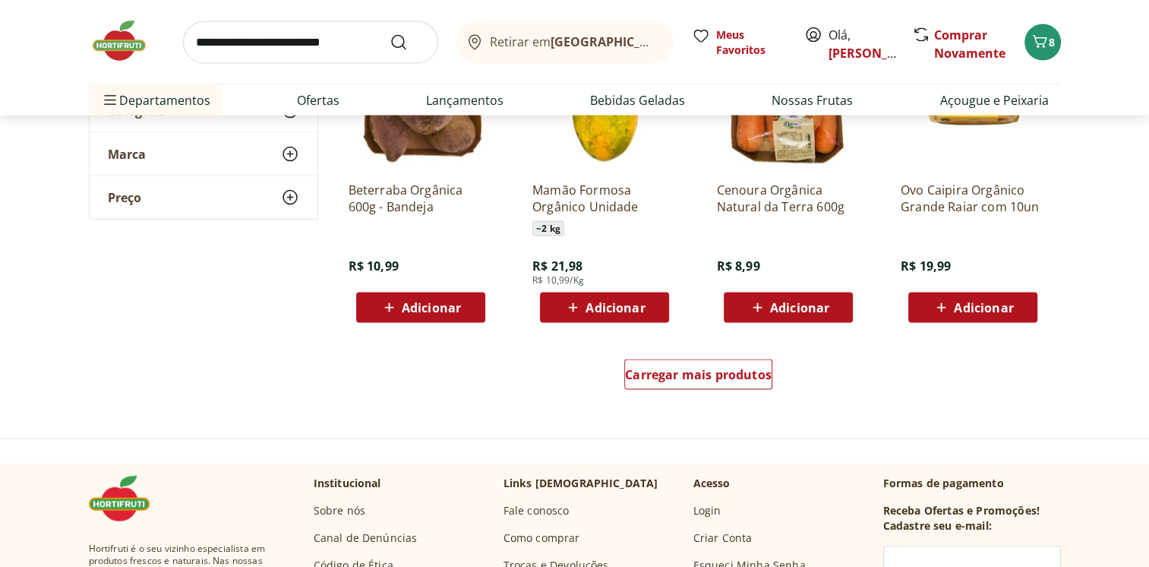
scroll to position [8850, 0]
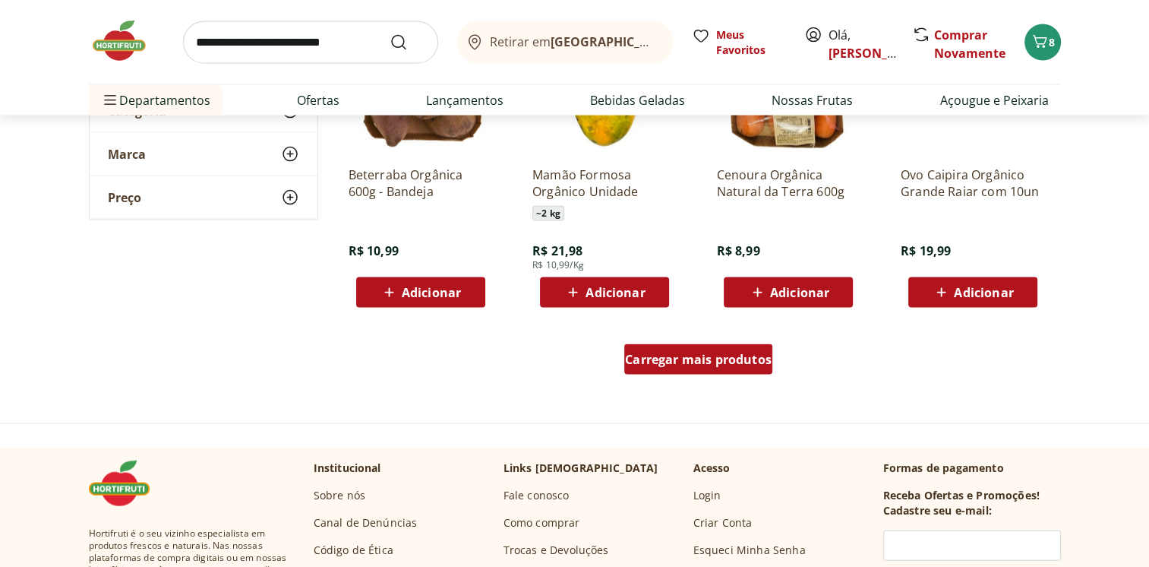
click at [678, 362] on span "Carregar mais produtos" at bounding box center [698, 359] width 147 height 12
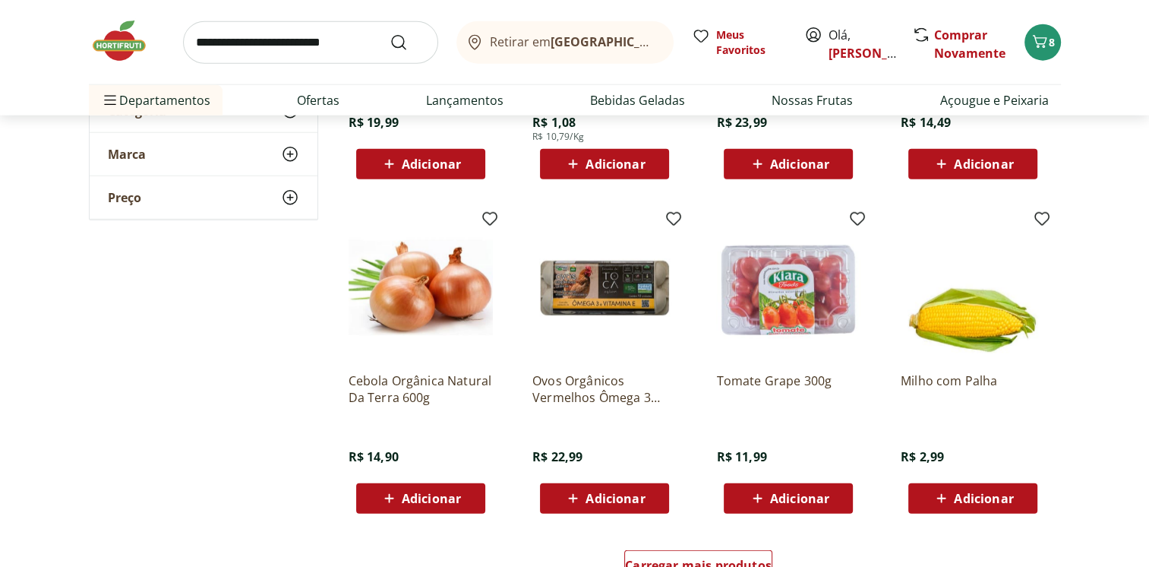
scroll to position [9686, 0]
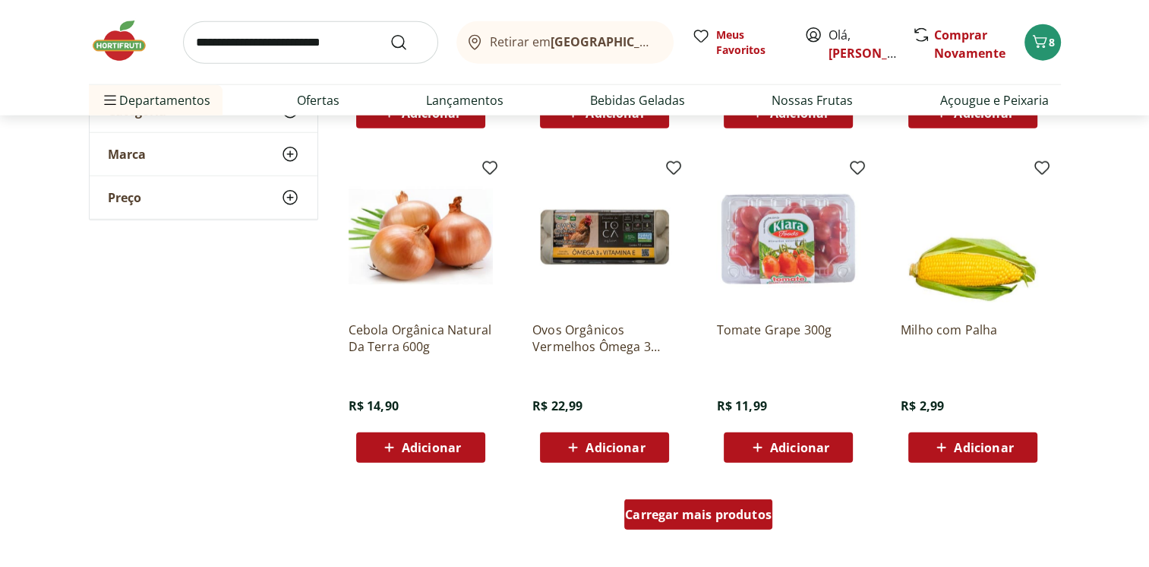
click at [717, 519] on span "Carregar mais produtos" at bounding box center [698, 514] width 147 height 12
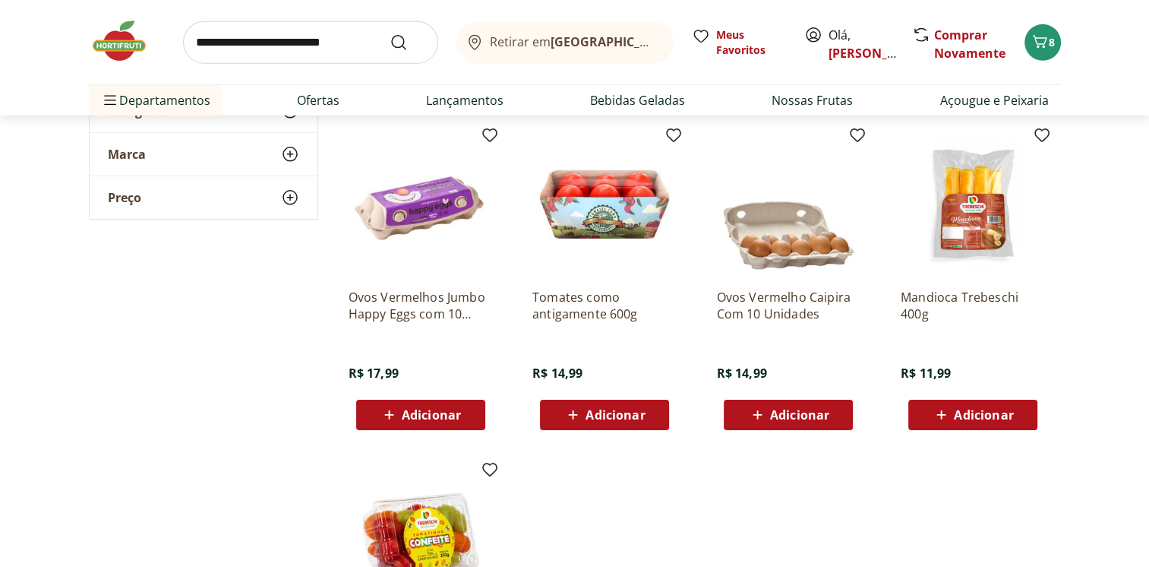
scroll to position [10370, 0]
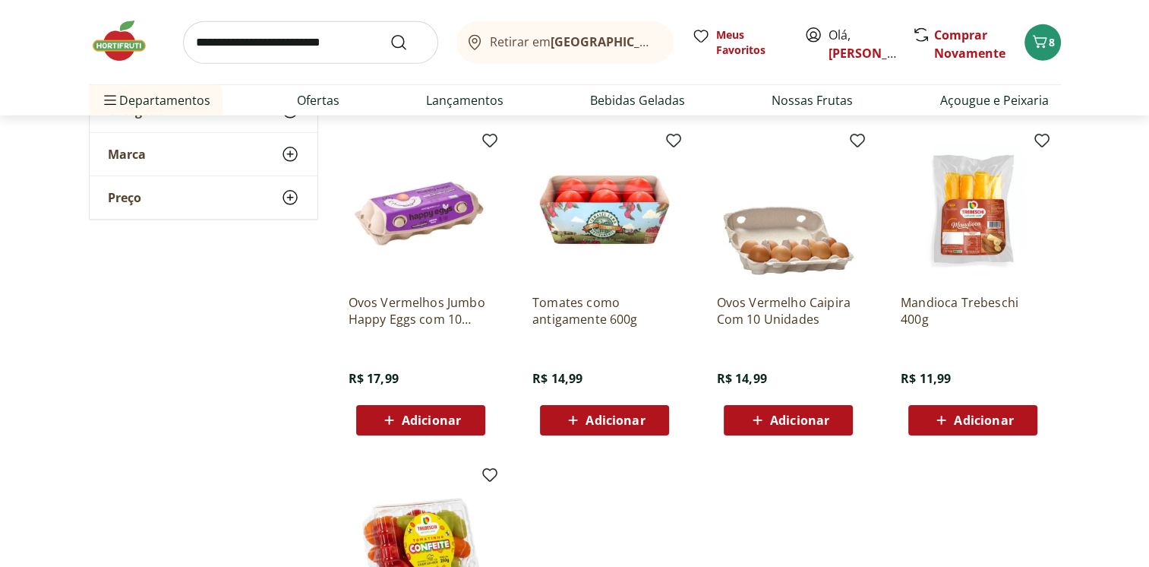
click at [301, 45] on input "search" at bounding box center [310, 42] width 255 height 43
type input "**********"
click at [390, 33] on button "Submit Search" at bounding box center [408, 42] width 36 height 18
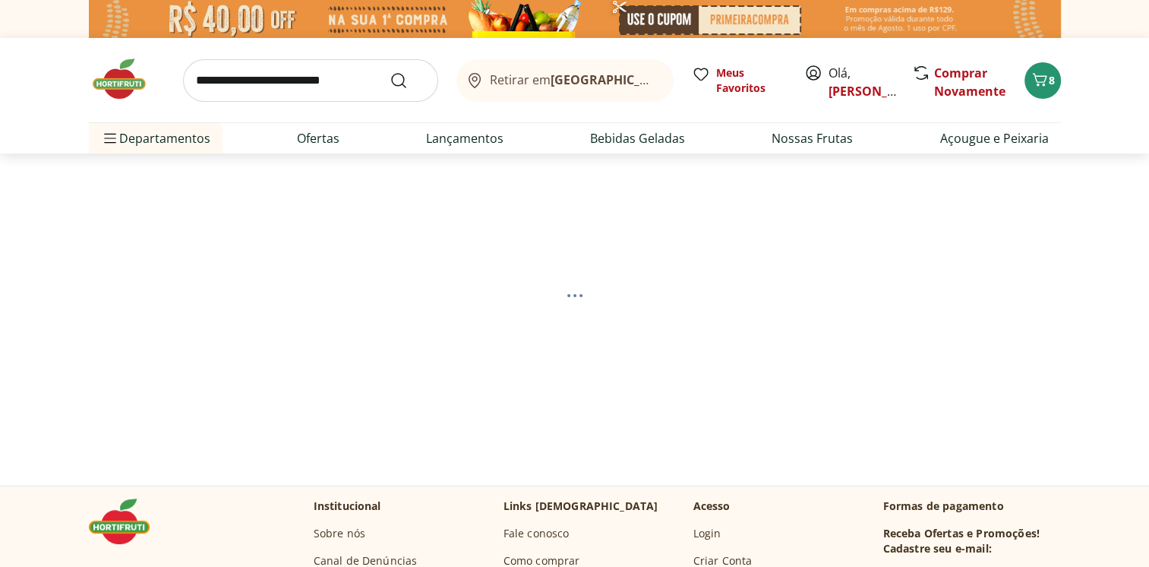
select select "**********"
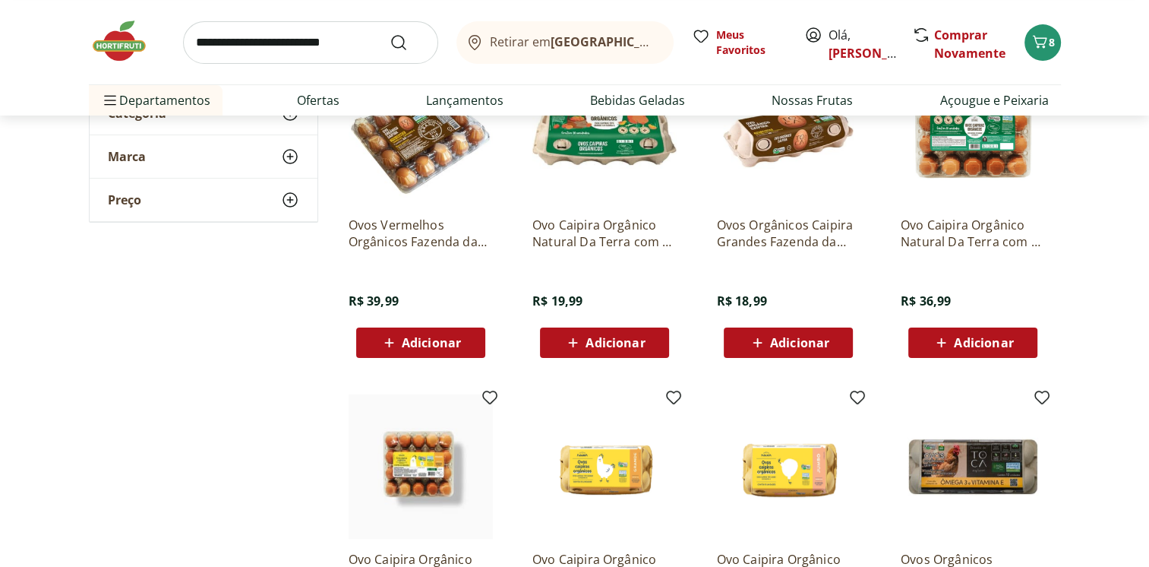
scroll to position [228, 0]
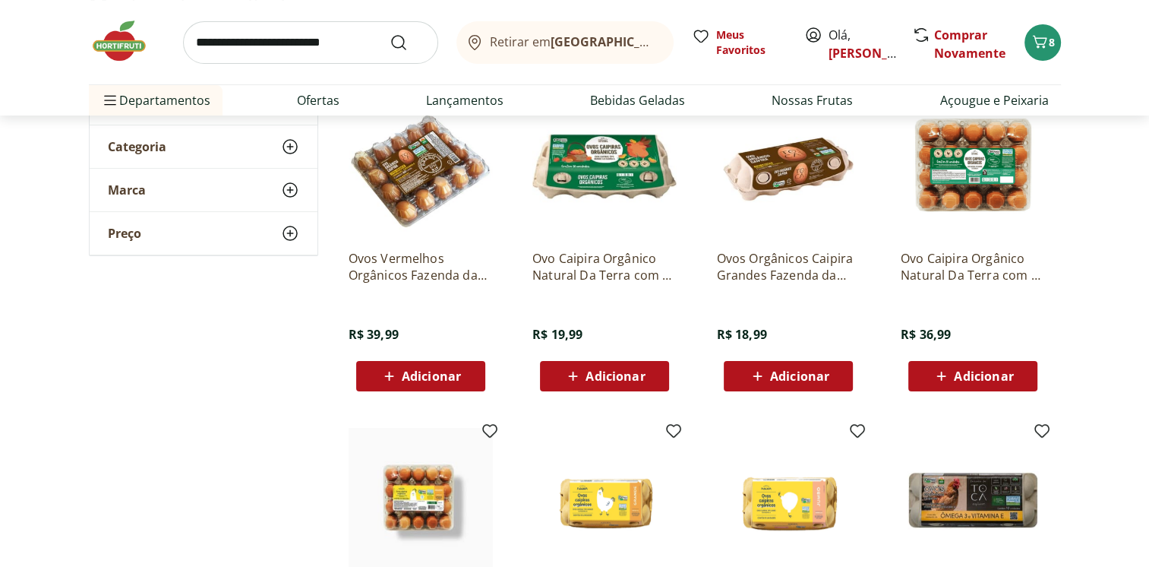
click at [267, 50] on input "search" at bounding box center [310, 42] width 255 height 43
type input "**********"
click at [390, 33] on button "Submit Search" at bounding box center [408, 42] width 36 height 18
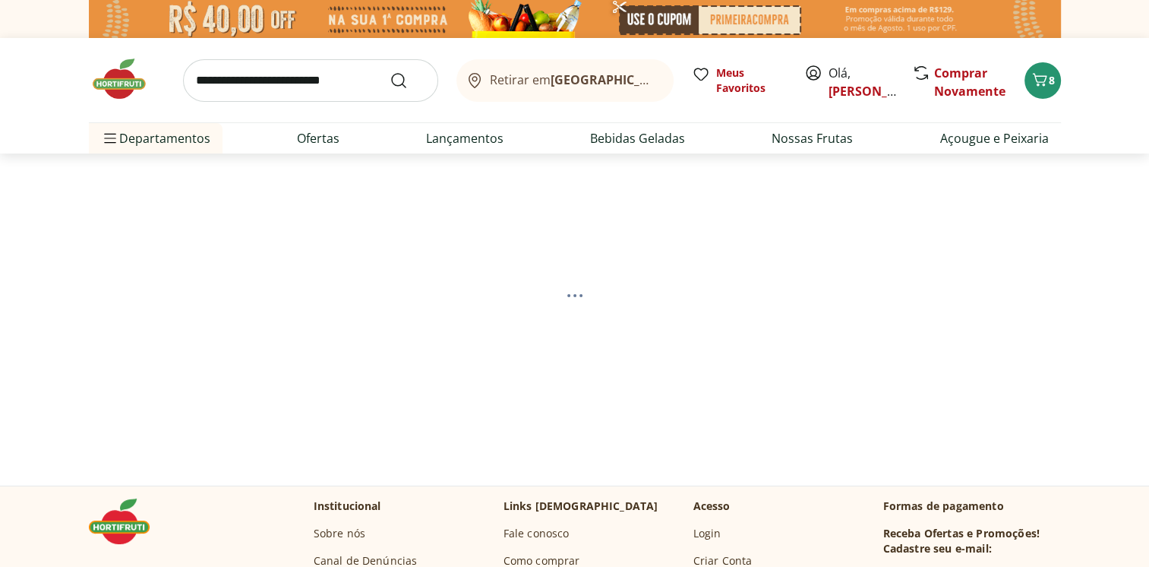
select select "**********"
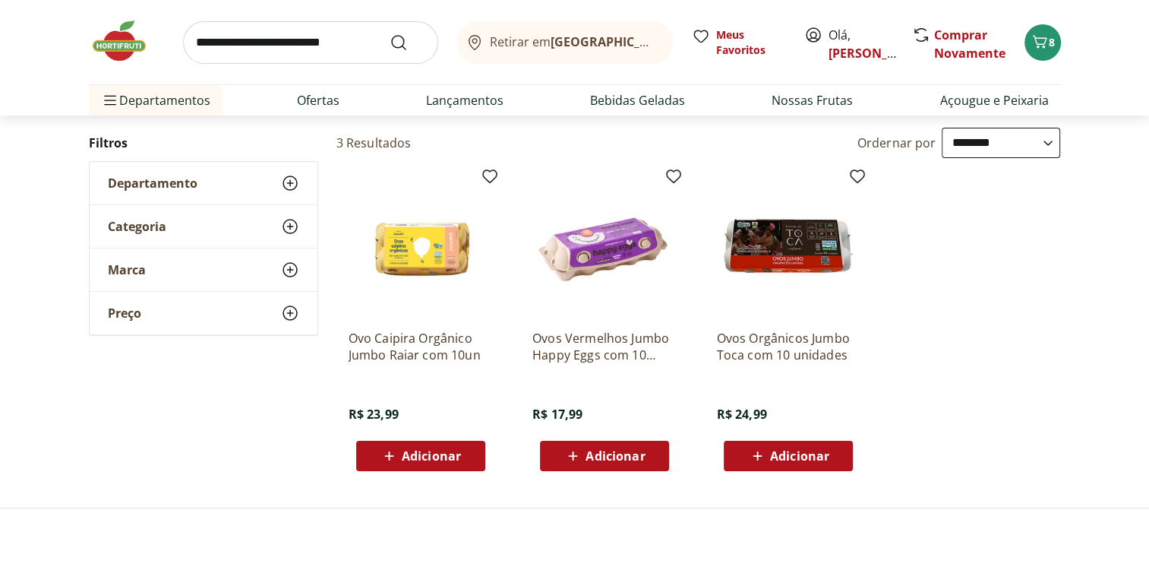
scroll to position [152, 0]
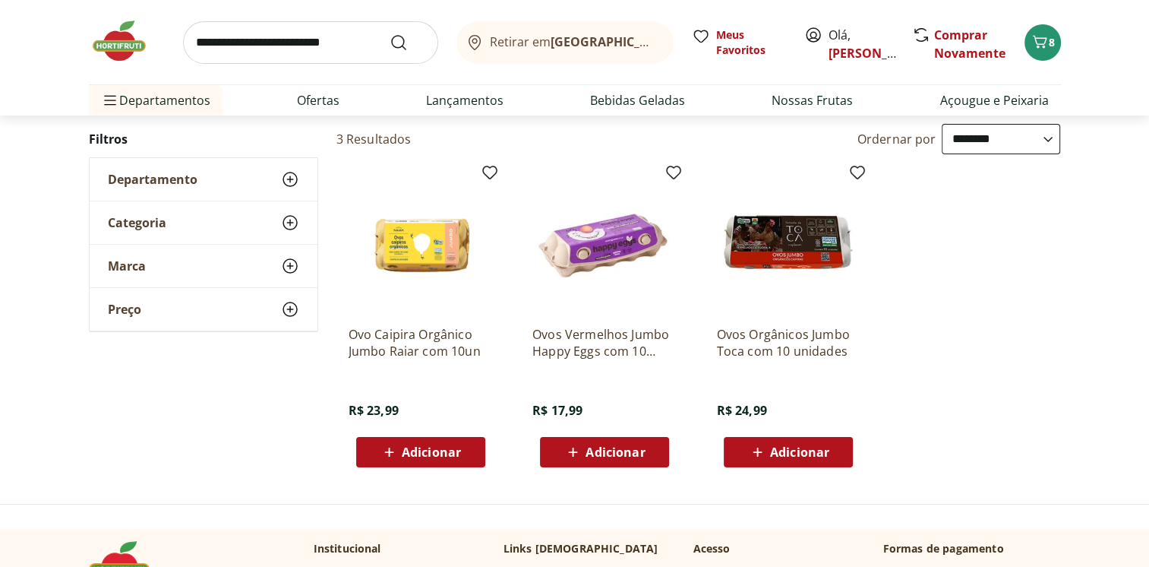
click at [786, 454] on span "Adicionar" at bounding box center [799, 452] width 59 height 12
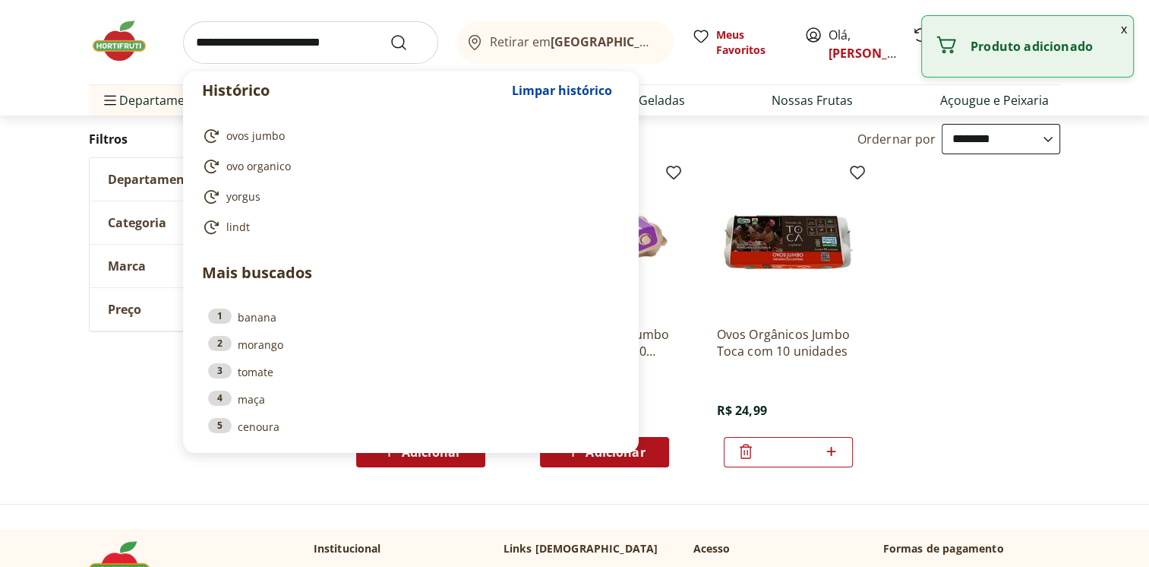
click at [265, 49] on input "search" at bounding box center [310, 42] width 255 height 43
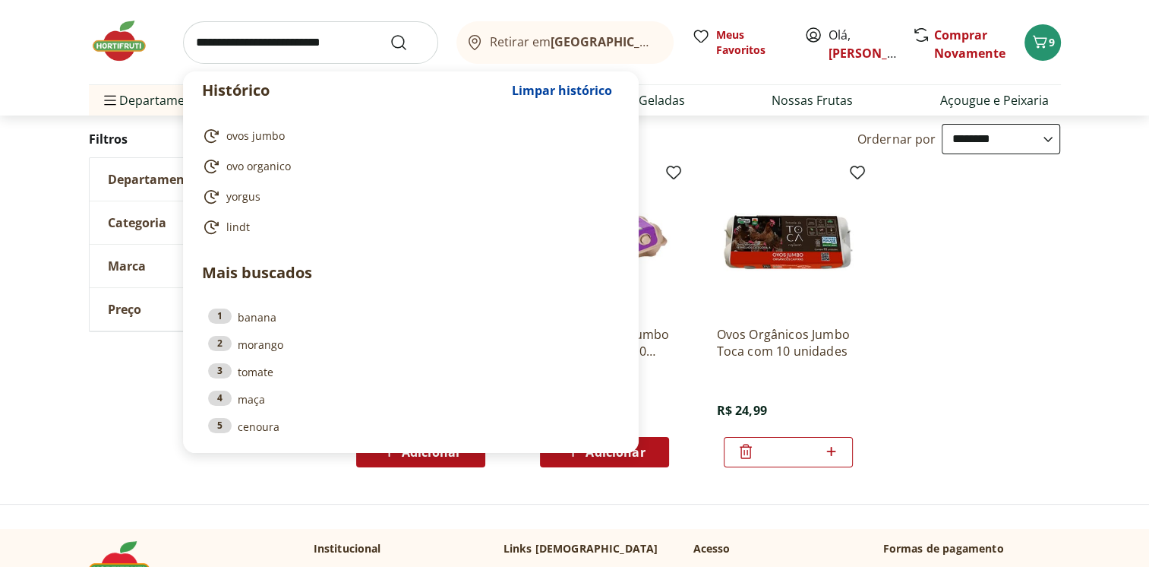
type input "*"
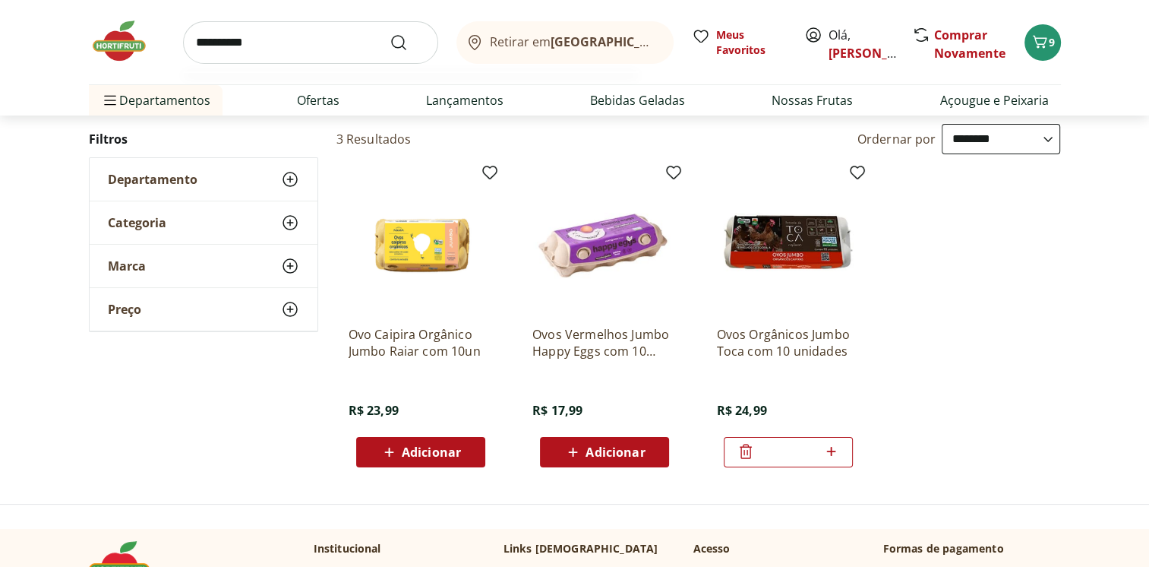
type input "**********"
click at [390, 33] on button "Submit Search" at bounding box center [408, 42] width 36 height 18
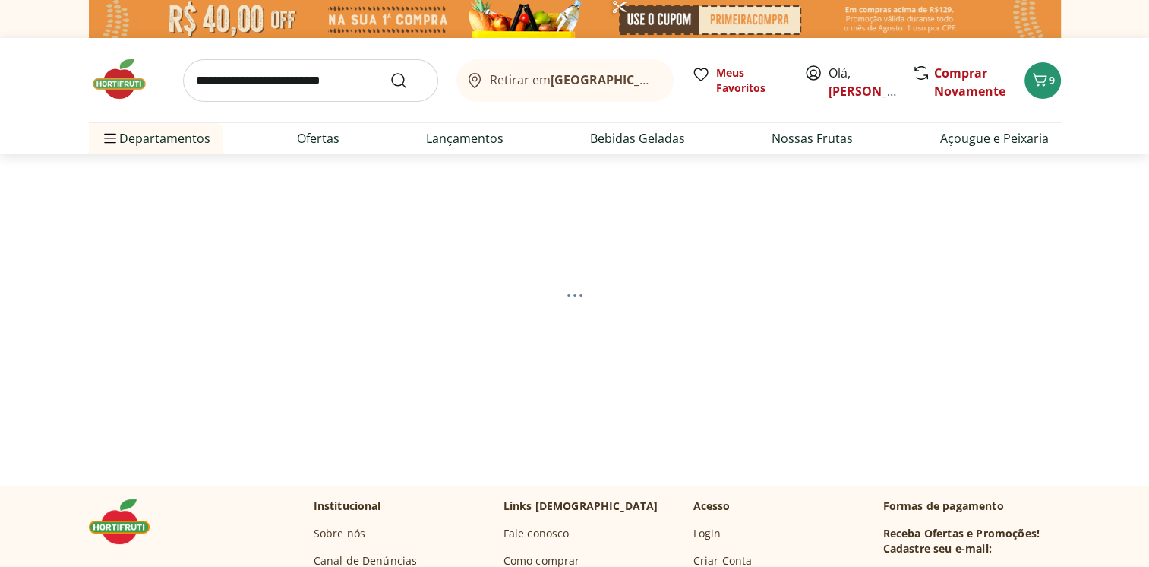
select select "**********"
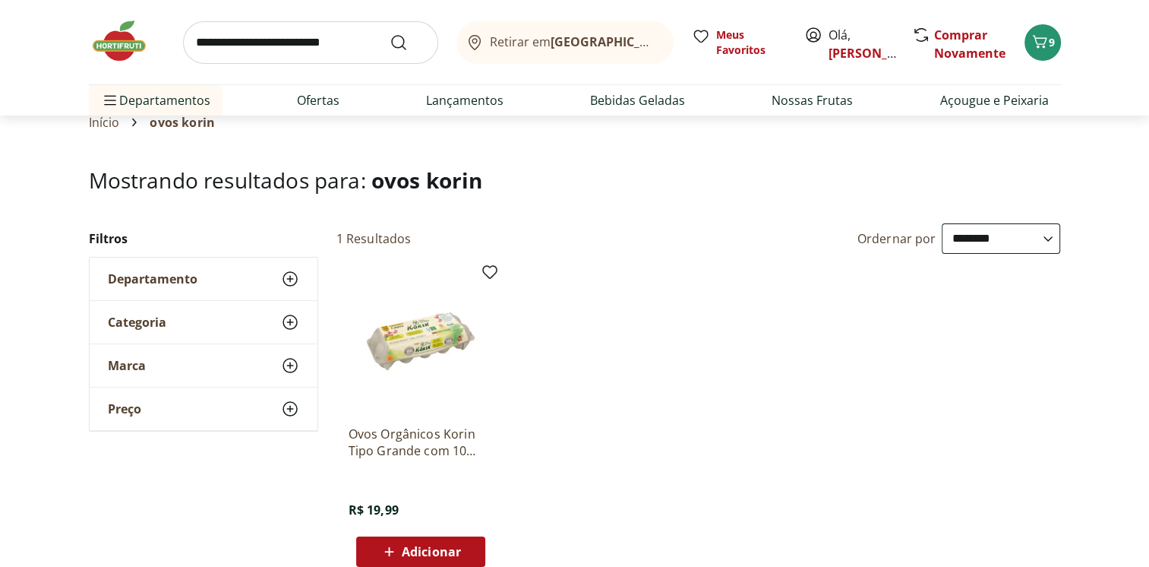
scroll to position [76, 0]
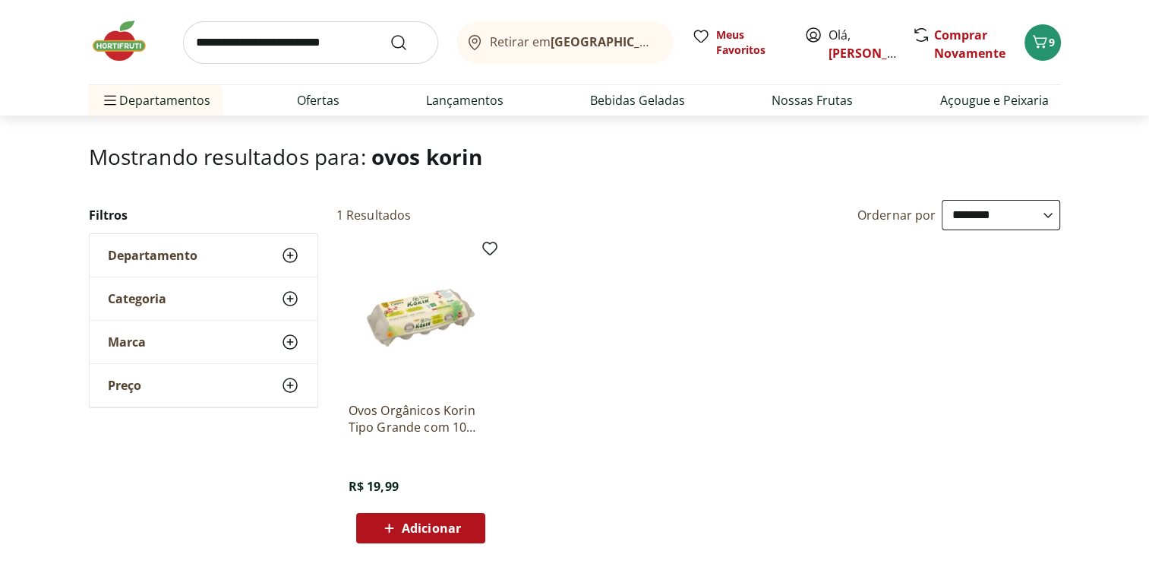
click at [248, 50] on input "search" at bounding box center [310, 42] width 255 height 43
type input "*****"
click at [390, 33] on button "Submit Search" at bounding box center [408, 42] width 36 height 18
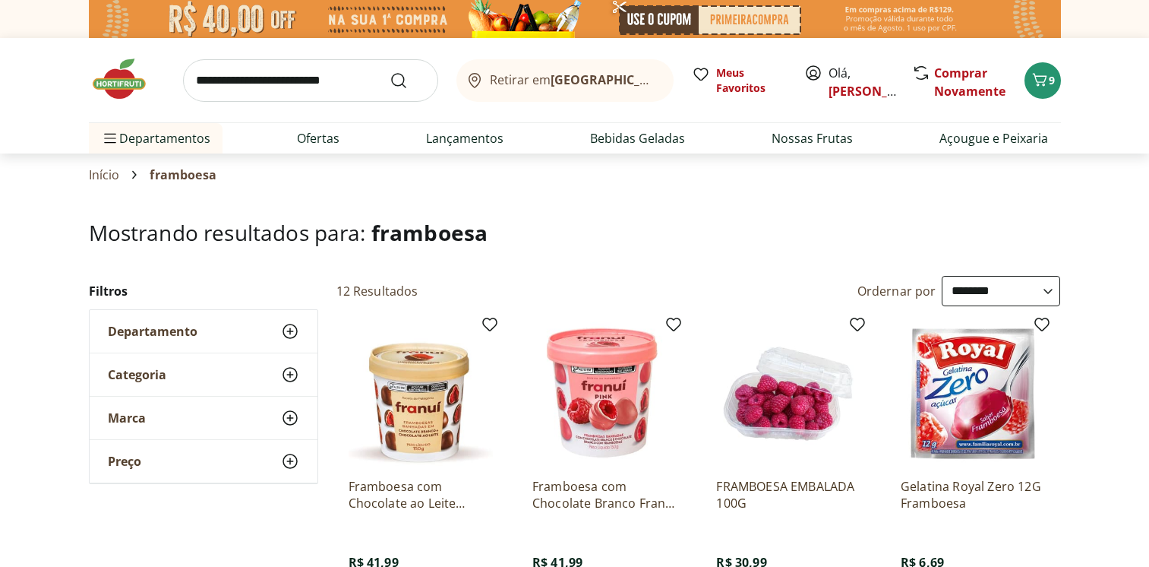
select select "**********"
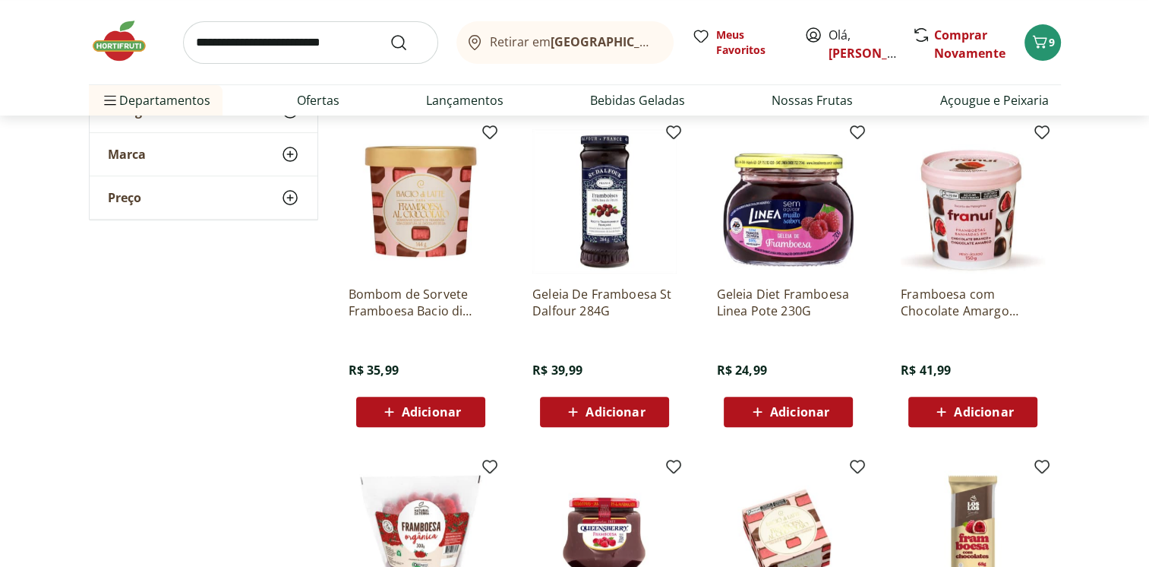
scroll to position [532, 0]
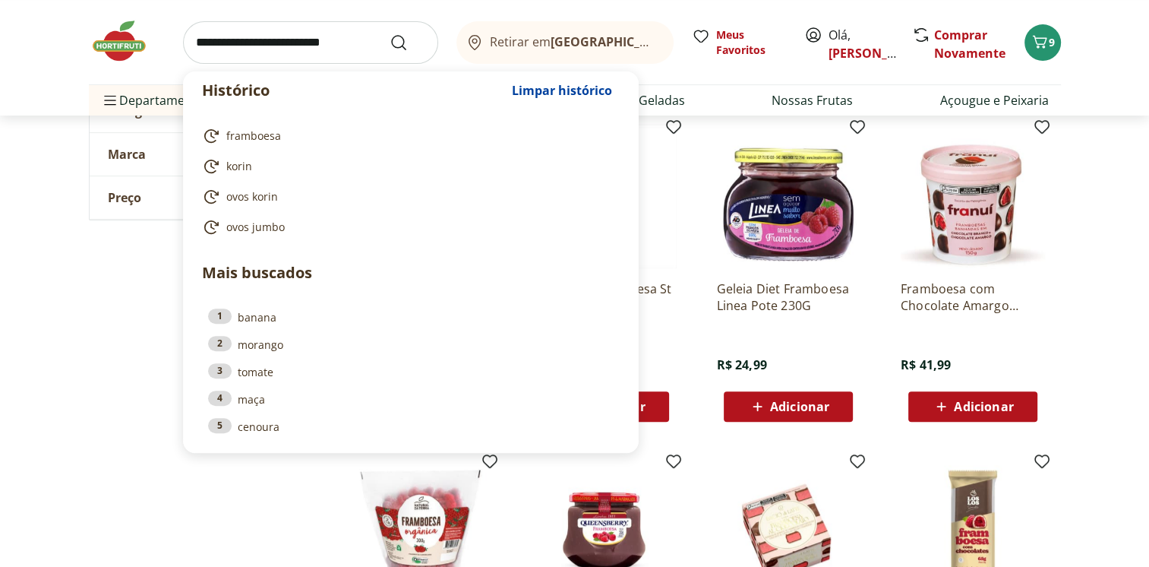
click at [232, 49] on input "search" at bounding box center [310, 42] width 255 height 43
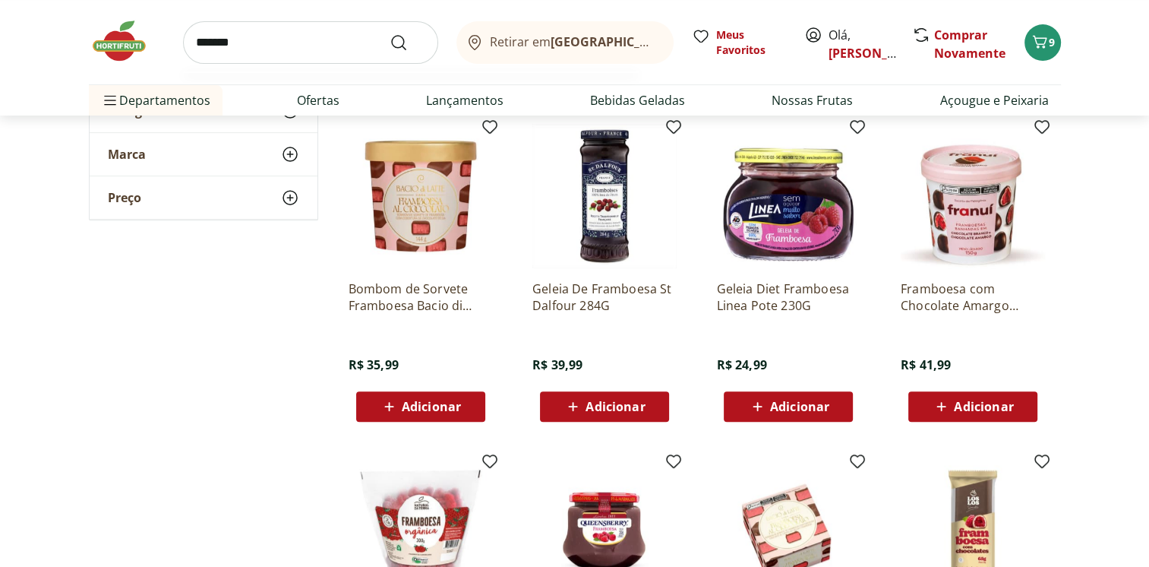
type input "*******"
click at [390, 33] on button "Submit Search" at bounding box center [408, 42] width 36 height 18
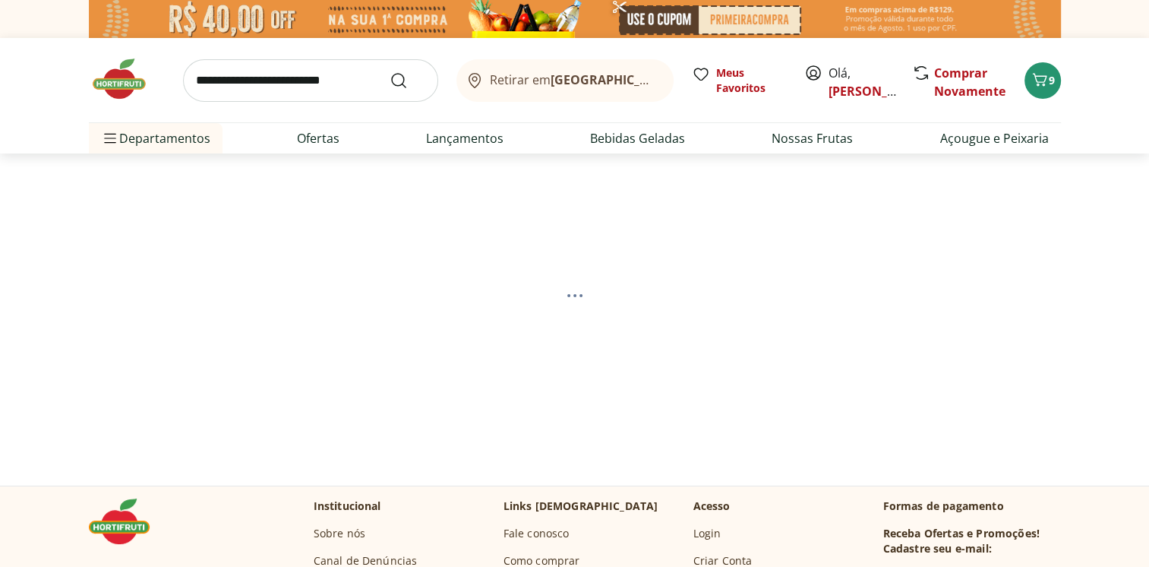
select select "**********"
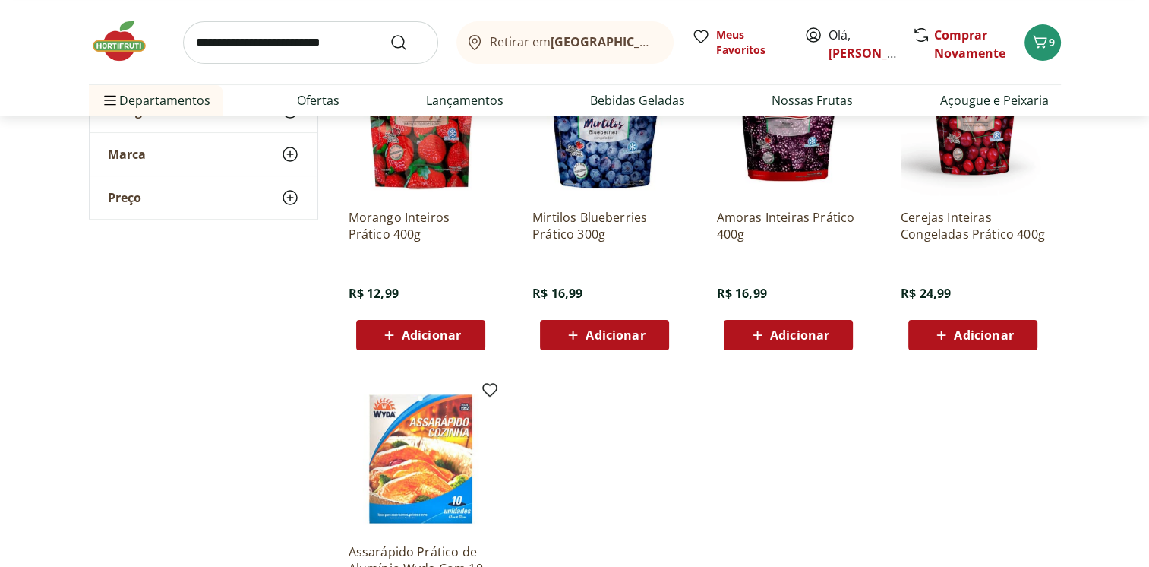
scroll to position [76, 0]
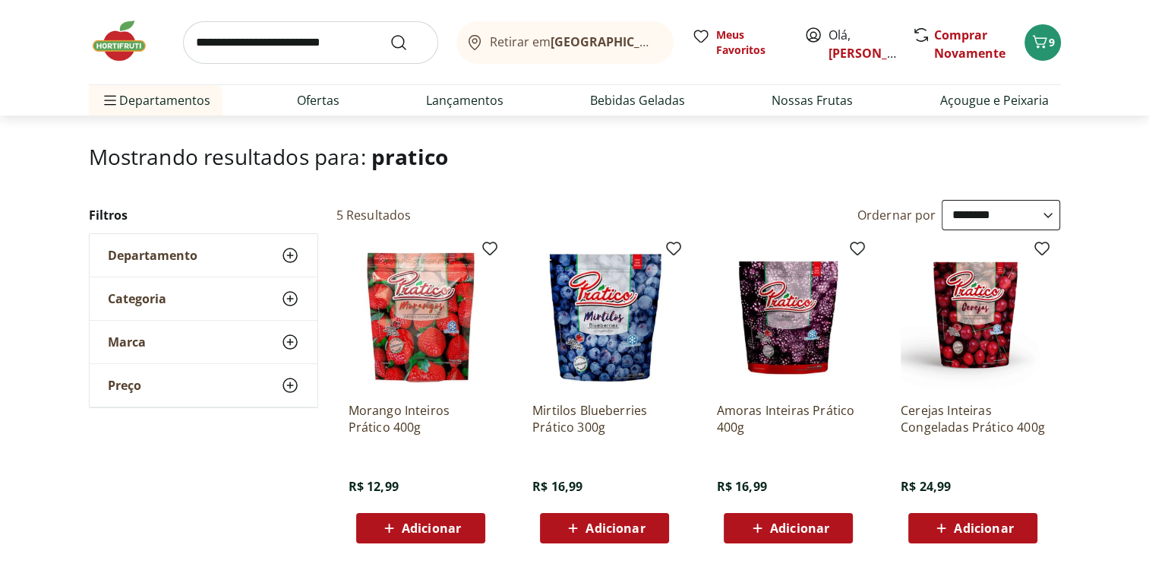
click at [125, 33] on img at bounding box center [127, 41] width 76 height 46
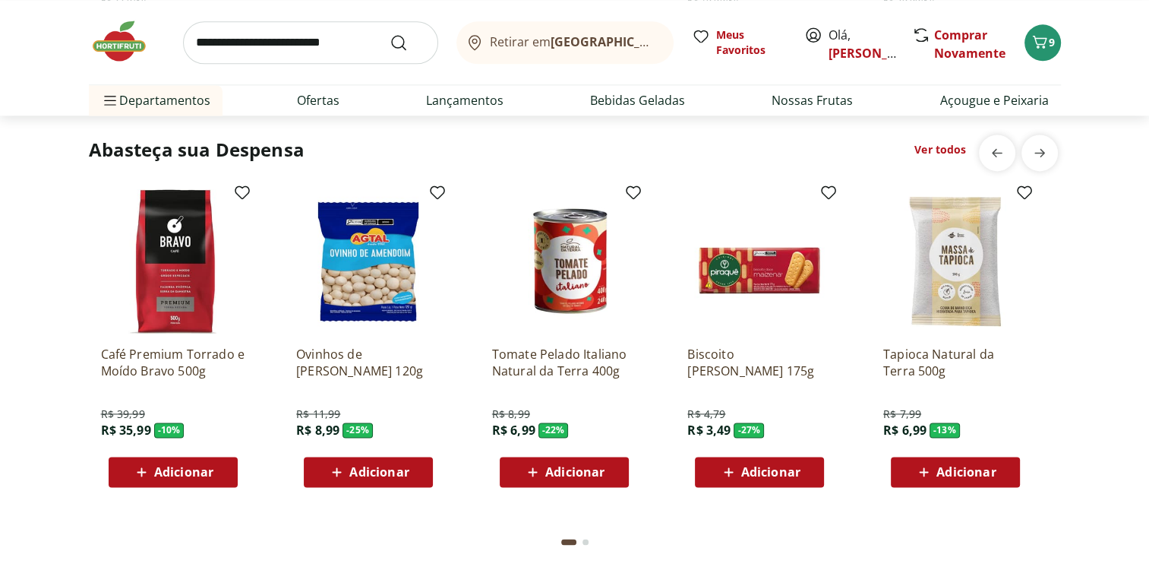
scroll to position [2051, 0]
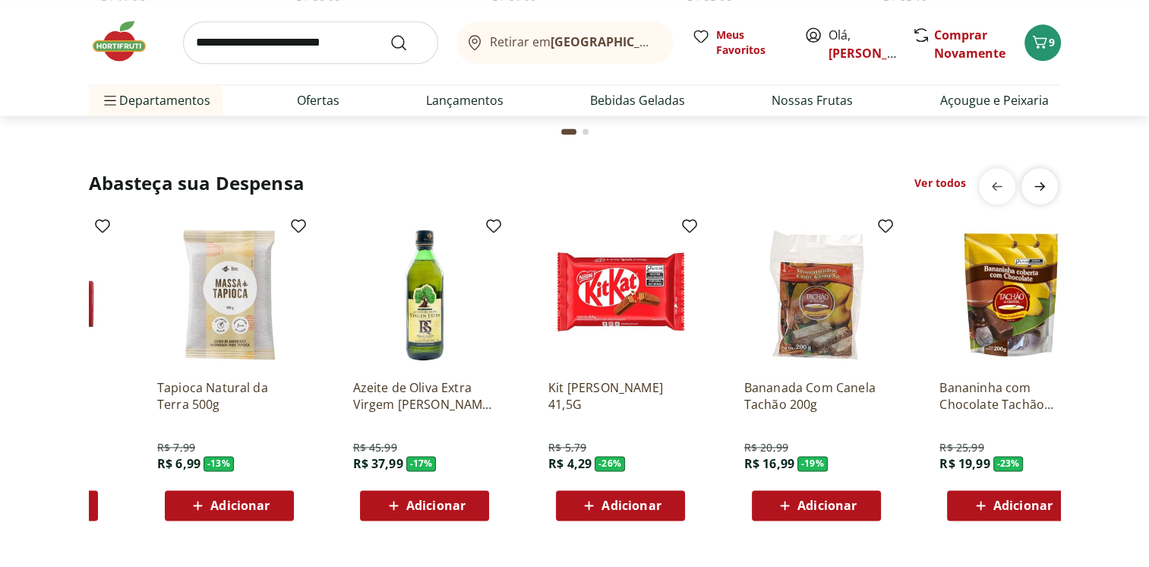
scroll to position [0, 979]
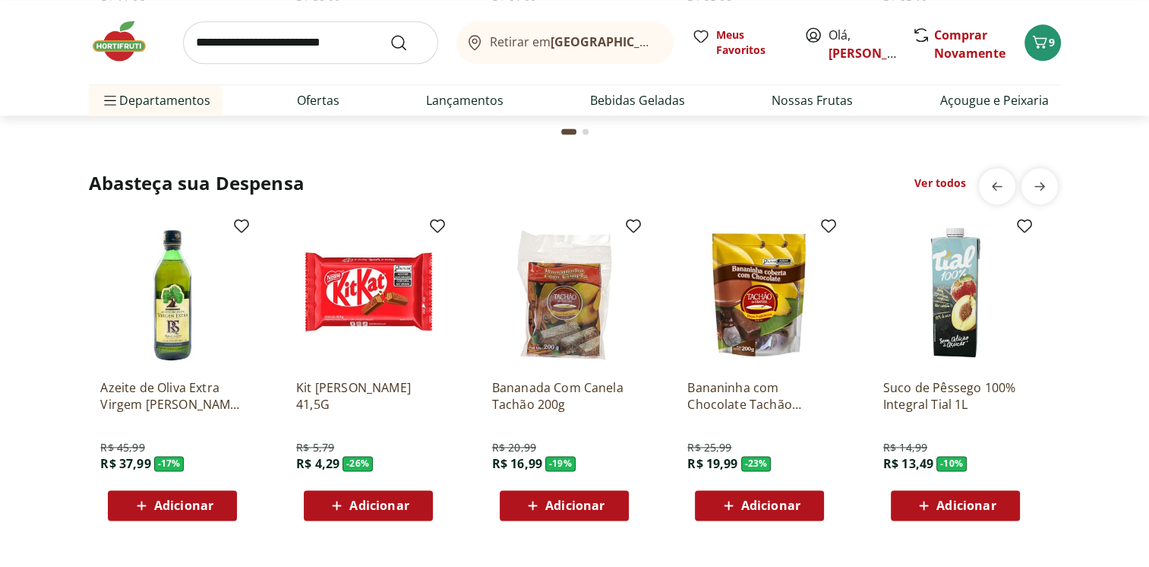
click at [950, 184] on link "Ver todos" at bounding box center [941, 183] width 52 height 15
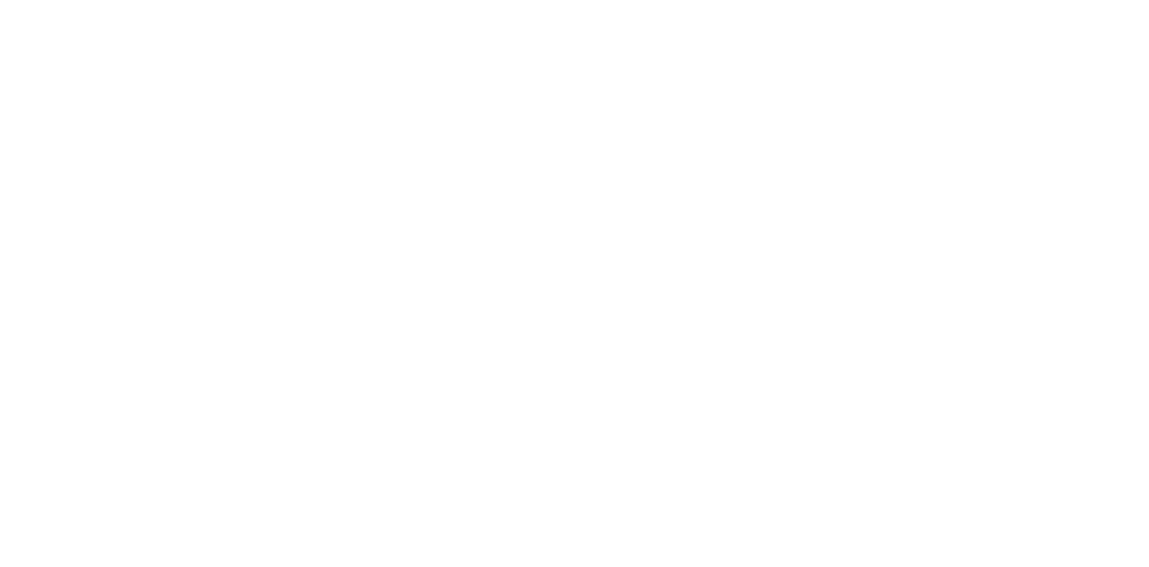
select select "**********"
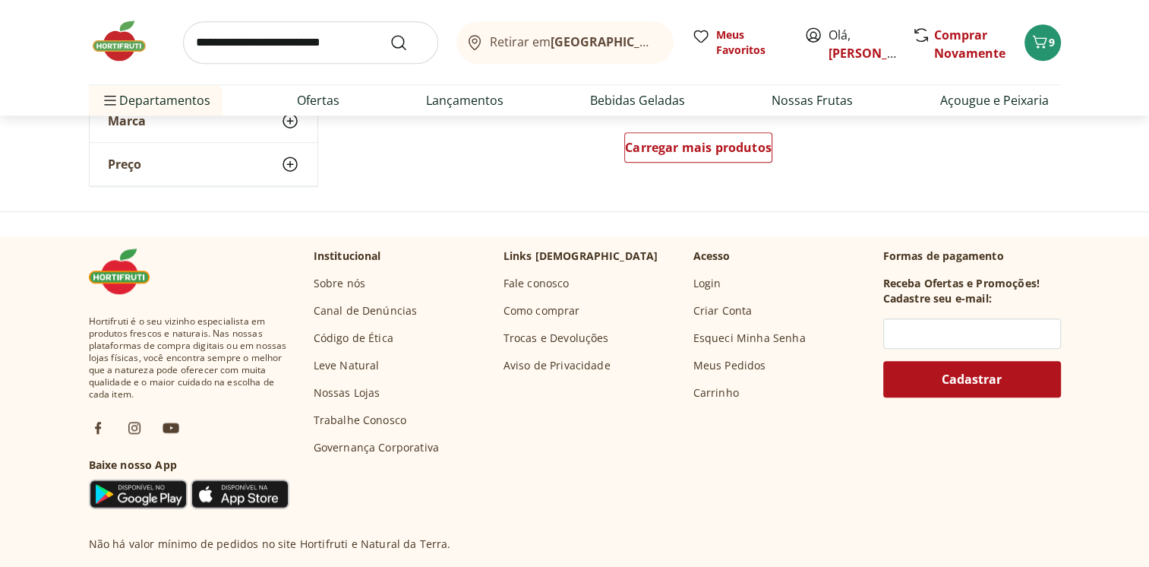
scroll to position [1140, 0]
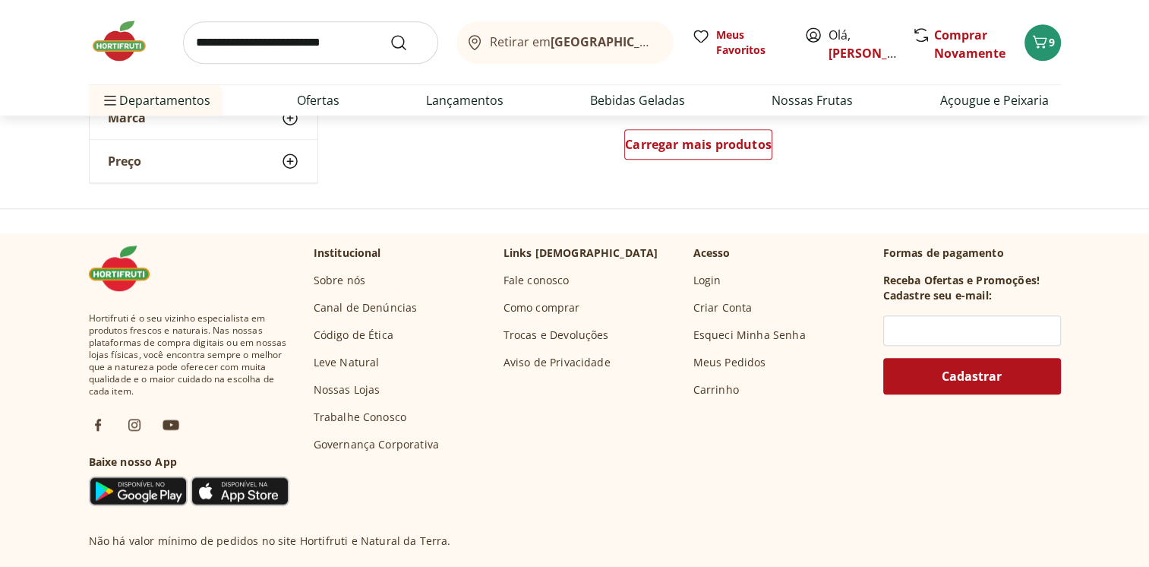
click at [659, 121] on div "Carregar mais produtos" at bounding box center [698, 147] width 737 height 73
click at [656, 147] on span "Carregar mais produtos" at bounding box center [698, 144] width 147 height 12
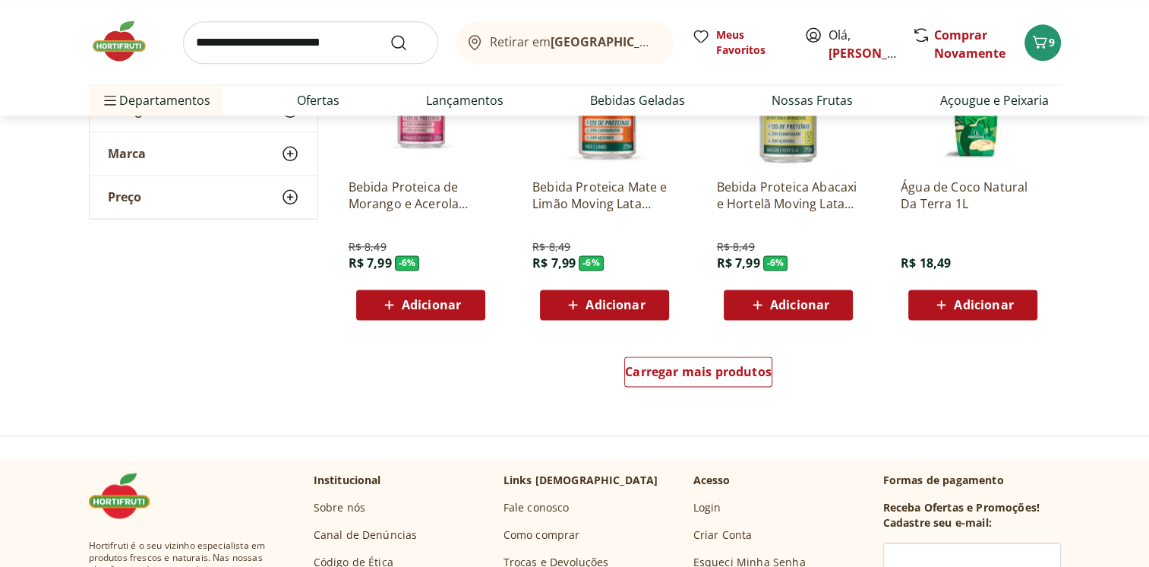
scroll to position [1899, 0]
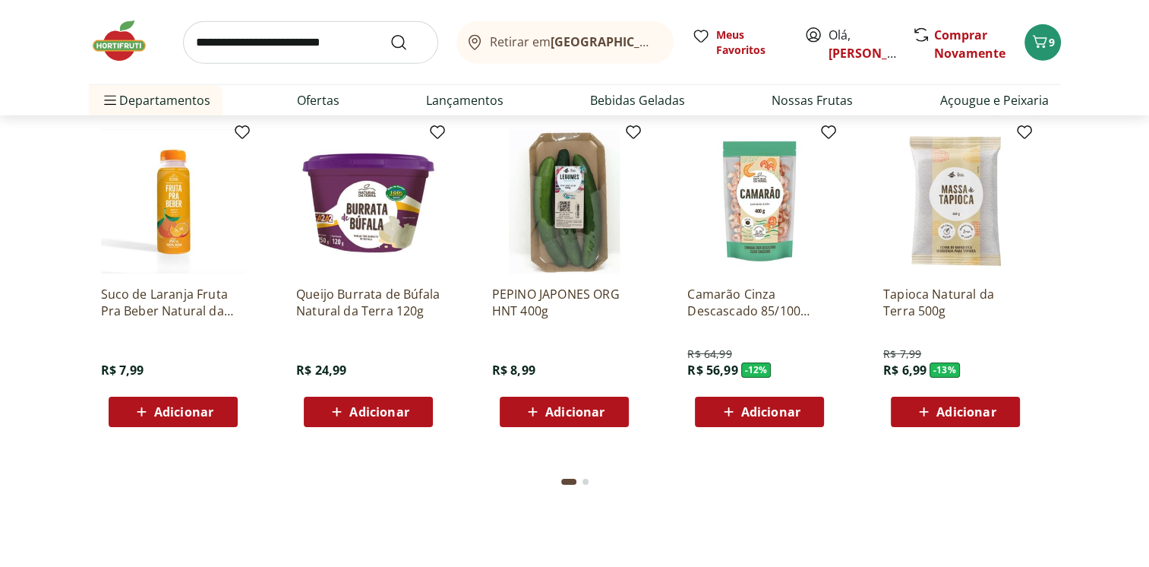
scroll to position [4710, 0]
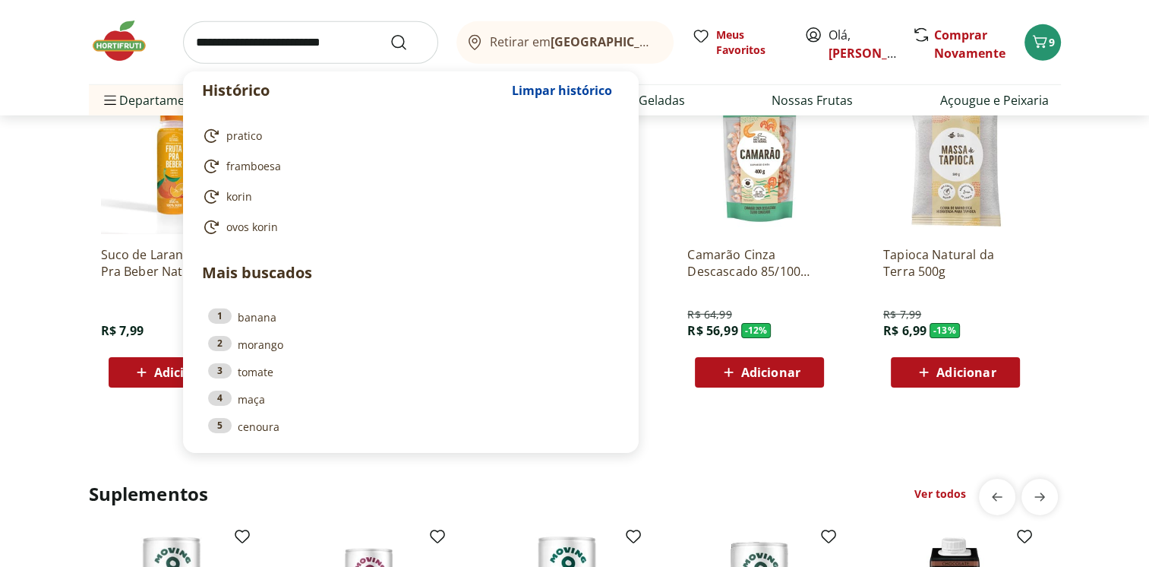
click at [304, 55] on input "search" at bounding box center [310, 42] width 255 height 43
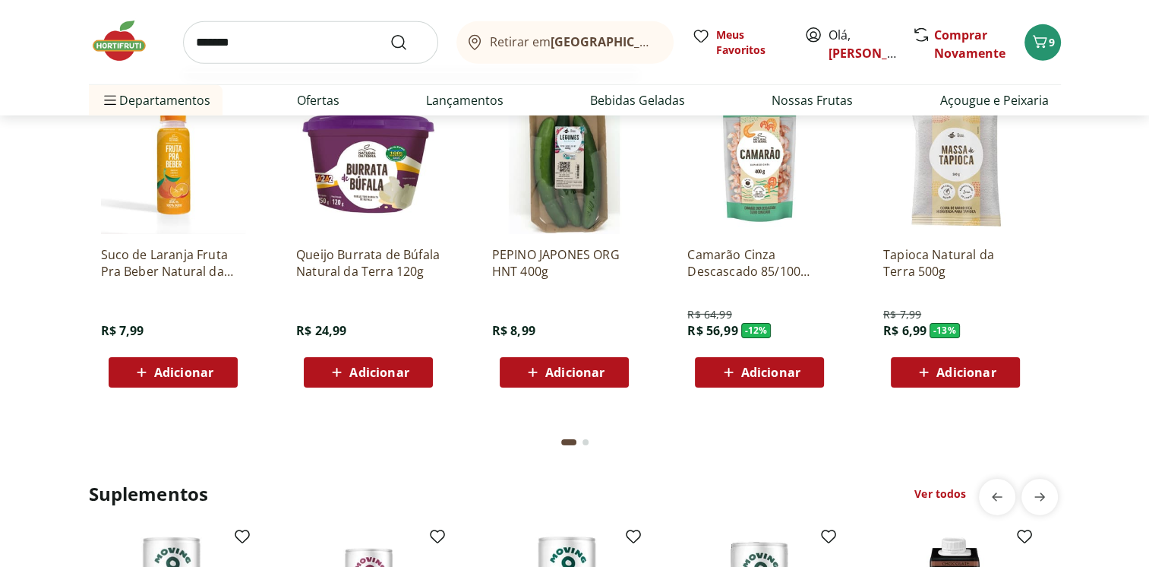
type input "*******"
click at [390, 33] on button "Submit Search" at bounding box center [408, 42] width 36 height 18
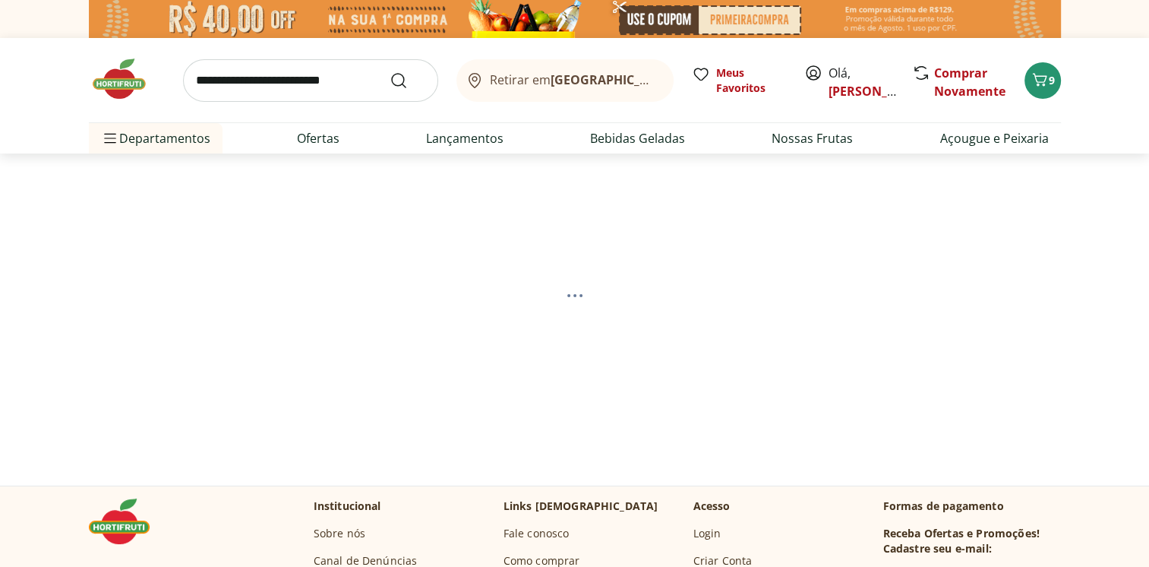
select select "**********"
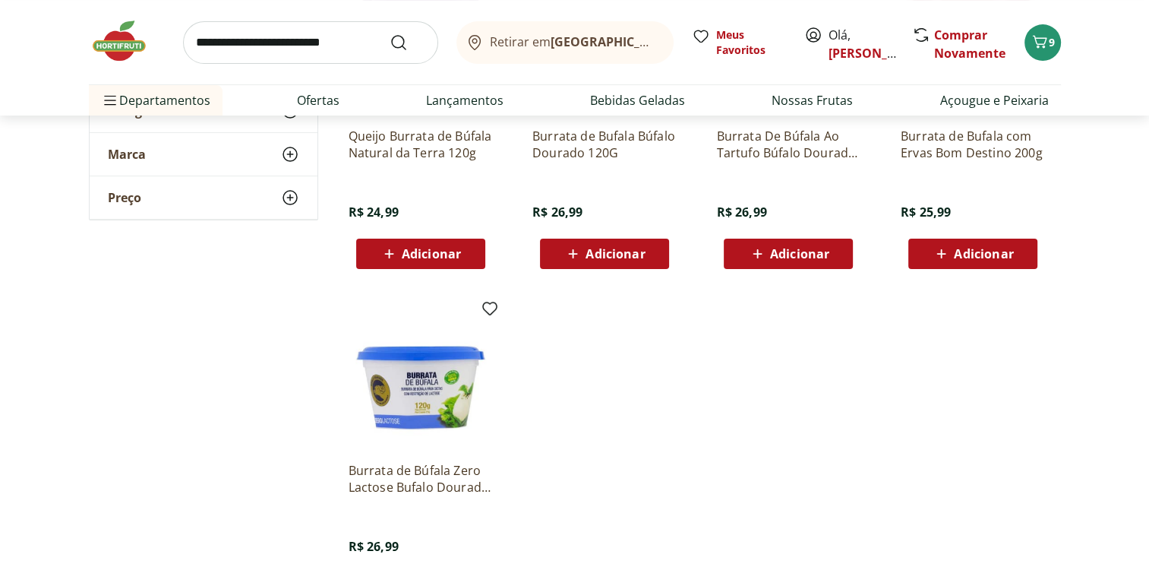
scroll to position [380, 0]
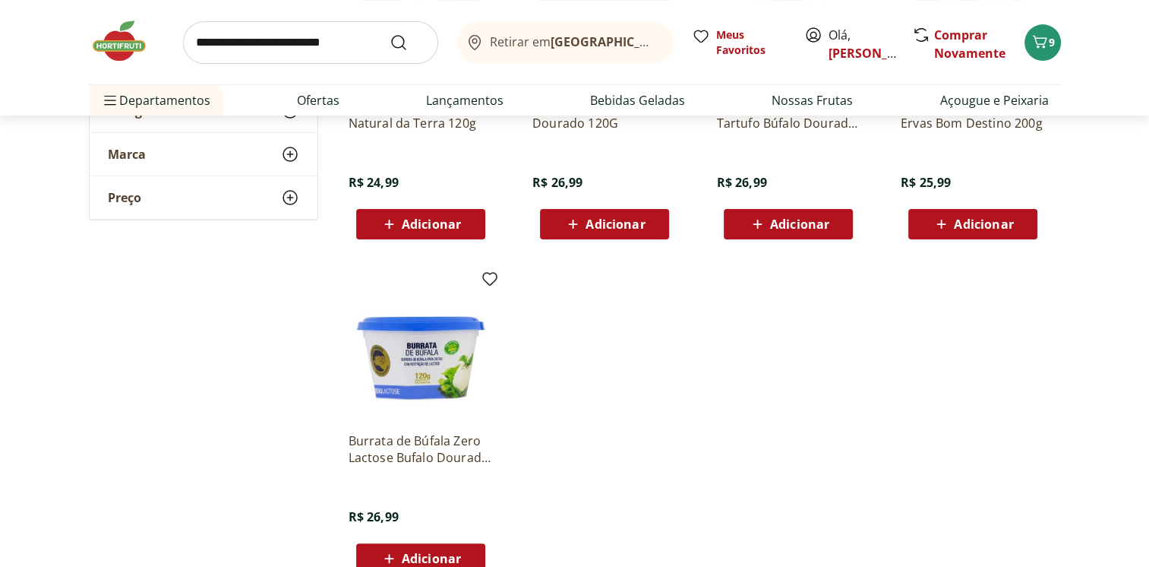
click at [629, 223] on span "Adicionar" at bounding box center [615, 224] width 59 height 12
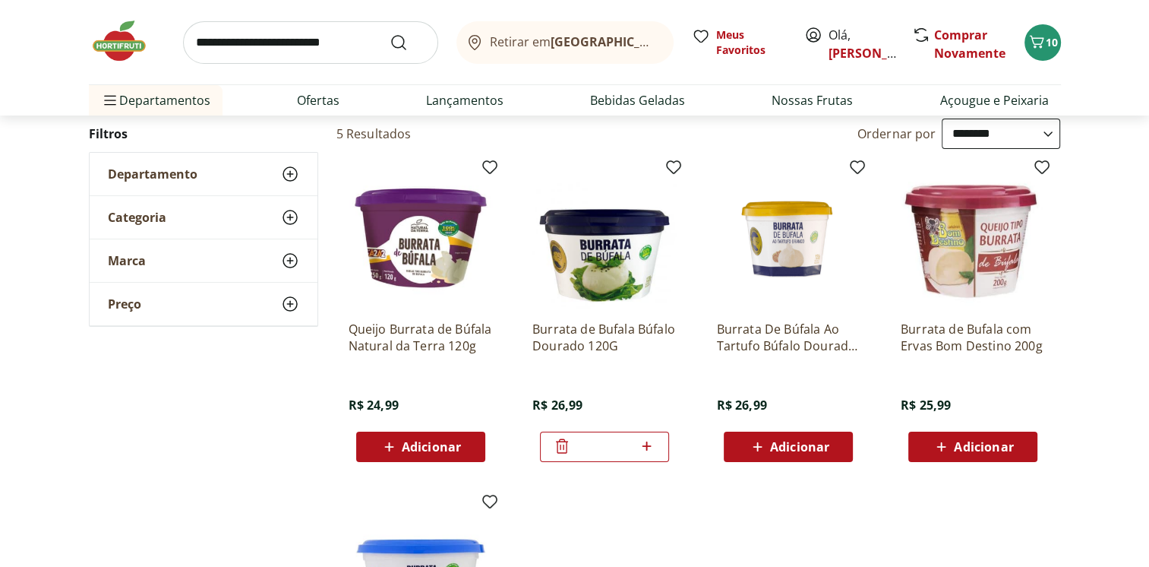
scroll to position [76, 0]
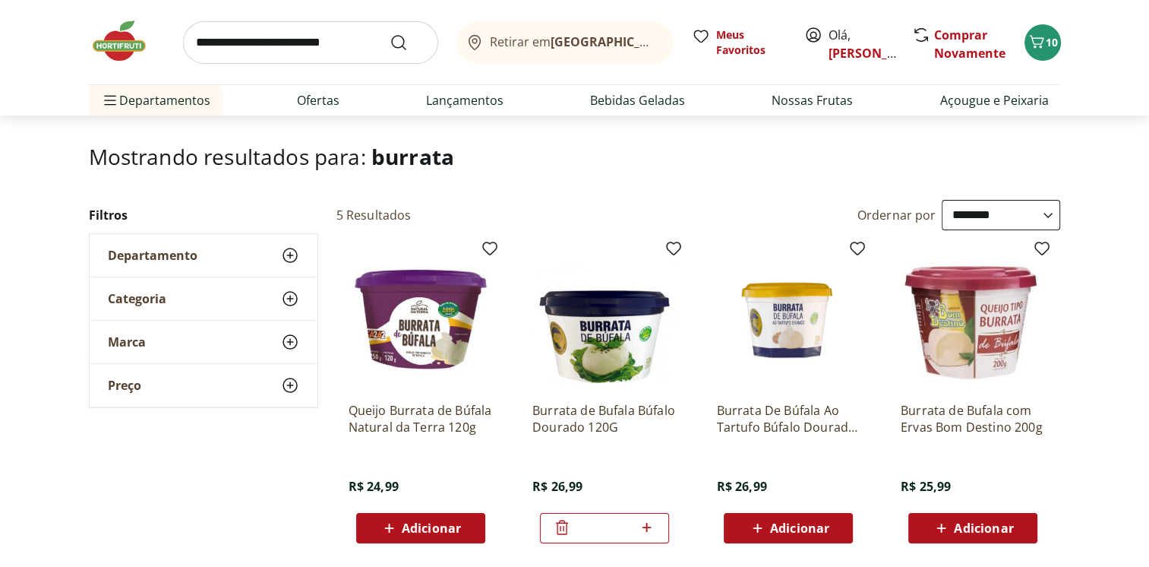
click at [130, 59] on img at bounding box center [127, 41] width 76 height 46
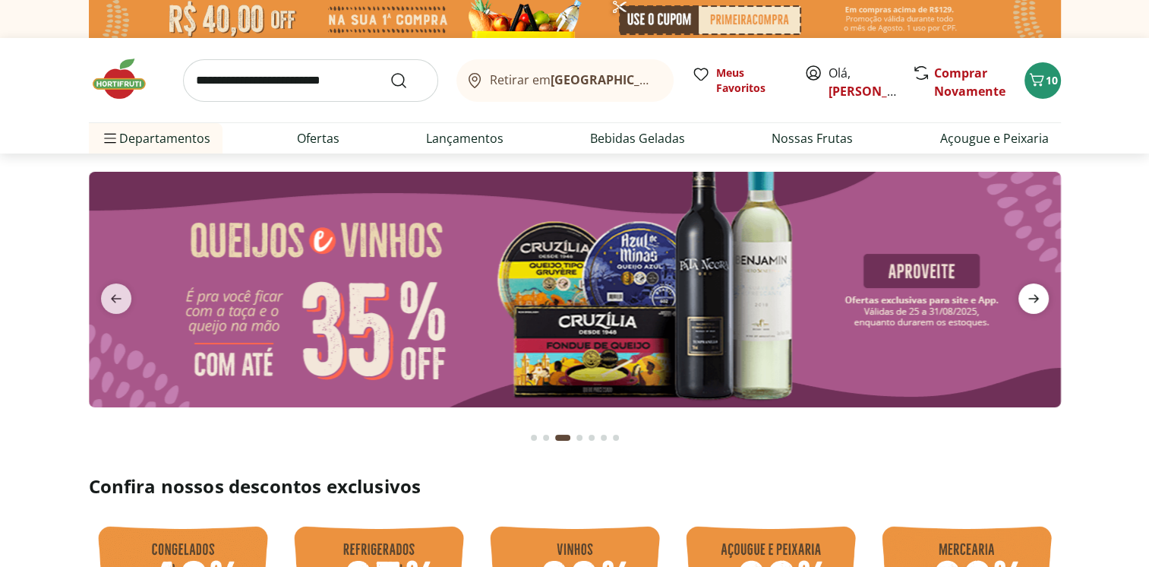
click at [1032, 300] on icon "next" at bounding box center [1034, 298] width 18 height 18
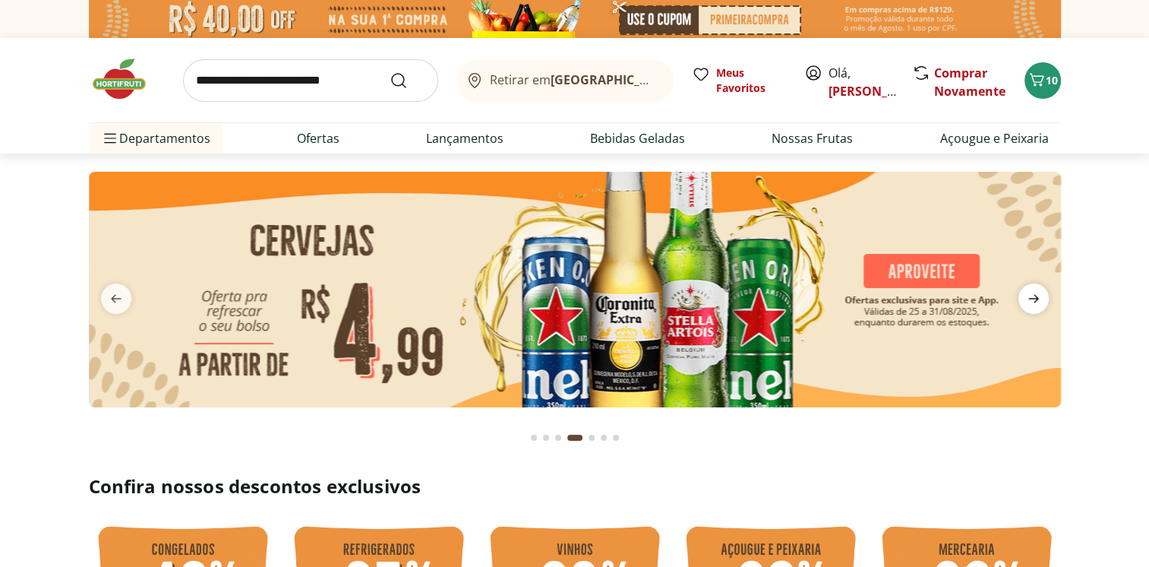
click at [1032, 300] on icon "next" at bounding box center [1034, 298] width 18 height 18
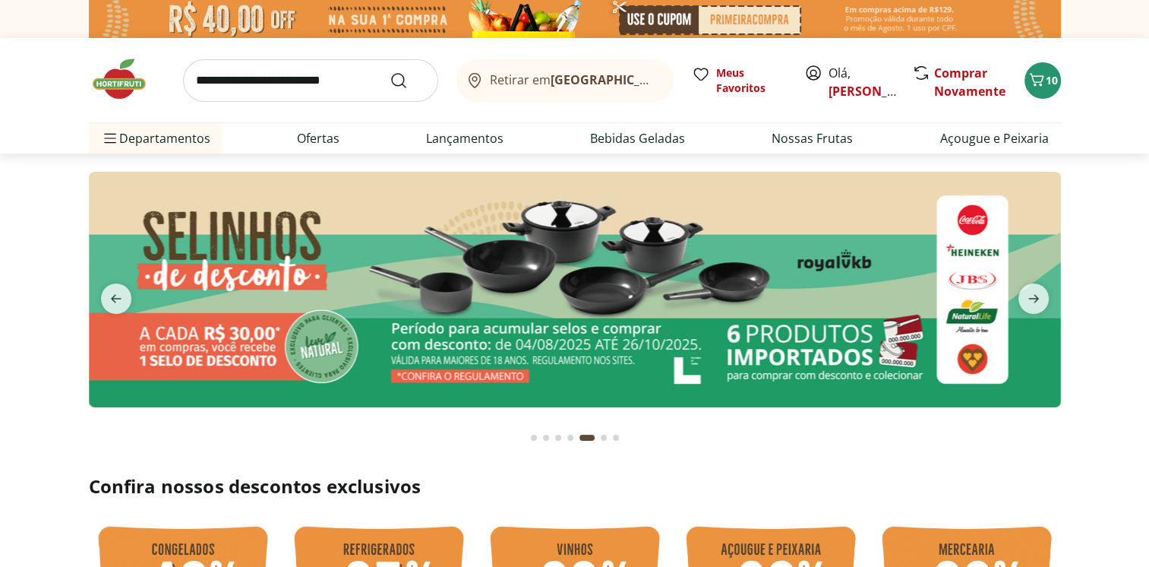
click at [234, 74] on input "search" at bounding box center [310, 80] width 255 height 43
type input "******"
click at [390, 71] on button "Submit Search" at bounding box center [408, 80] width 36 height 18
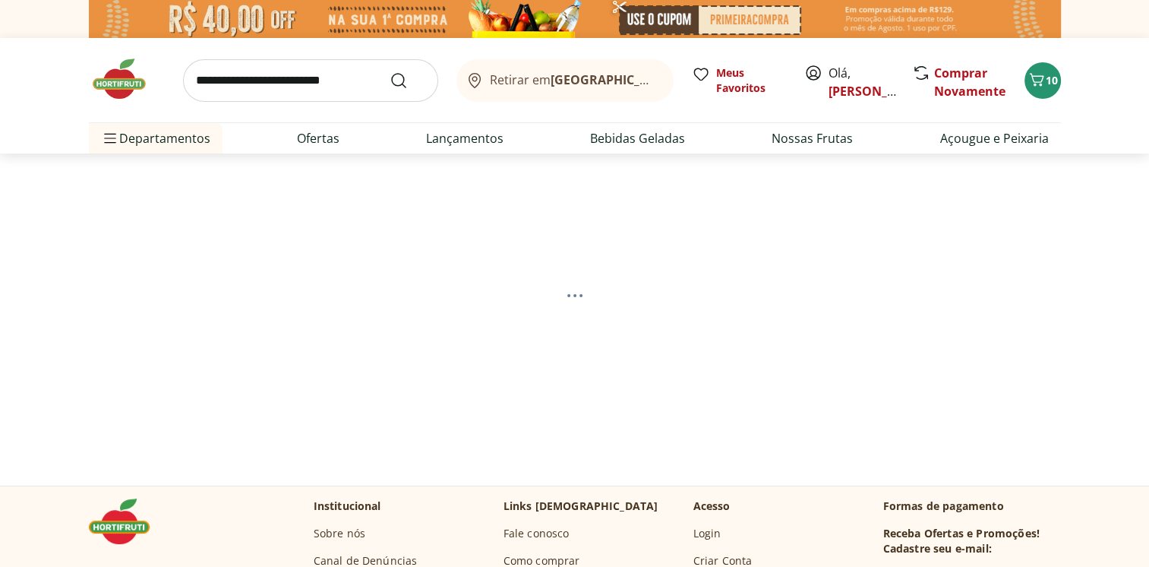
select select "**********"
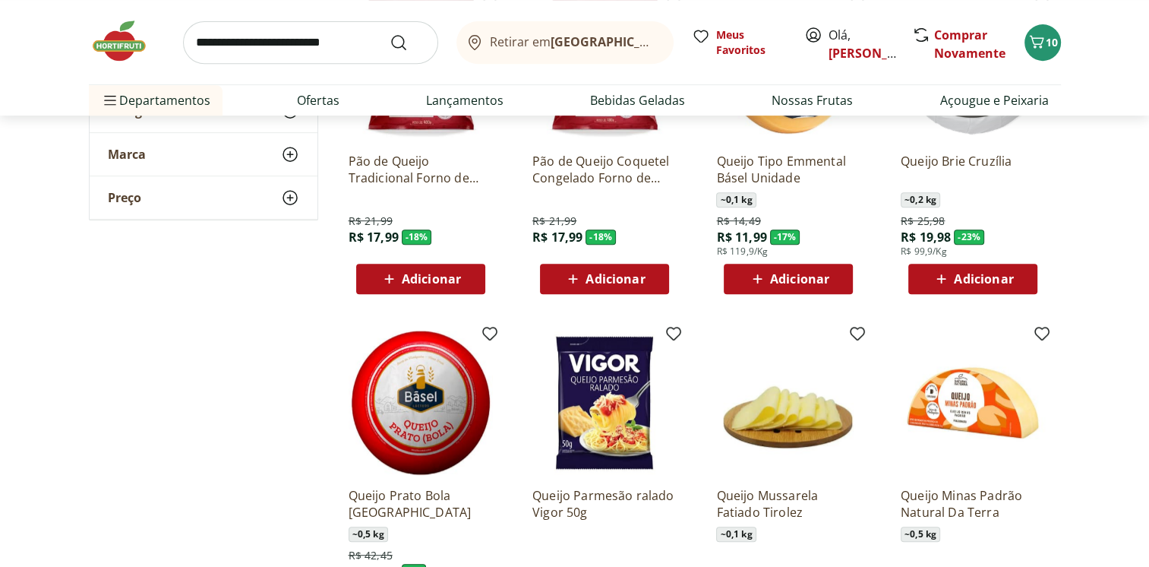
scroll to position [836, 0]
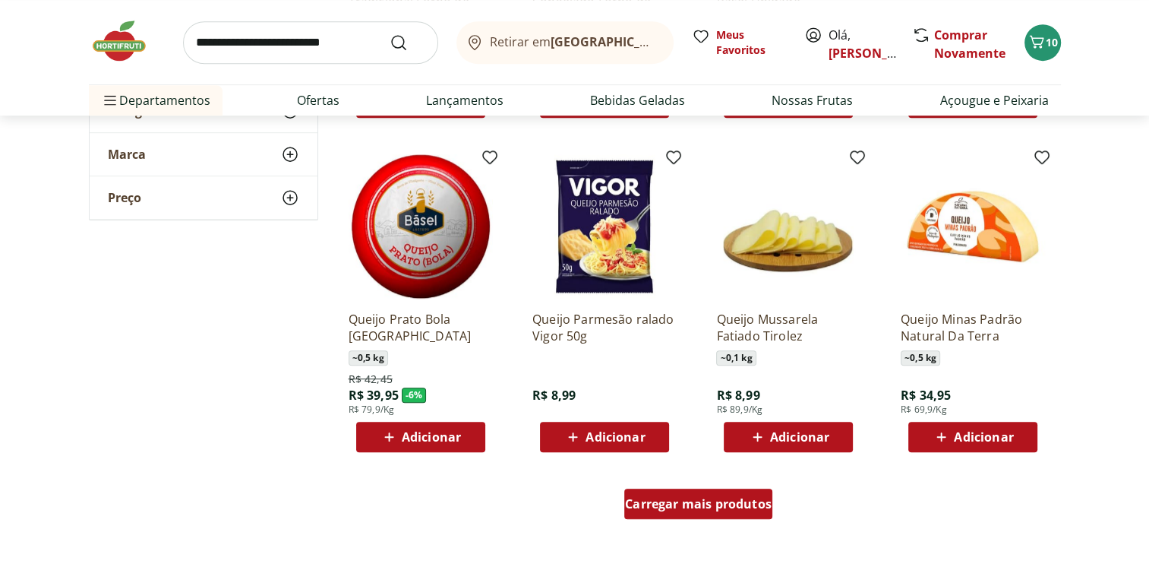
click at [725, 509] on span "Carregar mais produtos" at bounding box center [698, 504] width 147 height 12
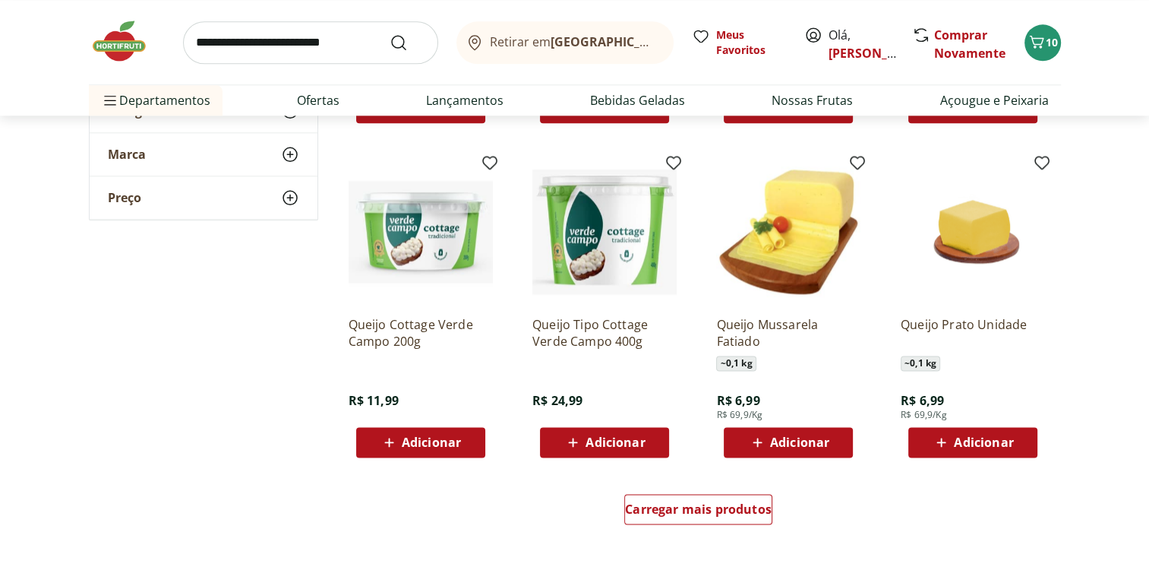
scroll to position [1823, 0]
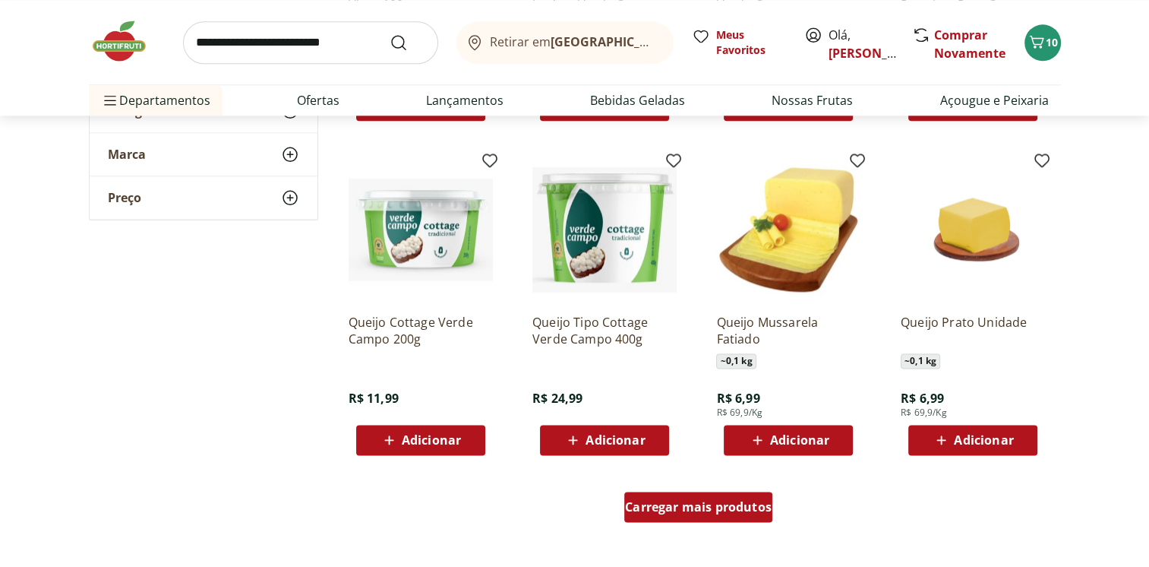
click at [669, 508] on span "Carregar mais produtos" at bounding box center [698, 507] width 147 height 12
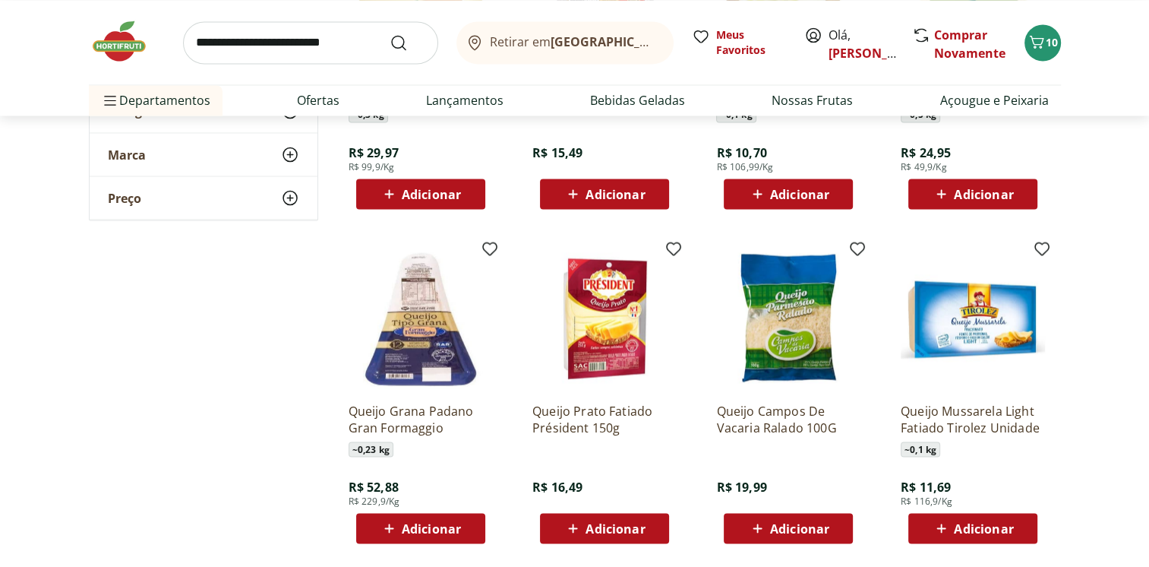
scroll to position [2811, 0]
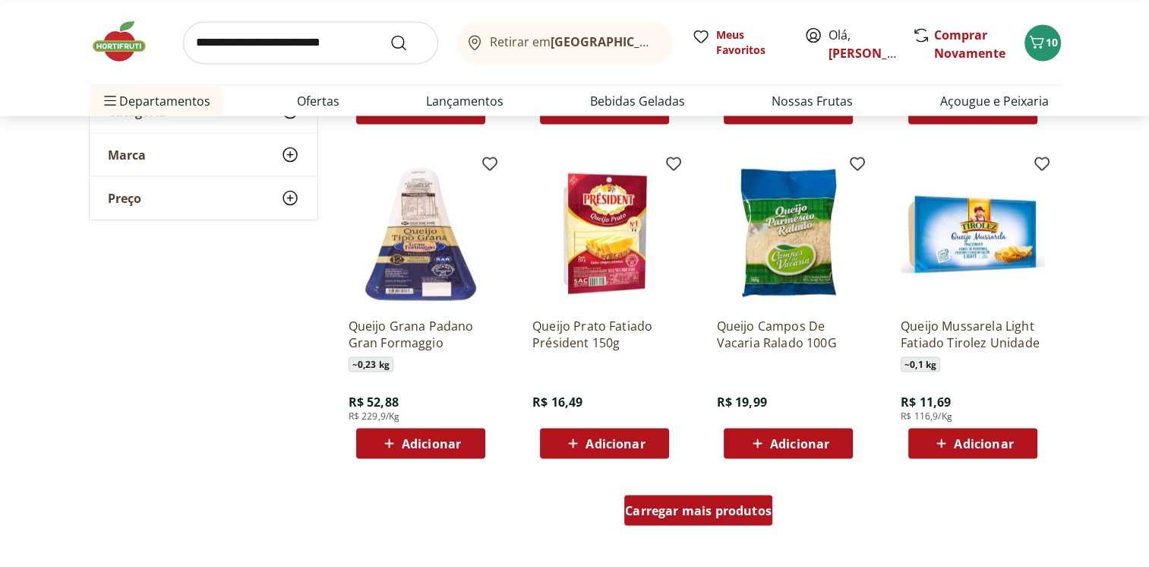
click at [666, 514] on span "Carregar mais produtos" at bounding box center [698, 510] width 147 height 12
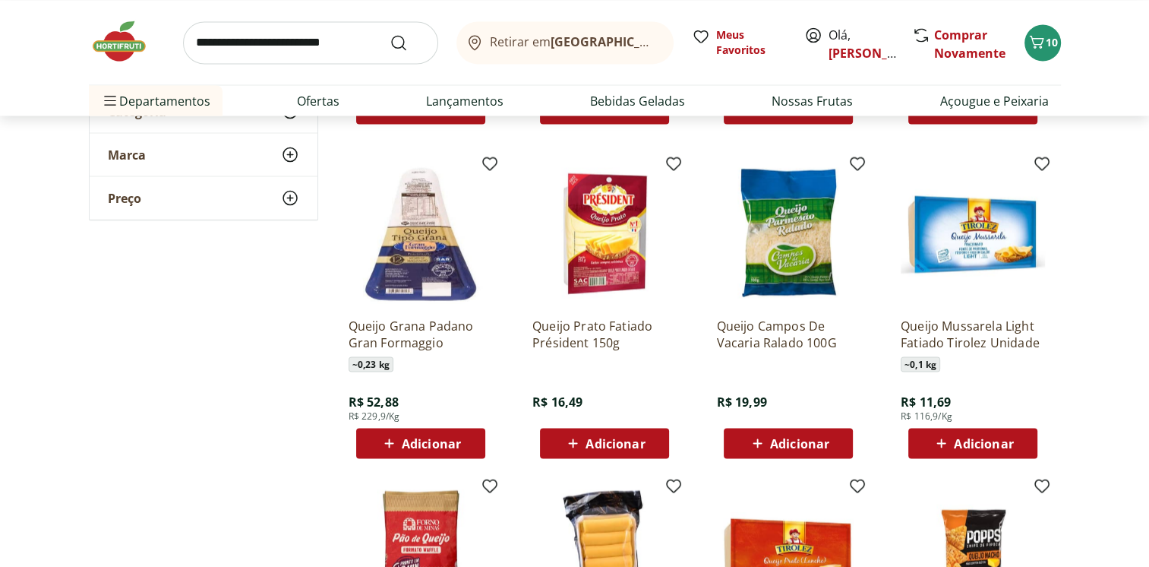
scroll to position [2887, 0]
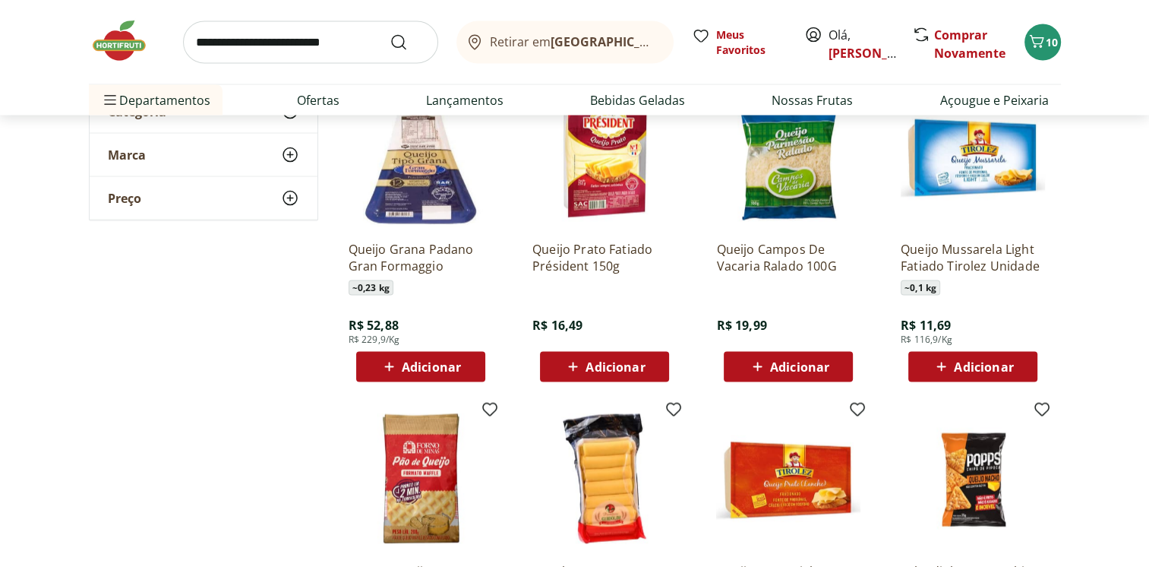
click at [419, 372] on span "Adicionar" at bounding box center [431, 367] width 59 height 12
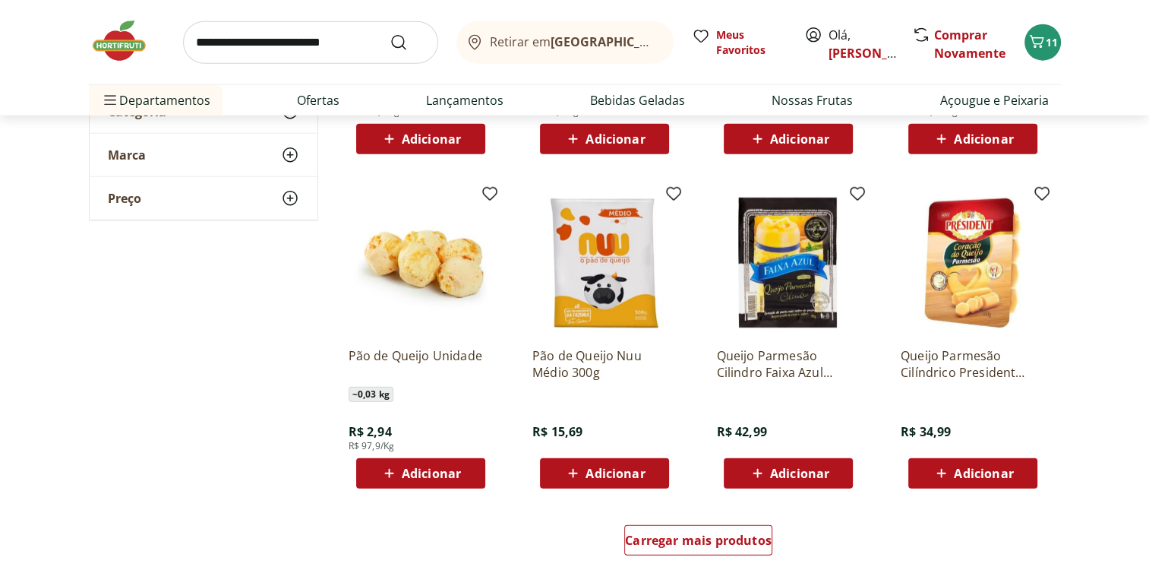
scroll to position [3799, 0]
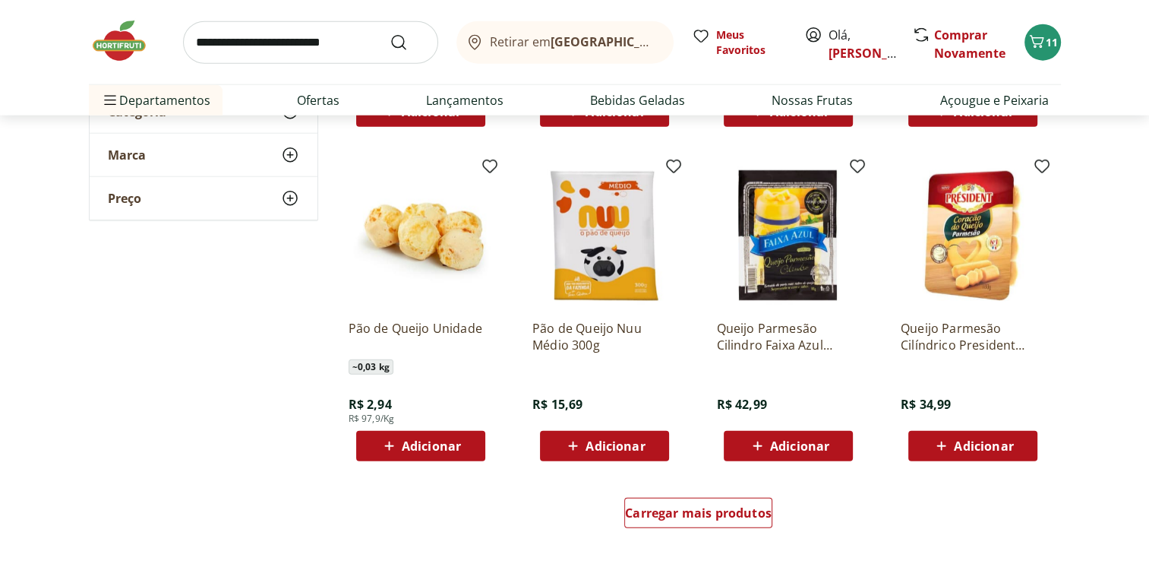
click at [602, 442] on span "Adicionar" at bounding box center [615, 446] width 59 height 12
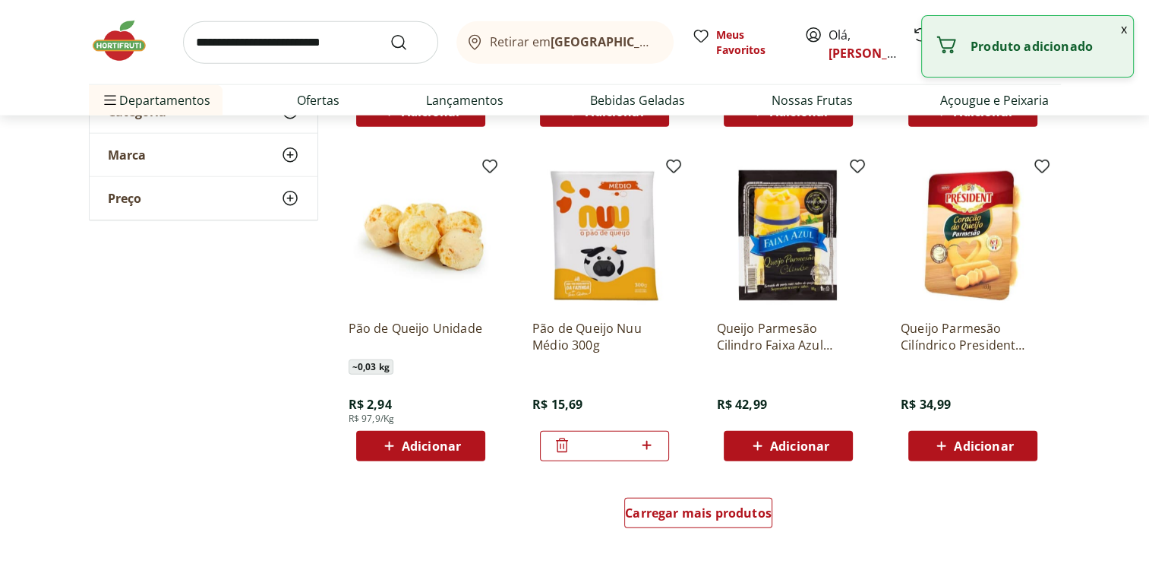
click at [675, 513] on span "Carregar mais produtos" at bounding box center [698, 513] width 147 height 12
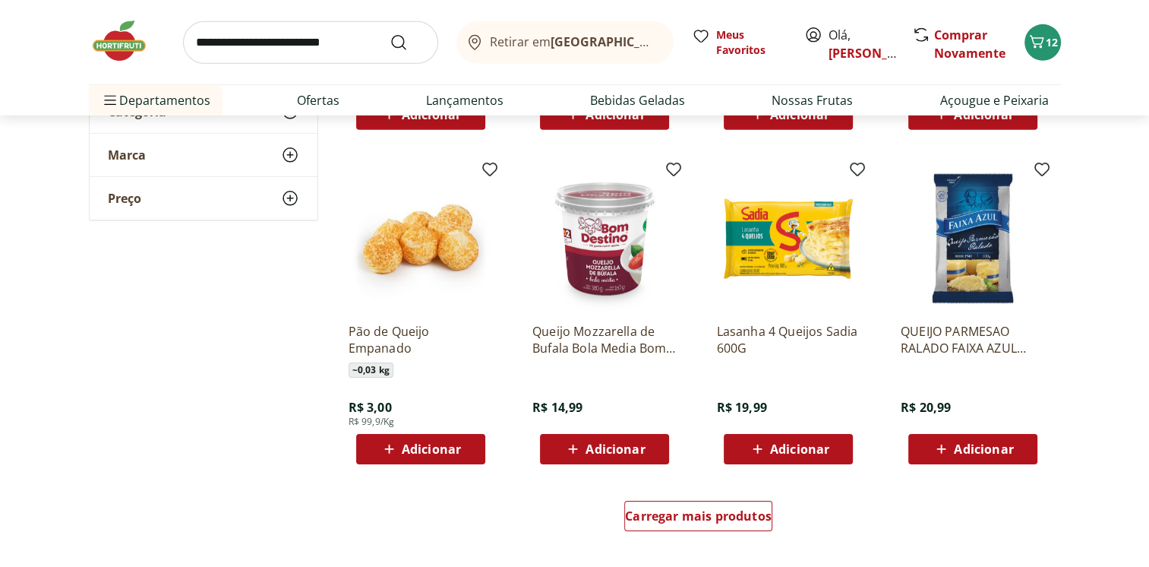
scroll to position [4862, 0]
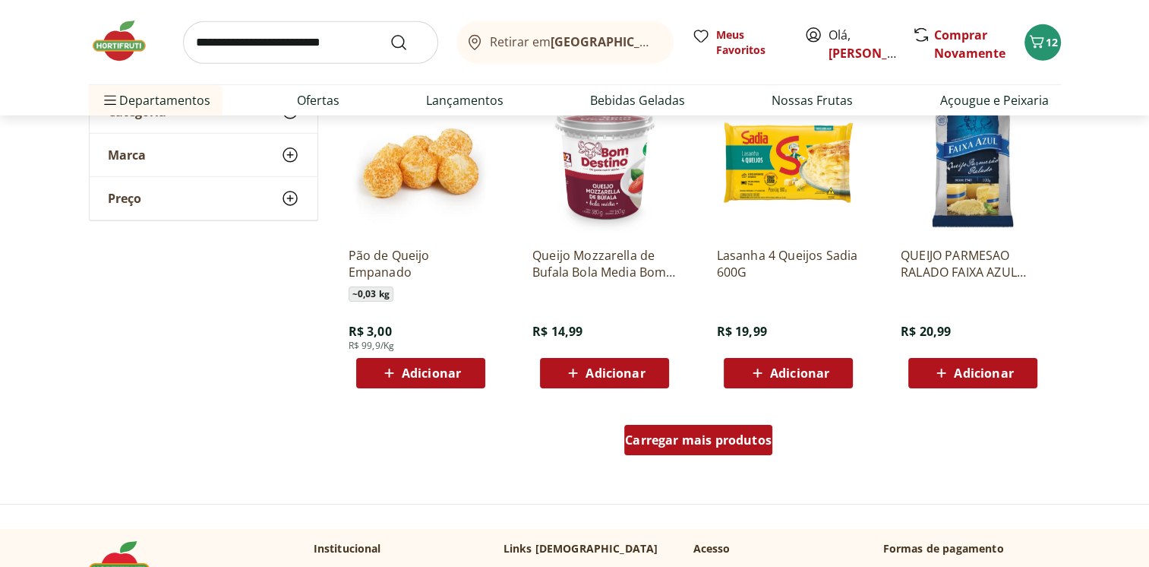
click at [661, 443] on span "Carregar mais produtos" at bounding box center [698, 440] width 147 height 12
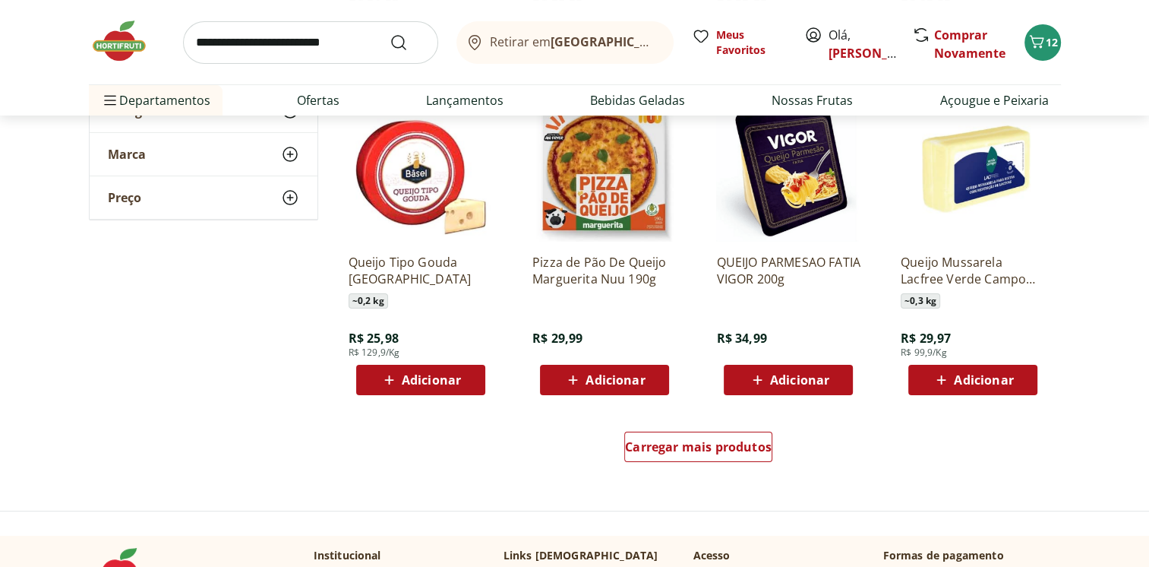
scroll to position [5850, 0]
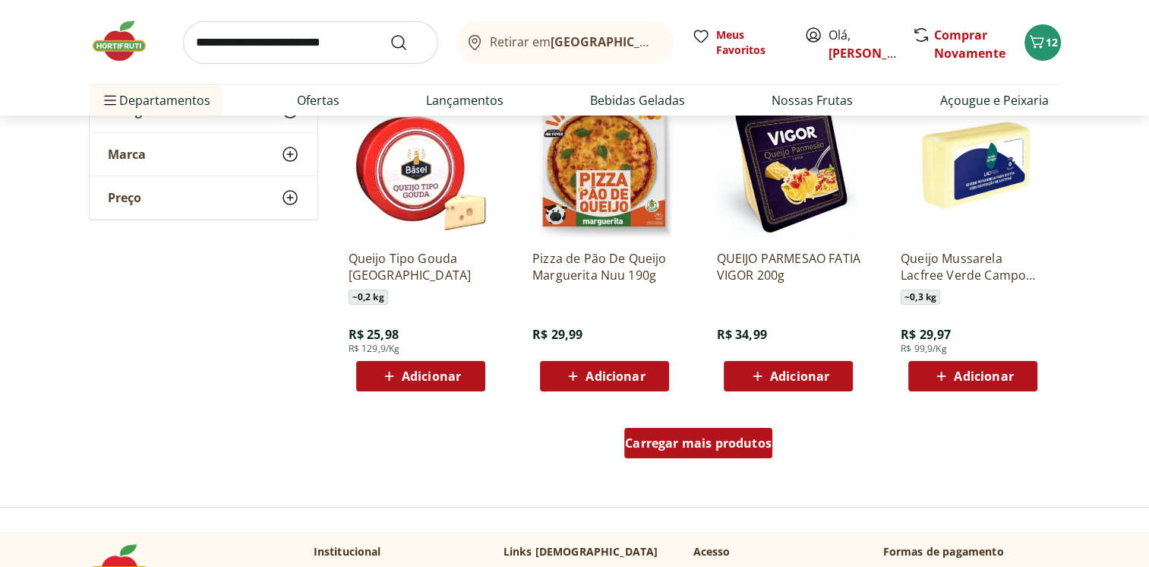
click at [726, 453] on div "Carregar mais produtos" at bounding box center [699, 443] width 148 height 30
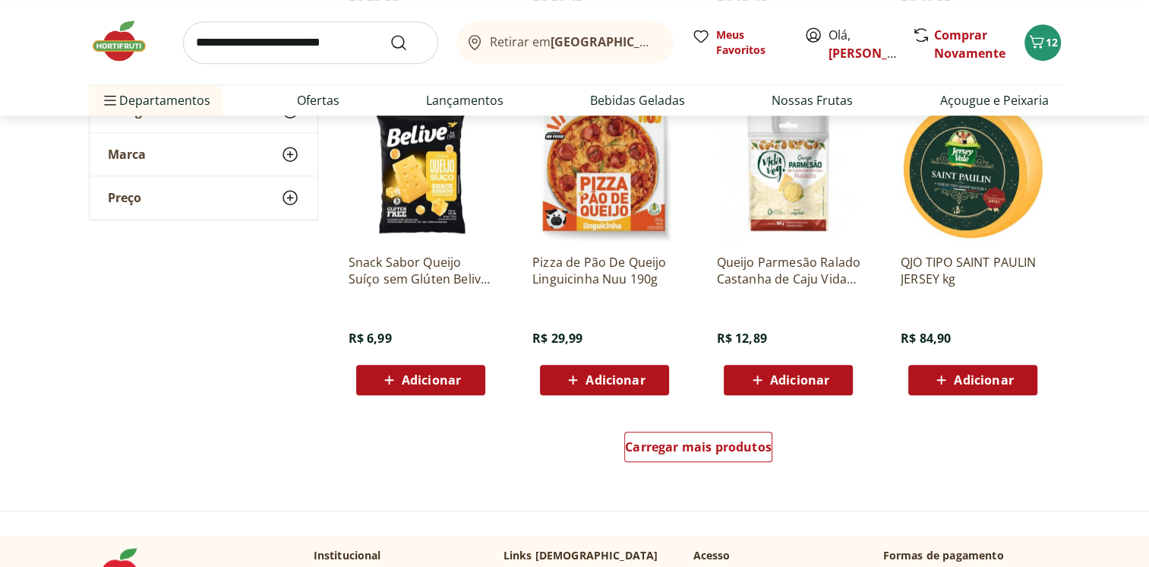
scroll to position [6838, 0]
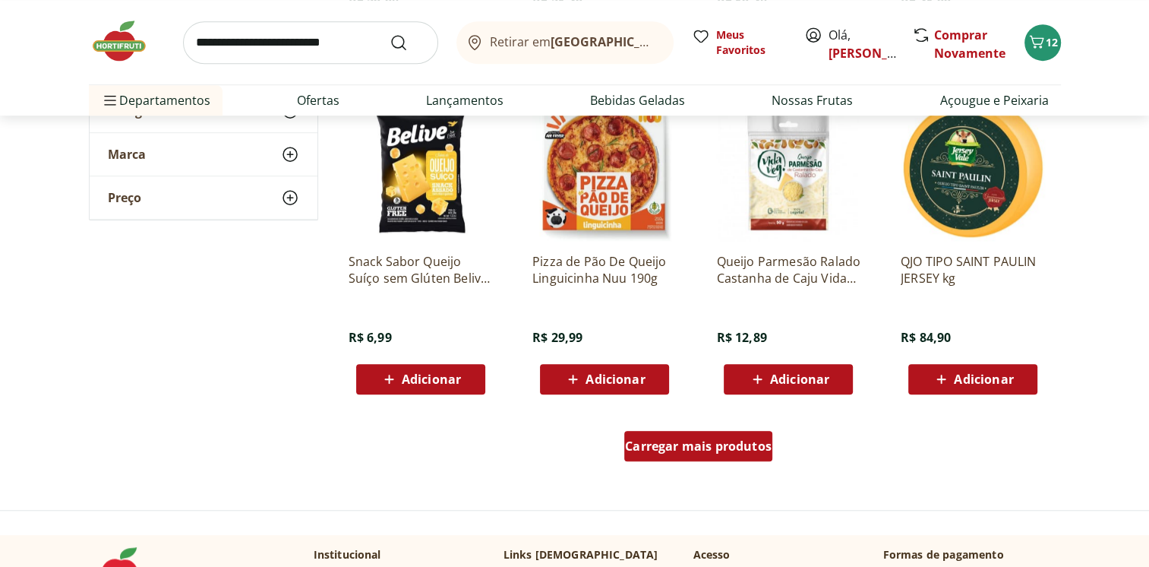
click at [699, 447] on span "Carregar mais produtos" at bounding box center [698, 446] width 147 height 12
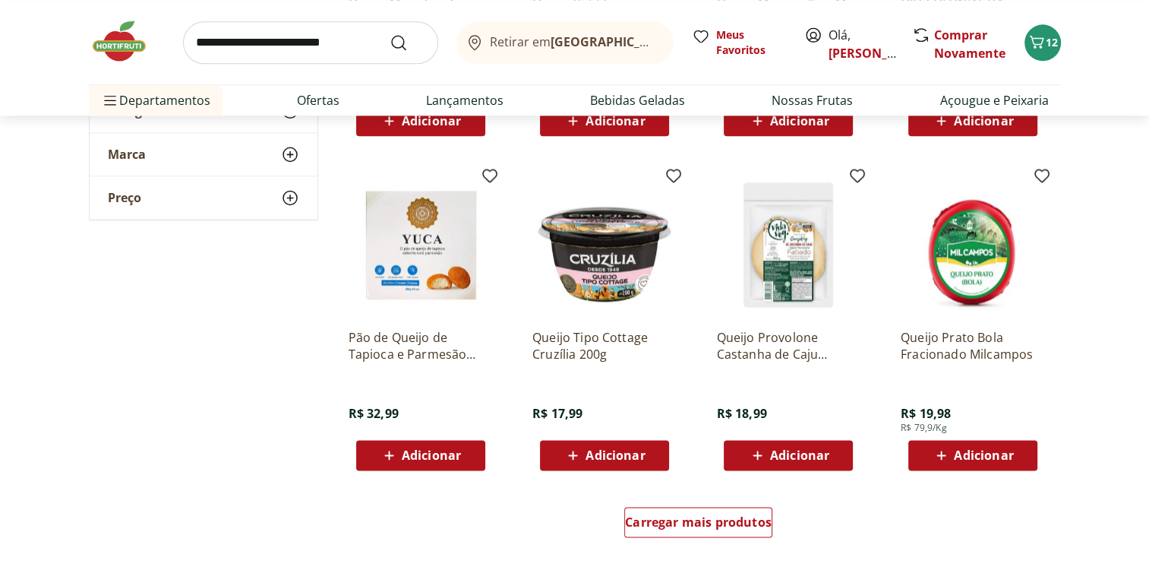
scroll to position [7749, 0]
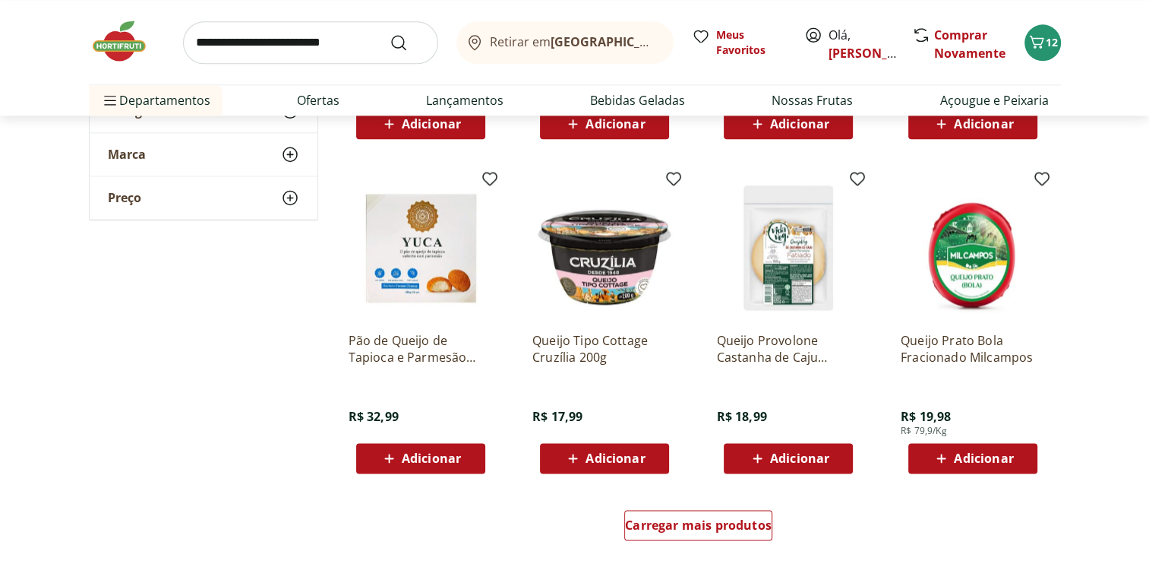
click at [223, 47] on input "search" at bounding box center [310, 42] width 255 height 43
type input "***"
click at [390, 33] on button "Submit Search" at bounding box center [408, 42] width 36 height 18
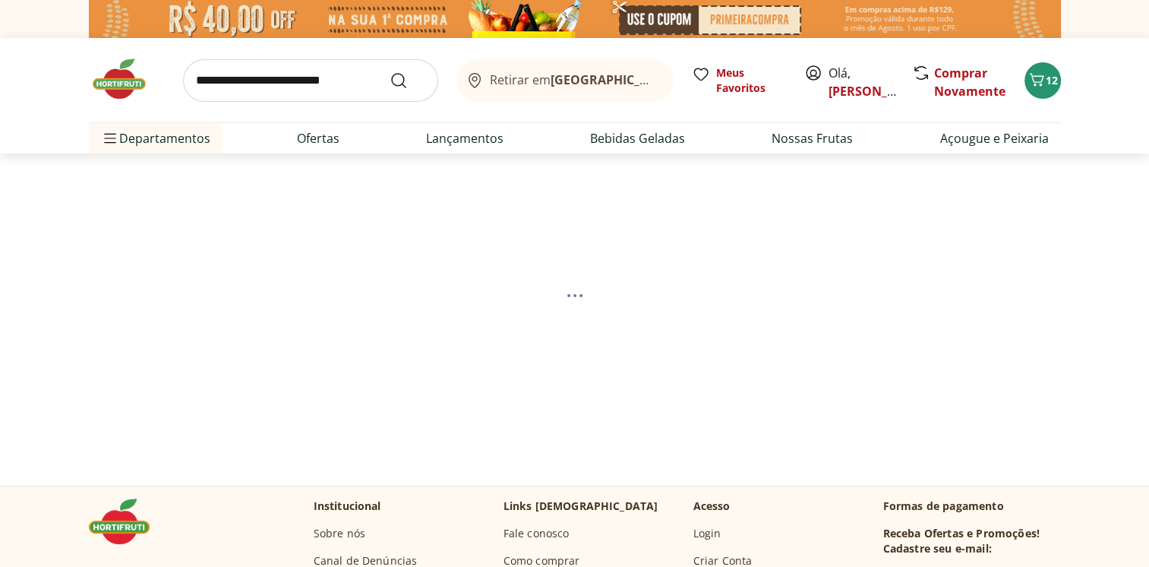
select select "**********"
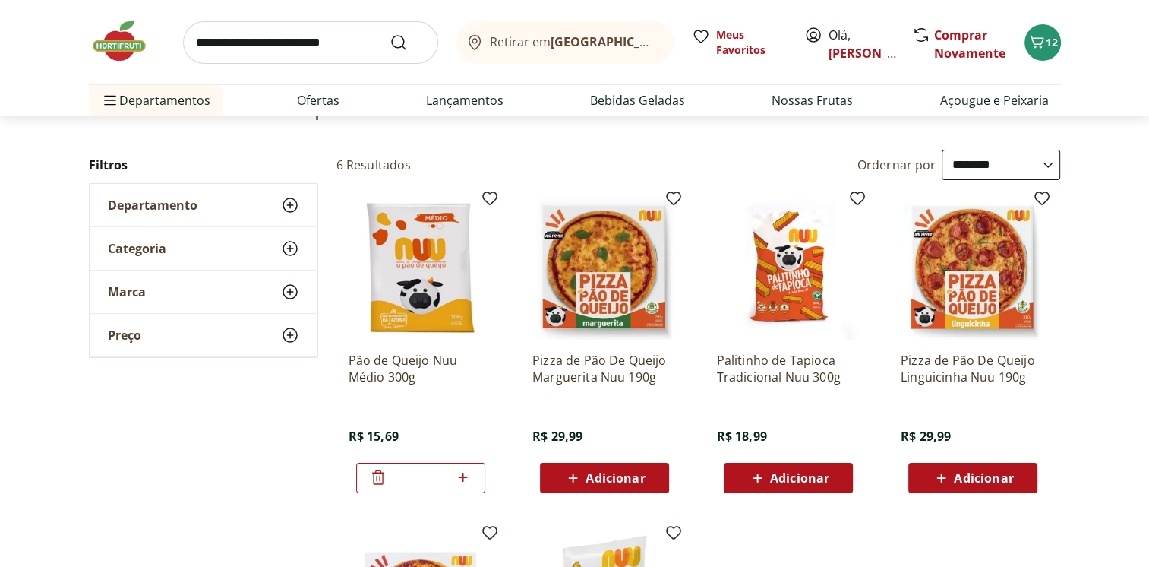
scroll to position [152, 0]
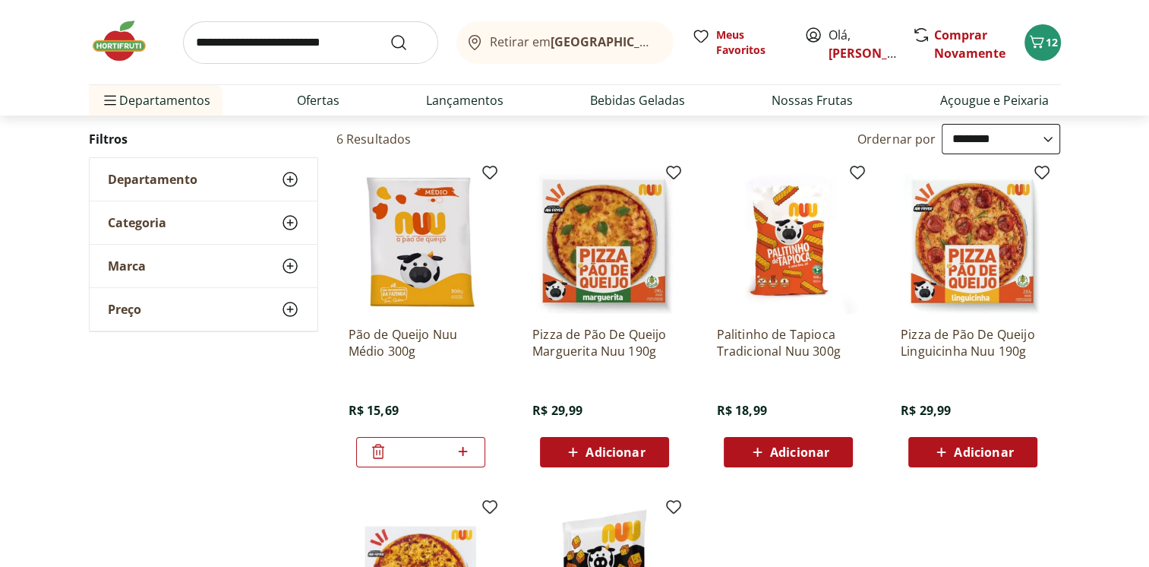
click at [776, 441] on div "Adicionar" at bounding box center [788, 451] width 105 height 27
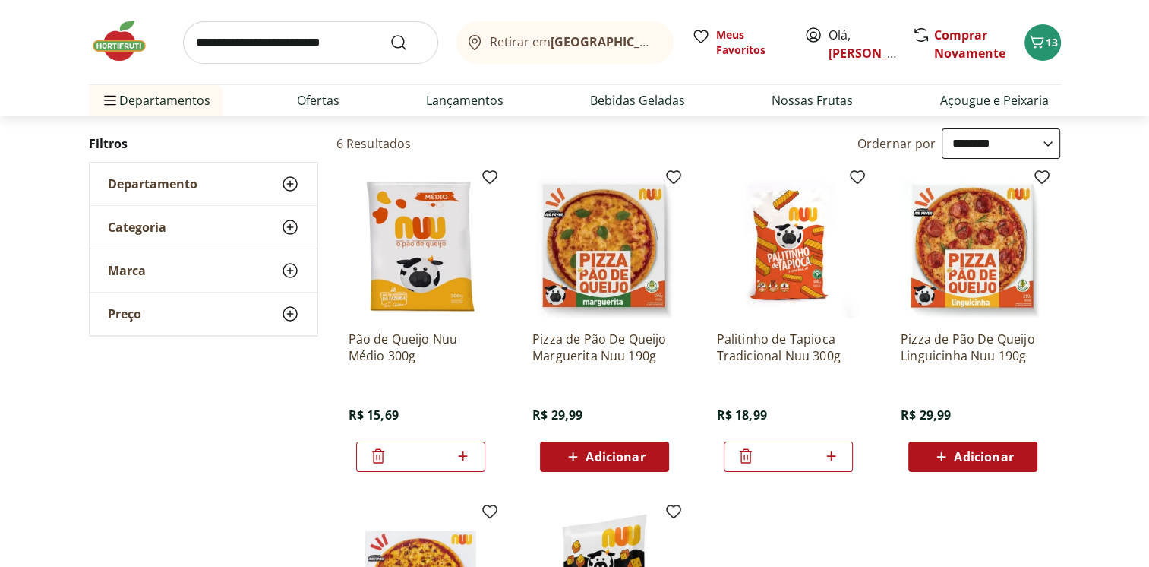
scroll to position [0, 0]
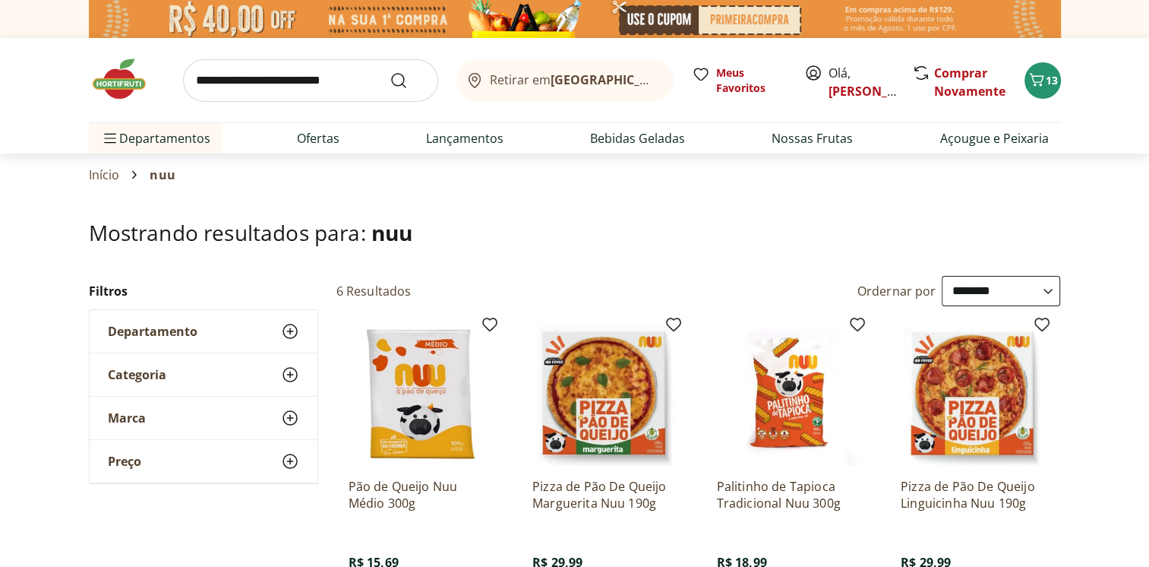
click at [123, 87] on img at bounding box center [127, 79] width 76 height 46
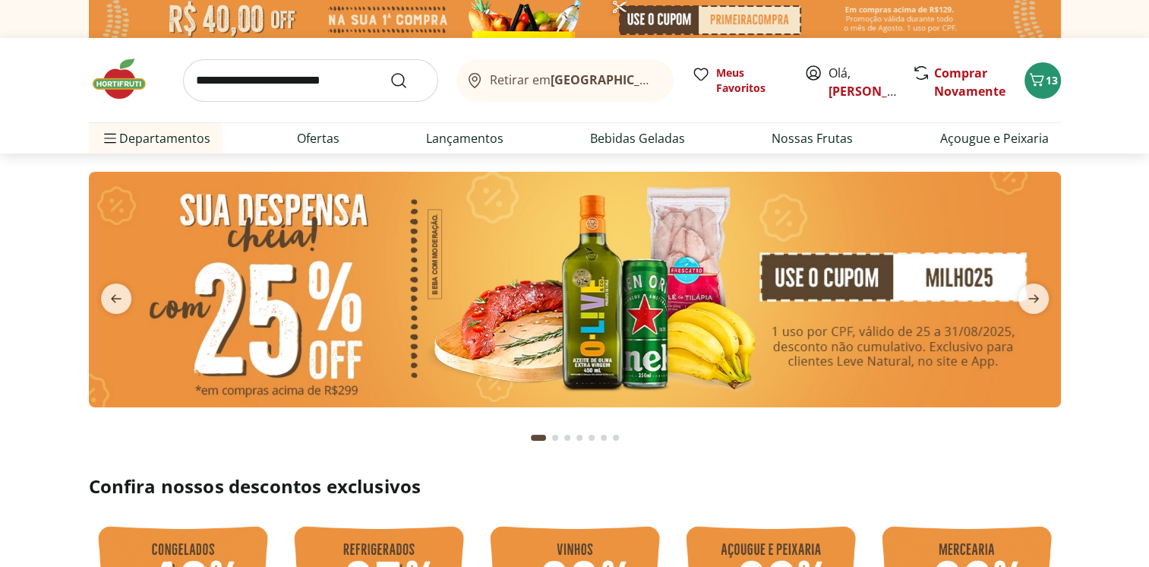
click at [242, 76] on input "search" at bounding box center [310, 80] width 255 height 43
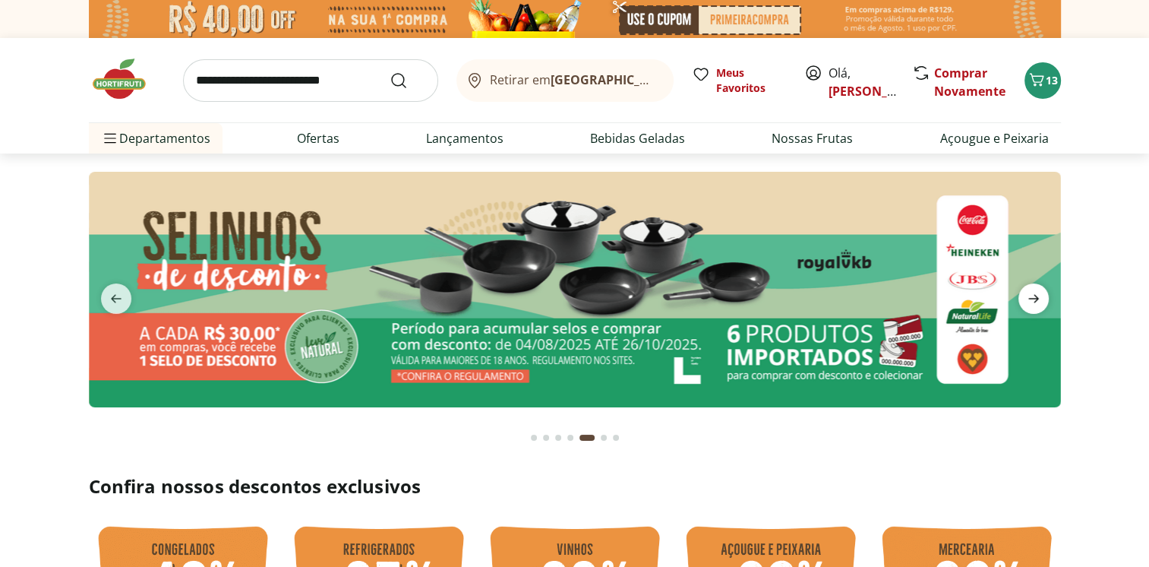
click at [1032, 299] on icon "next" at bounding box center [1034, 299] width 11 height 8
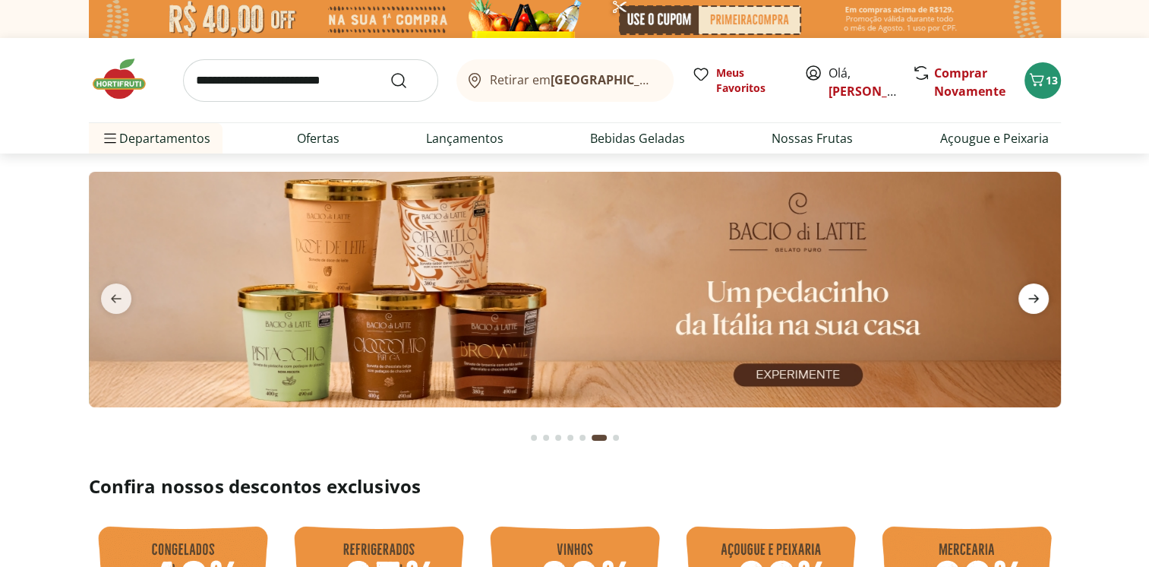
click at [1032, 299] on icon "next" at bounding box center [1034, 299] width 11 height 8
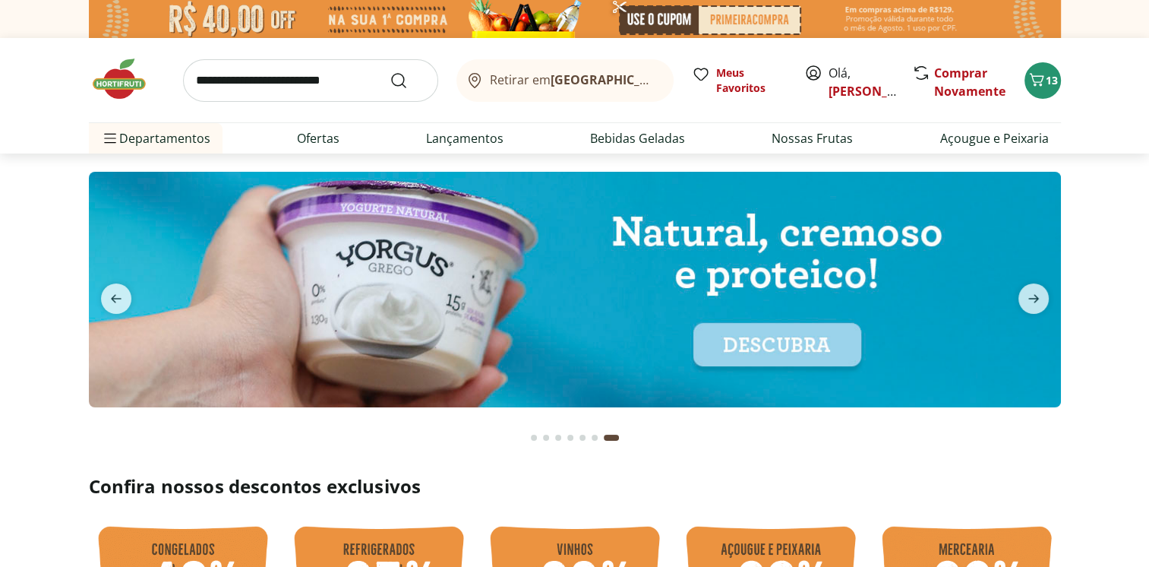
click at [100, 292] on button "previous" at bounding box center [116, 298] width 55 height 30
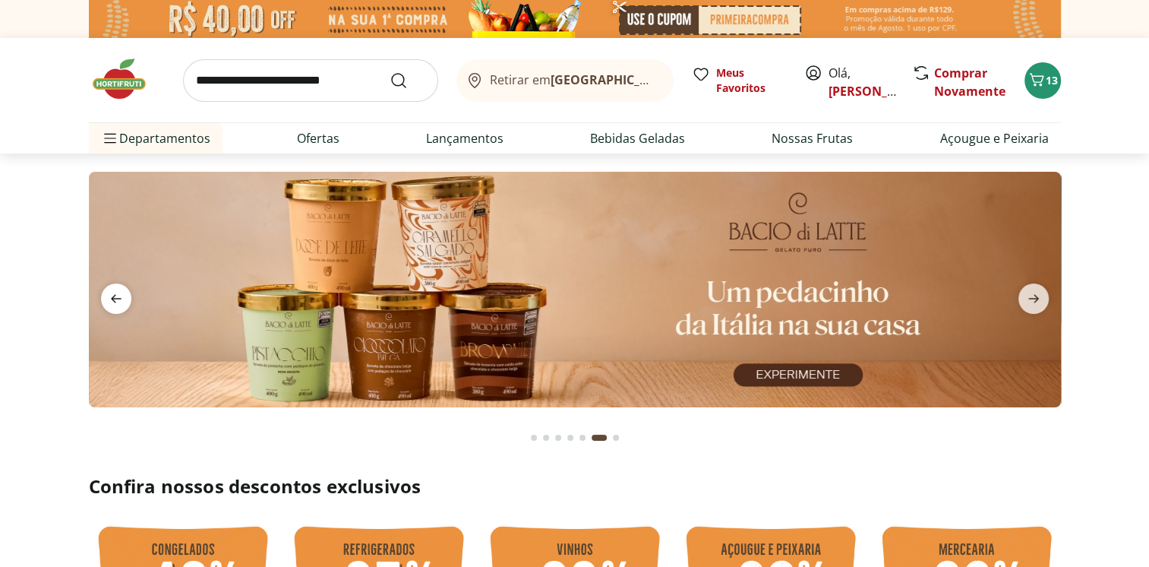
click at [106, 292] on span "previous" at bounding box center [116, 298] width 30 height 30
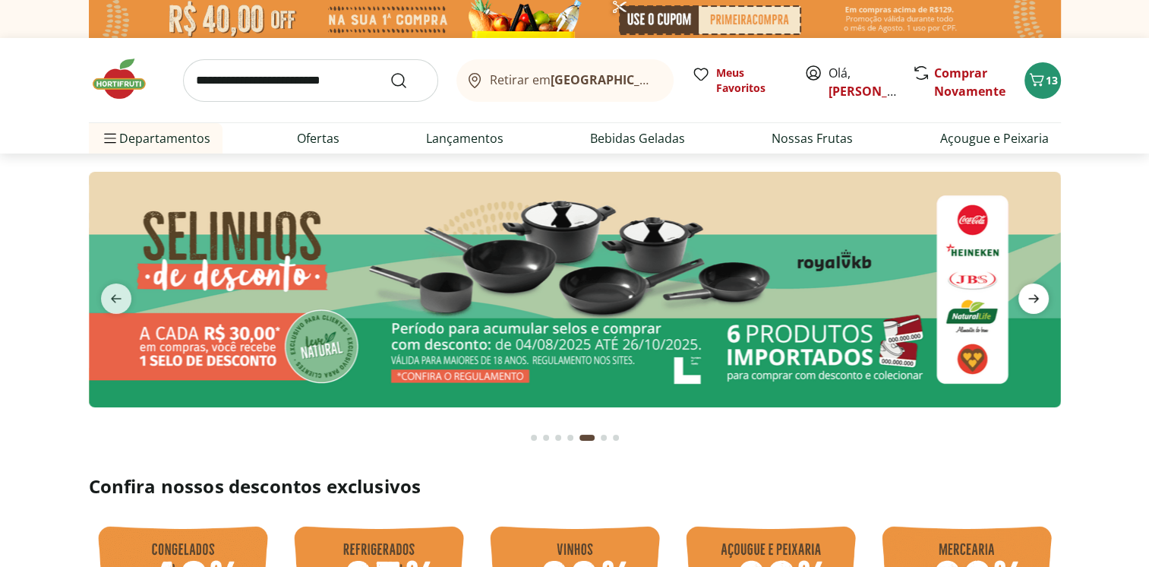
click at [1037, 311] on span "next" at bounding box center [1034, 298] width 30 height 30
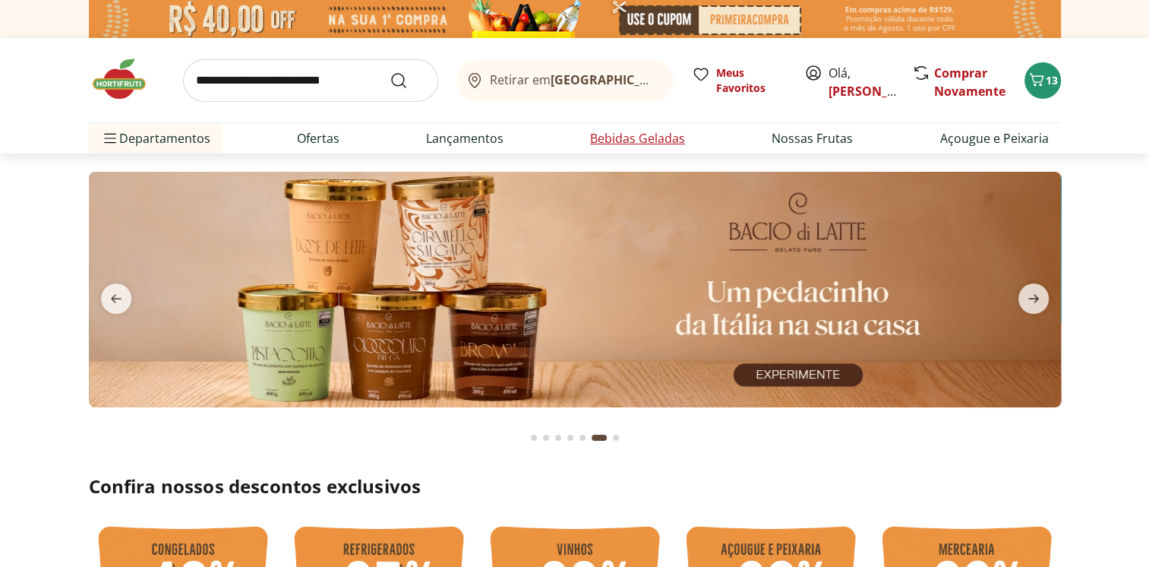
click at [635, 138] on link "Bebidas Geladas" at bounding box center [637, 138] width 95 height 18
select select "**********"
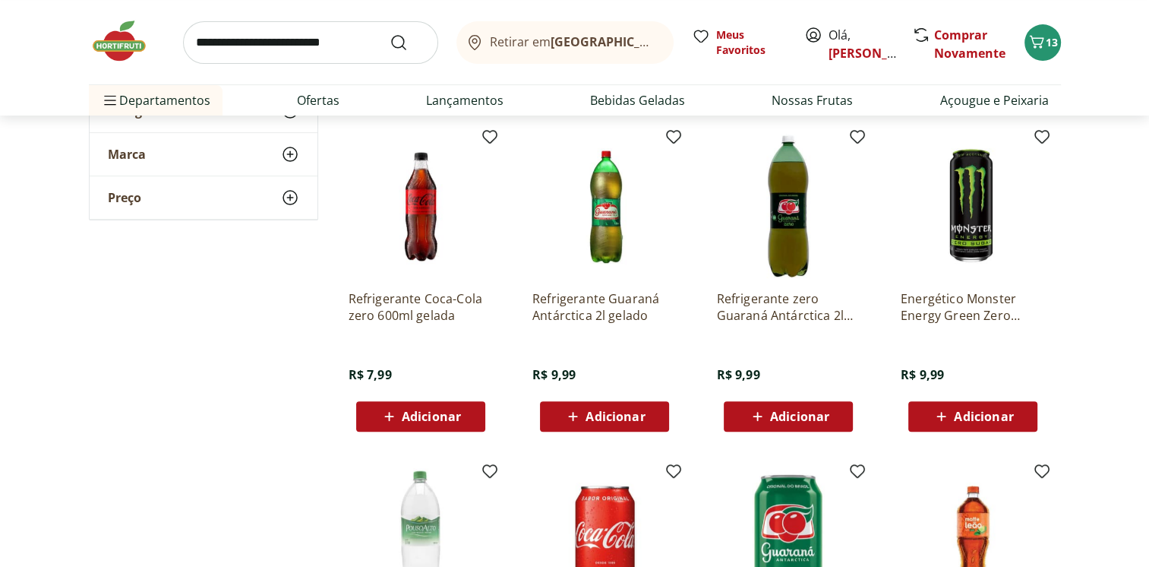
scroll to position [608, 0]
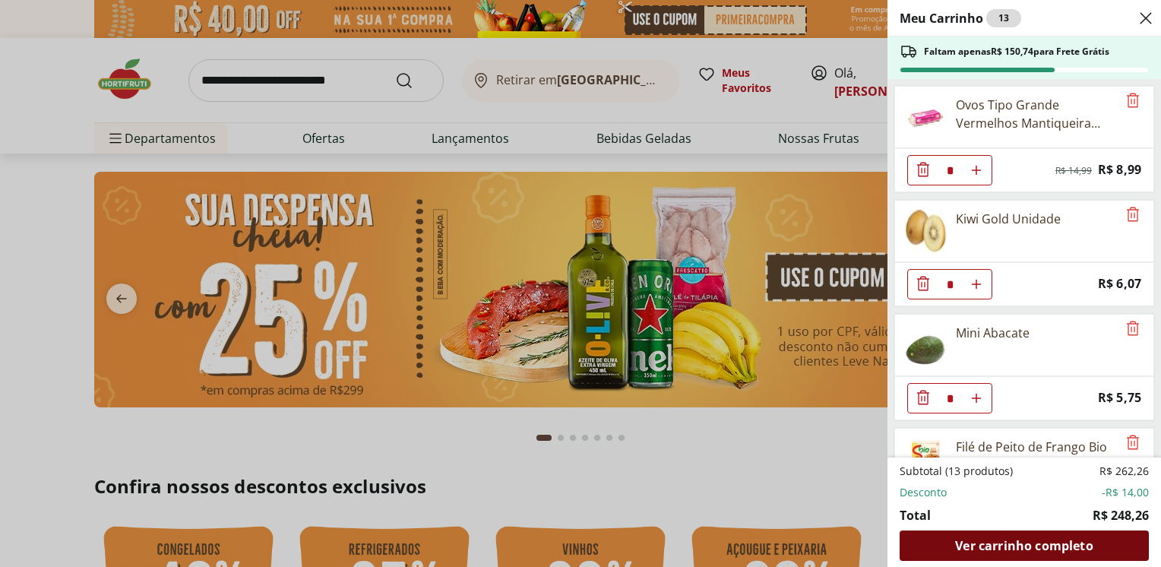
click at [970, 558] on div "Ver carrinho completo" at bounding box center [1024, 545] width 249 height 30
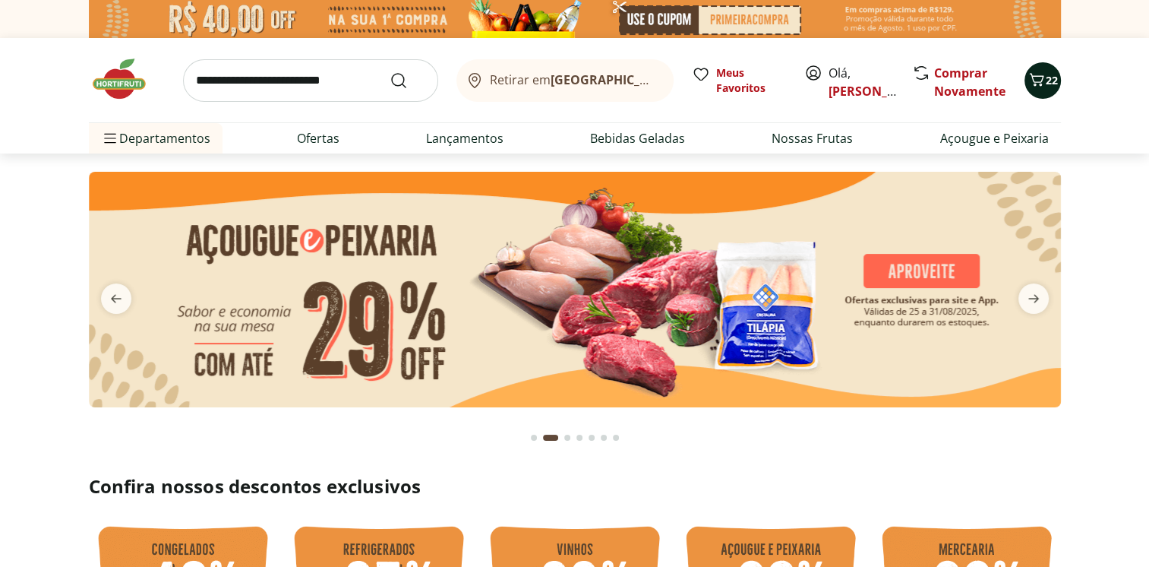
click at [1045, 71] on div "22" at bounding box center [1043, 80] width 12 height 24
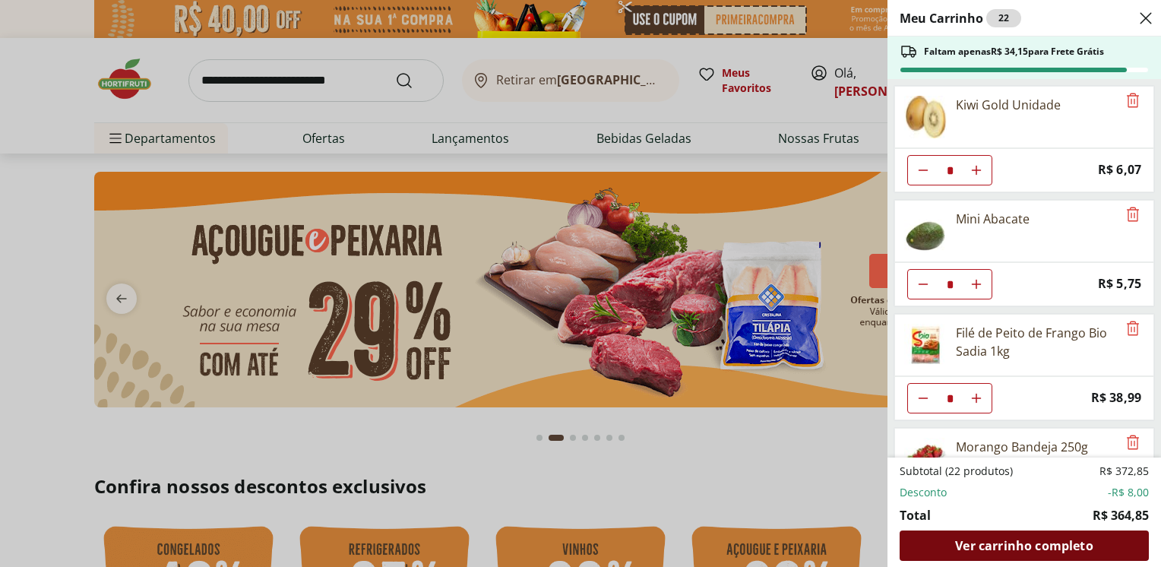
click at [1002, 552] on span "Ver carrinho completo" at bounding box center [1024, 545] width 138 height 12
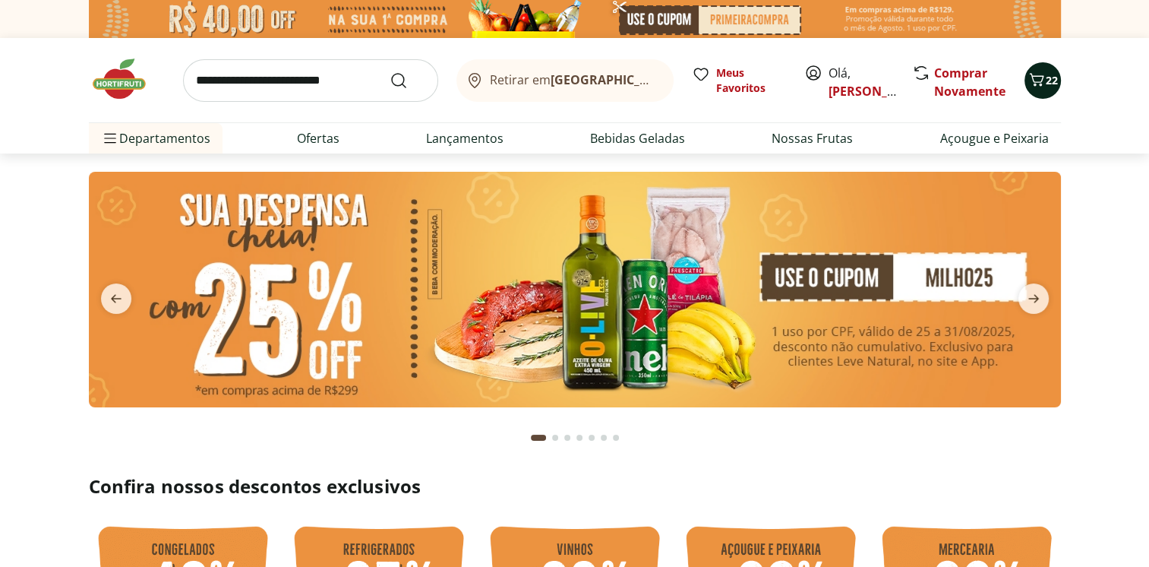
click at [1044, 74] on icon "Carrinho" at bounding box center [1037, 80] width 18 height 18
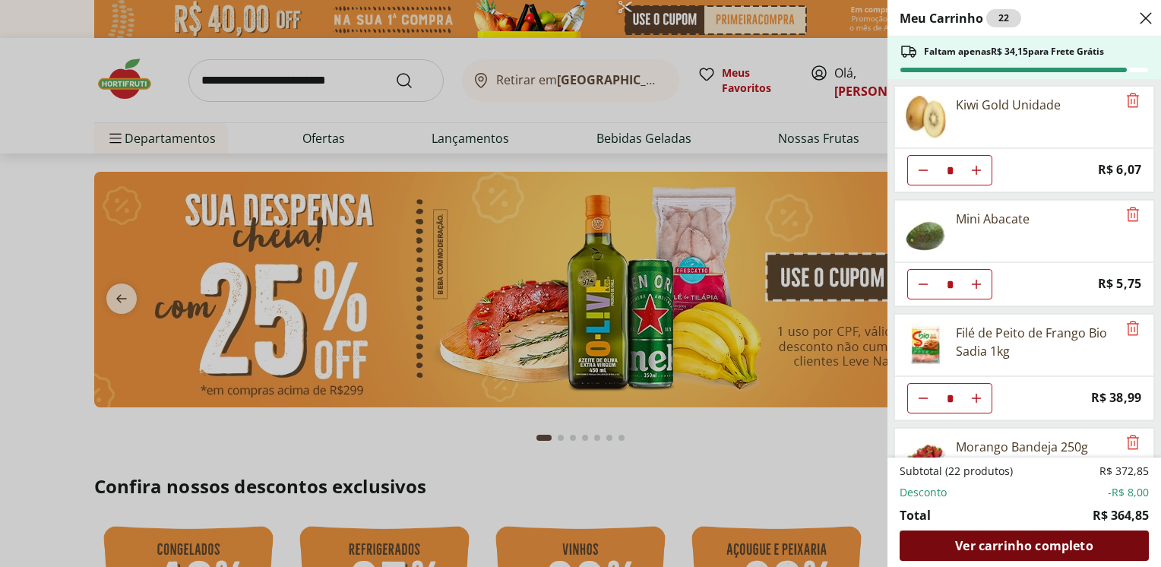
click at [959, 549] on span "Ver carrinho completo" at bounding box center [1024, 545] width 138 height 12
